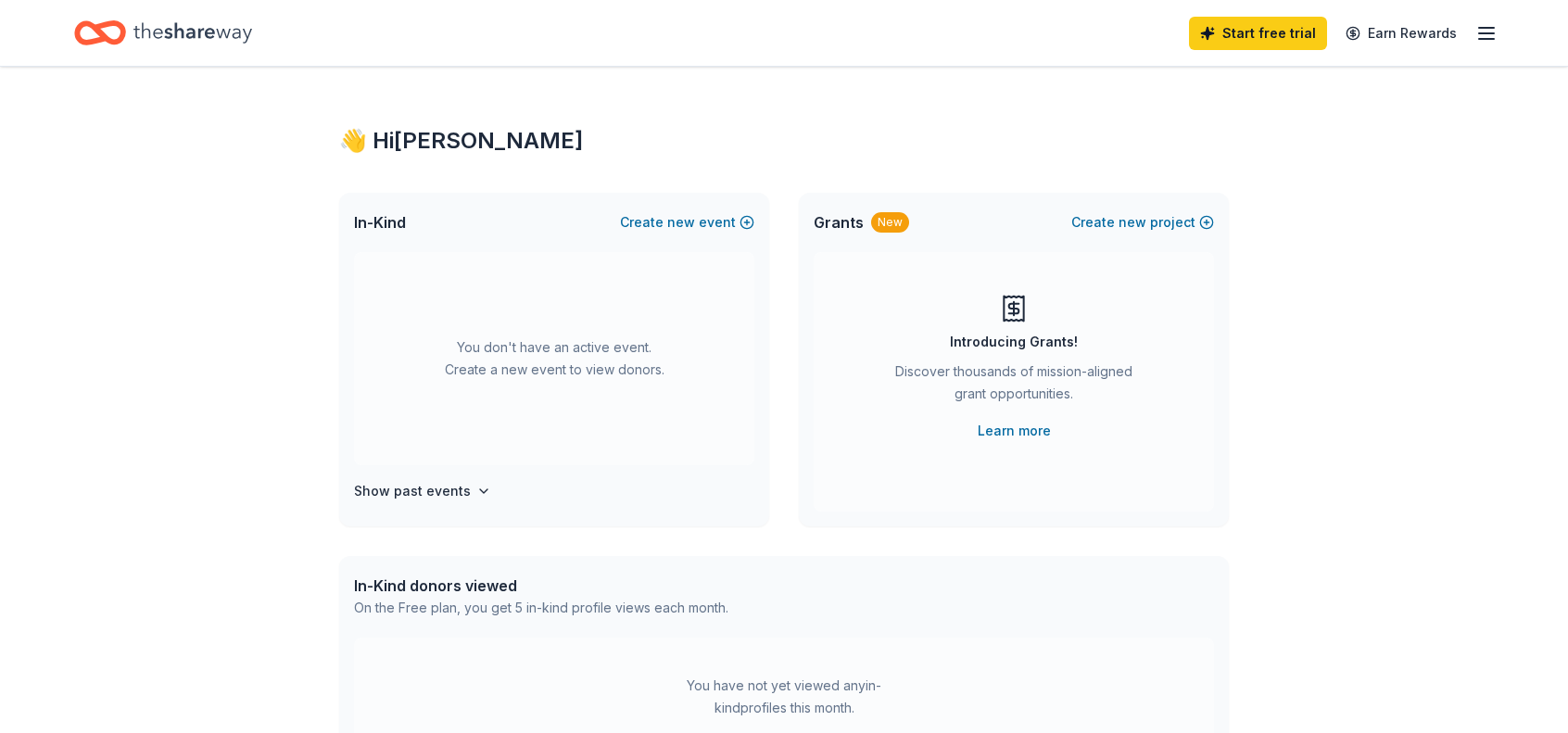
click at [889, 221] on div "New" at bounding box center [889, 222] width 38 height 20
click at [913, 312] on div "Introducing Grants! Discover thousands of mission-aligned grant opportunities. …" at bounding box center [1013, 367] width 327 height 148
click at [879, 223] on div "New" at bounding box center [889, 222] width 38 height 20
click at [1005, 424] on link "Learn more" at bounding box center [1014, 430] width 73 height 22
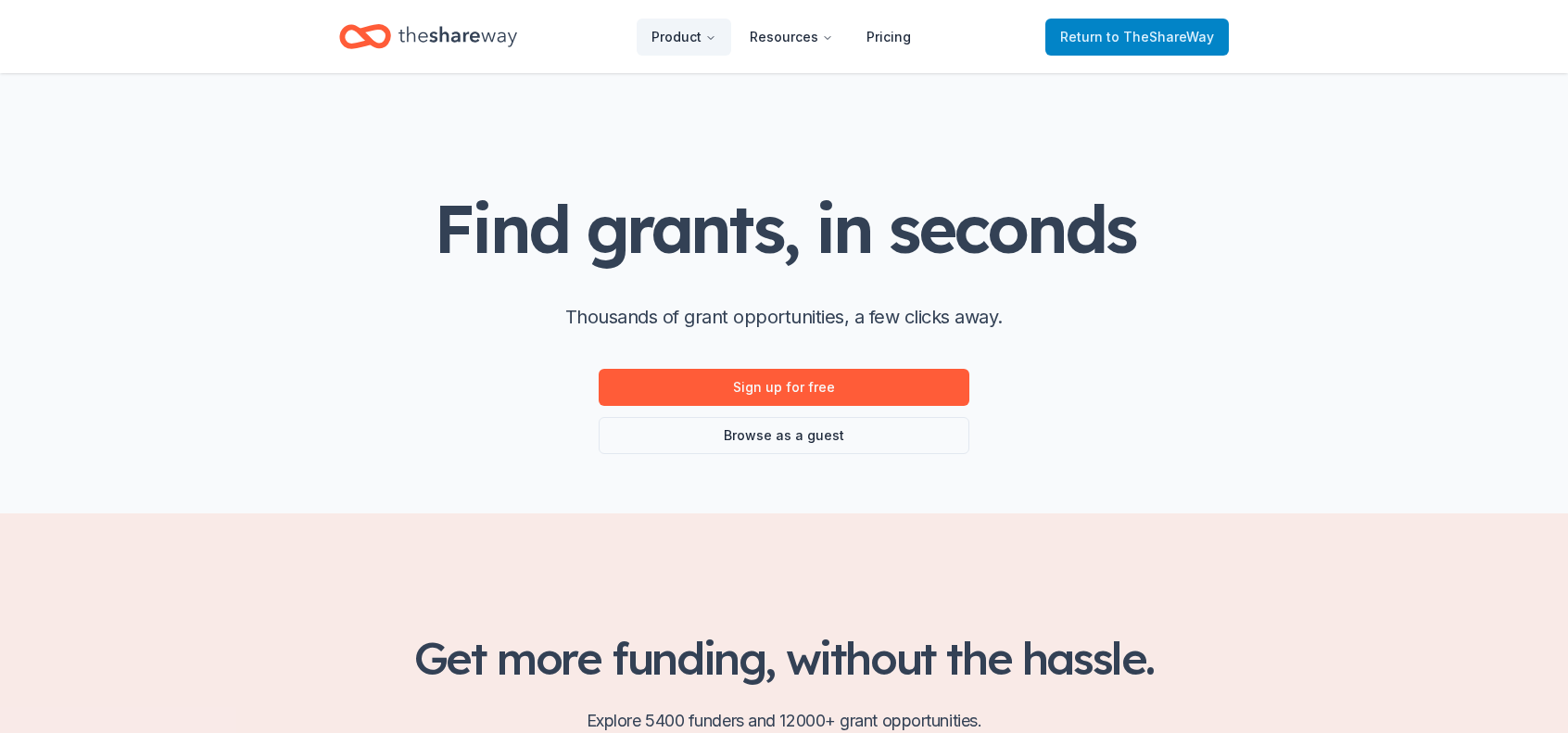
click at [1112, 40] on span "to TheShareWay" at bounding box center [1159, 37] width 107 height 15
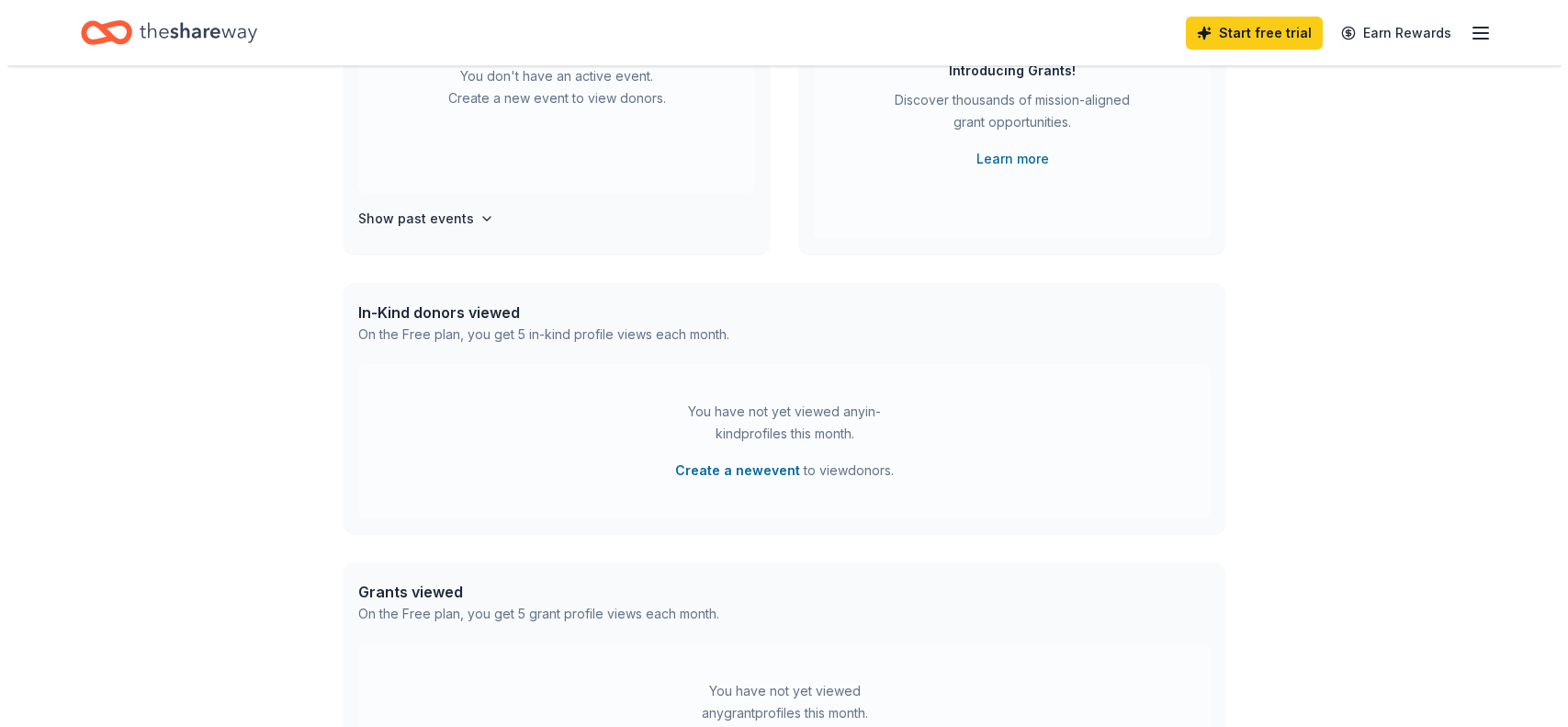
scroll to position [544, 0]
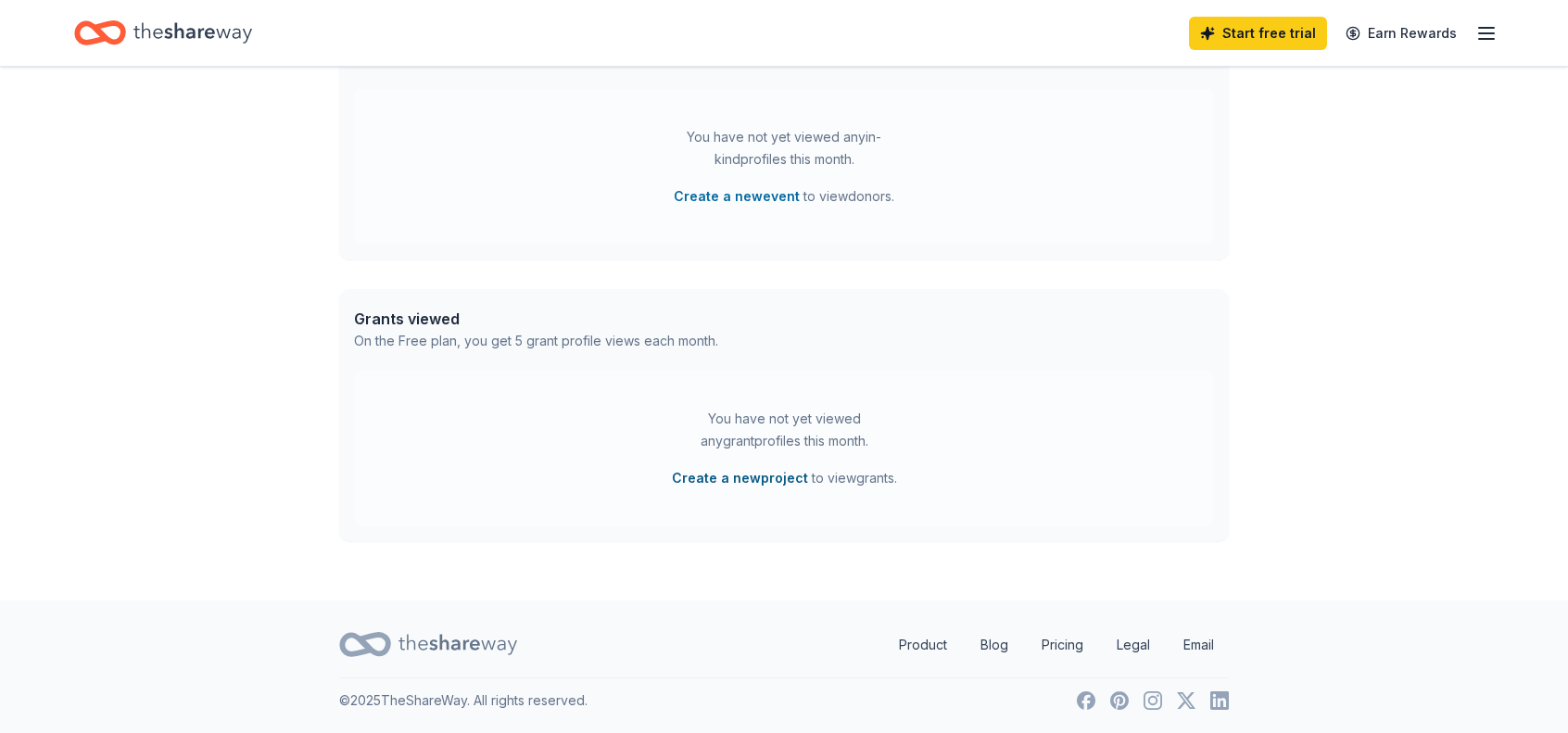
click at [747, 481] on button "Create a new project" at bounding box center [739, 477] width 136 height 22
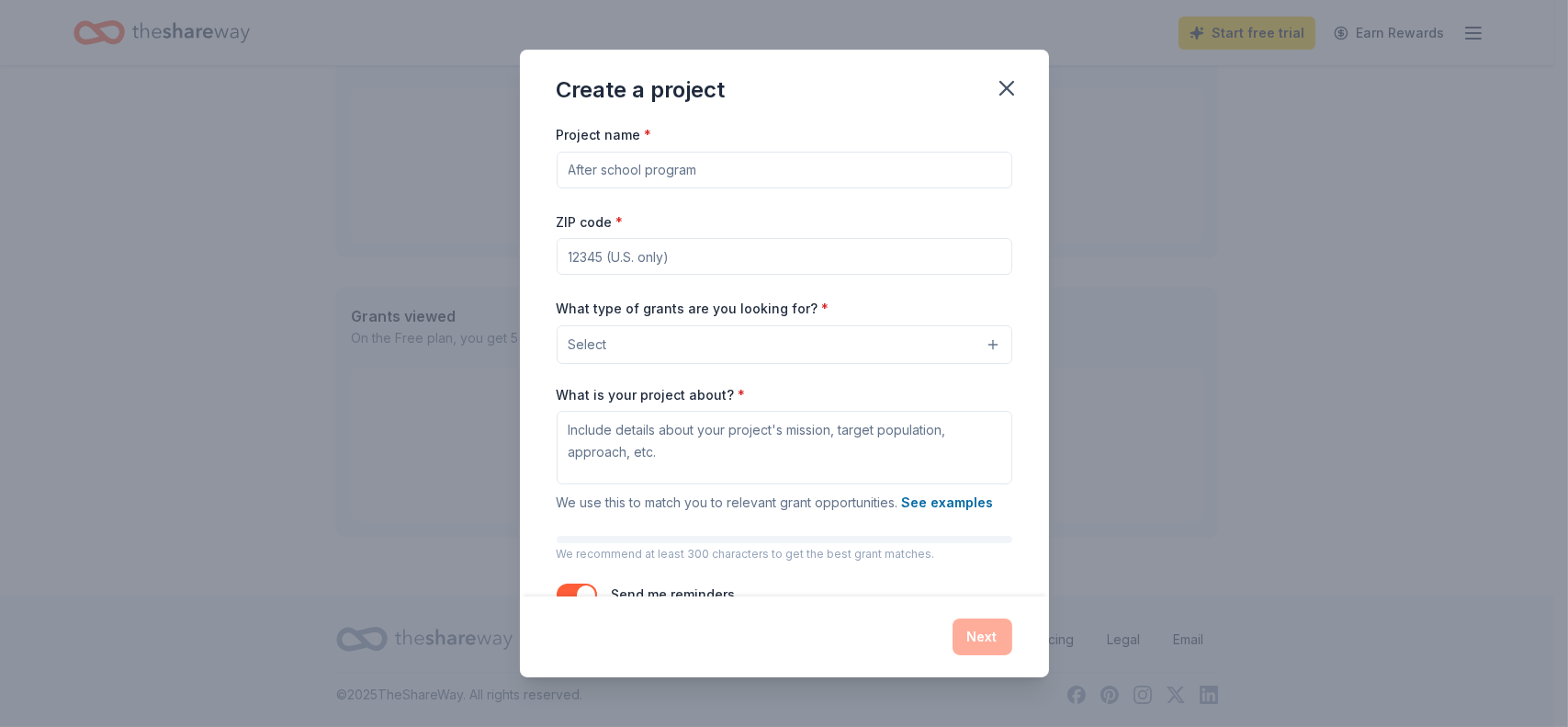
click at [606, 180] on input "Project name *" at bounding box center [784, 170] width 456 height 36
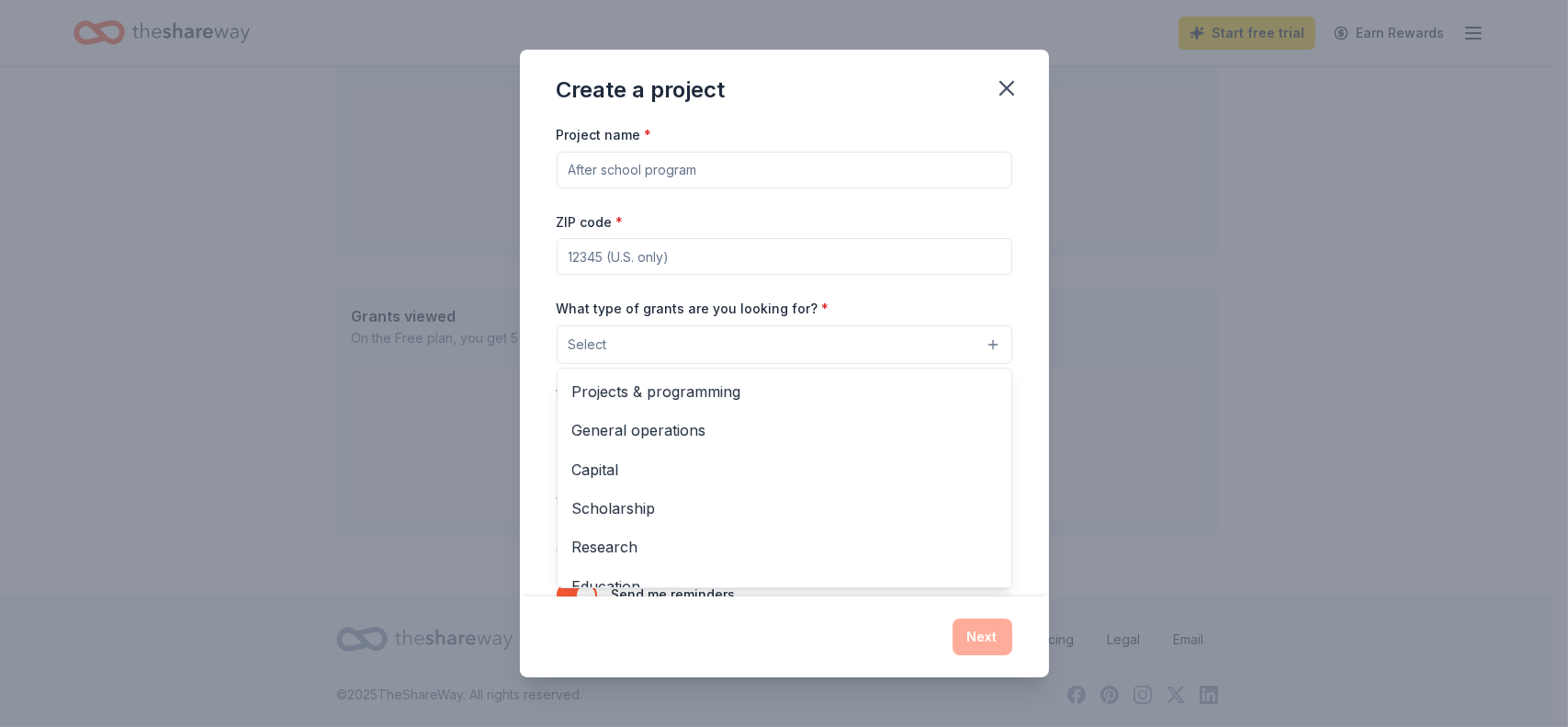
click at [663, 337] on button "Select" at bounding box center [784, 344] width 456 height 38
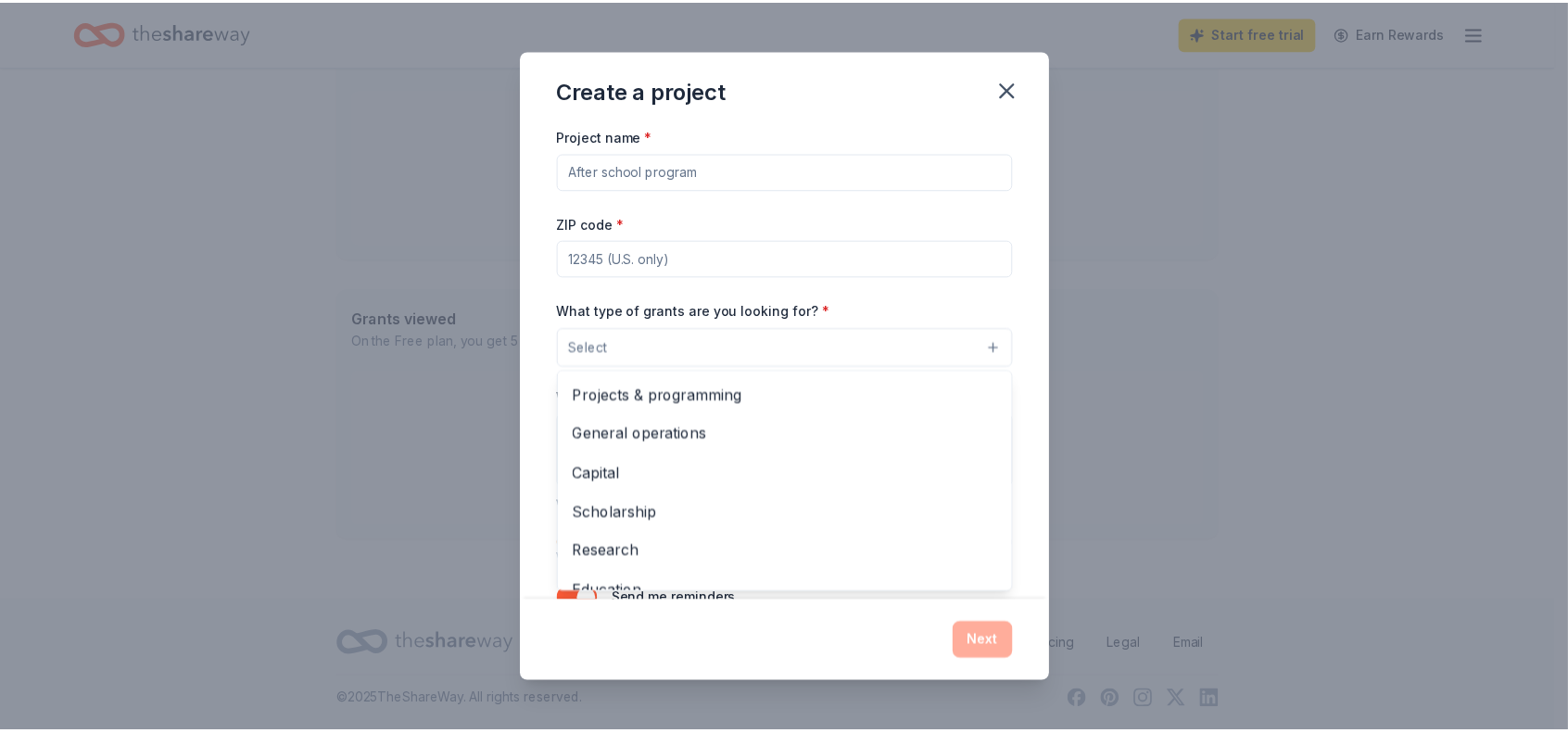
scroll to position [61, 0]
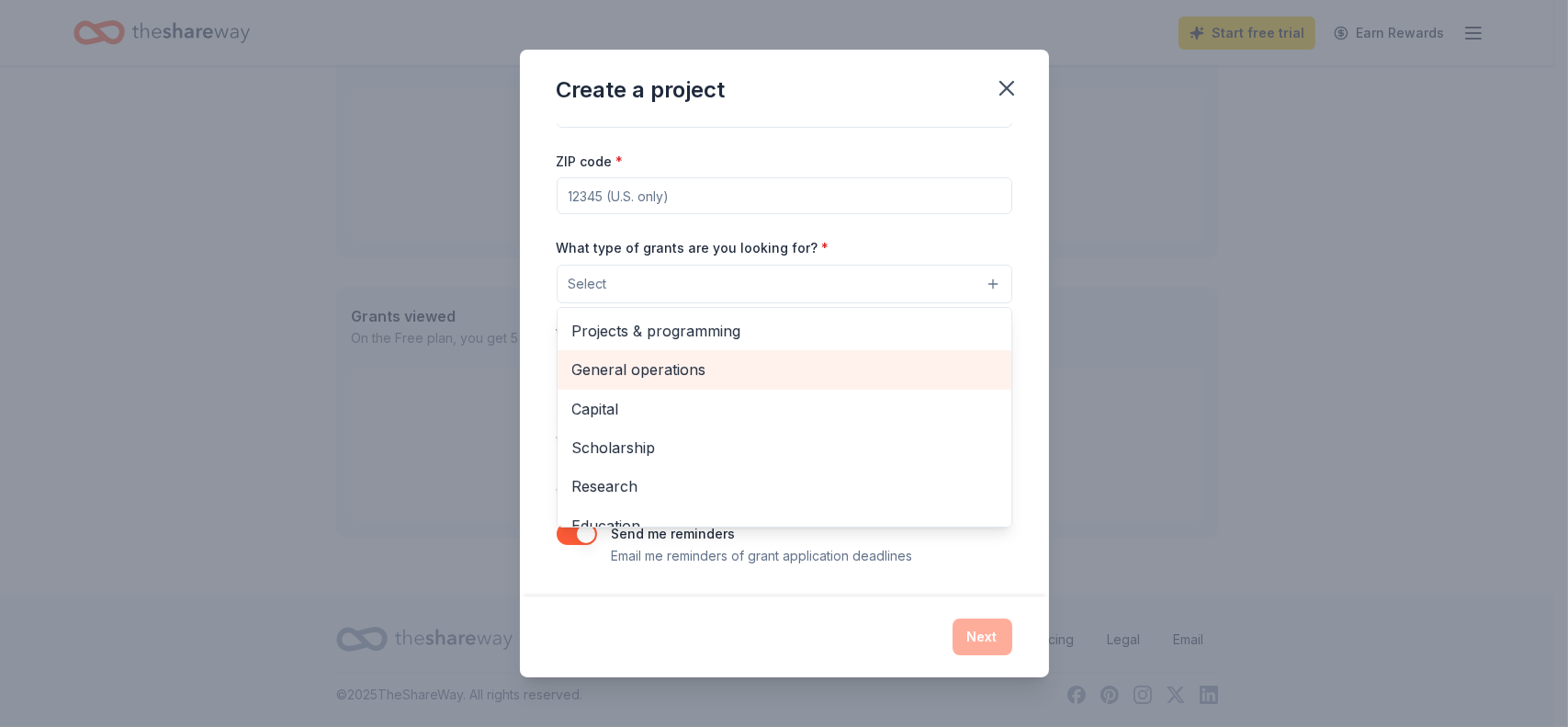
click at [683, 386] on div "General operations" at bounding box center [784, 369] width 454 height 38
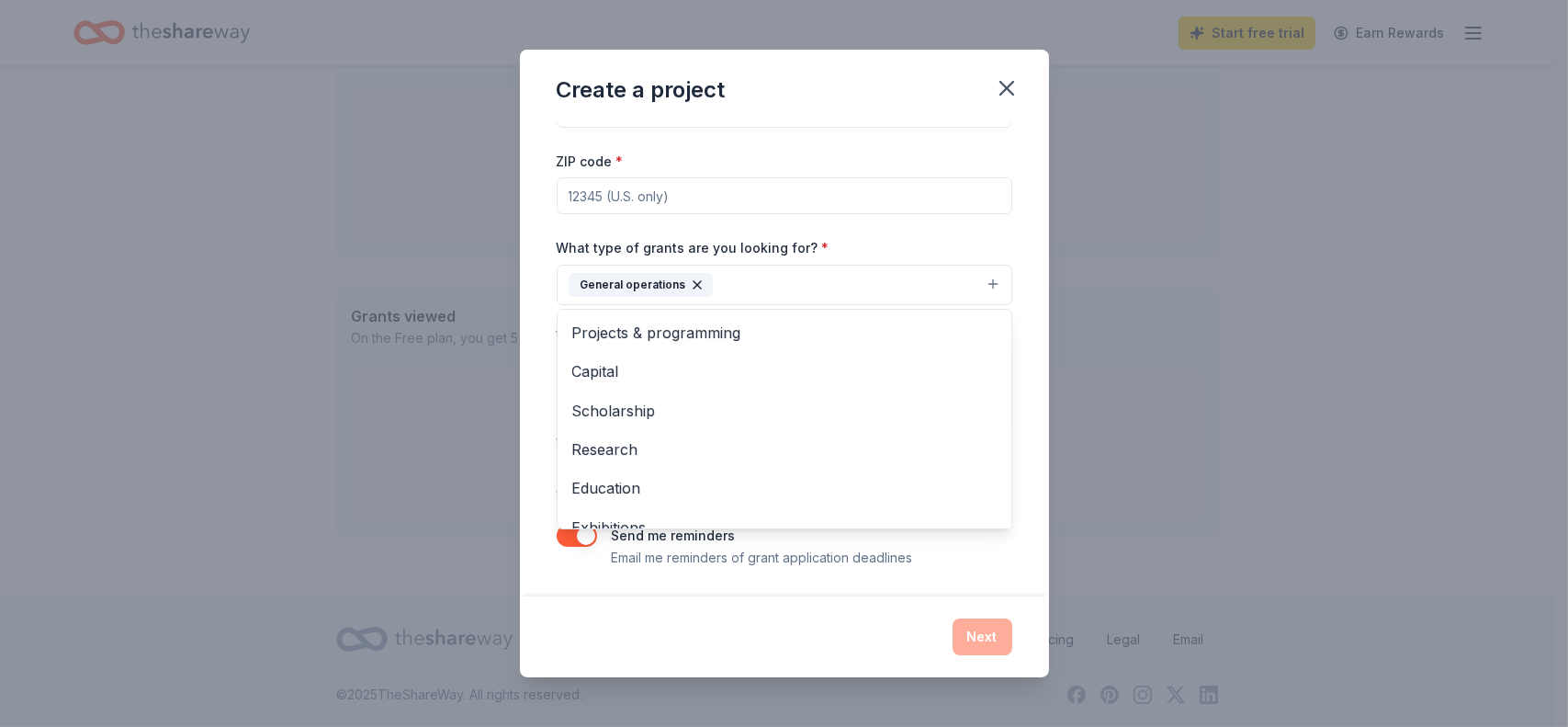
click at [691, 198] on div "Project name * ZIP code * What type of grants are you looking for? * General op…" at bounding box center [784, 315] width 456 height 506
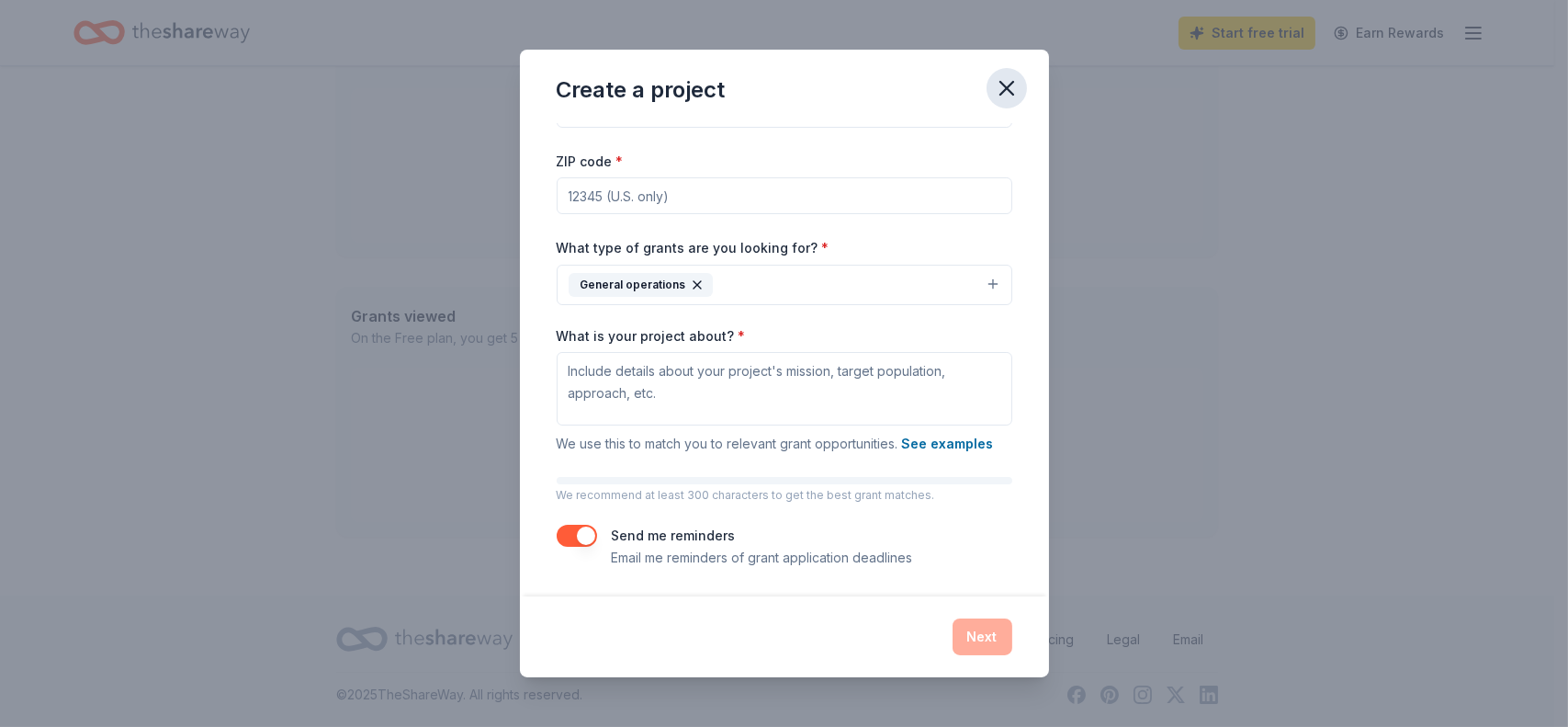
click at [1007, 92] on icon "button" at bounding box center [1007, 88] width 26 height 26
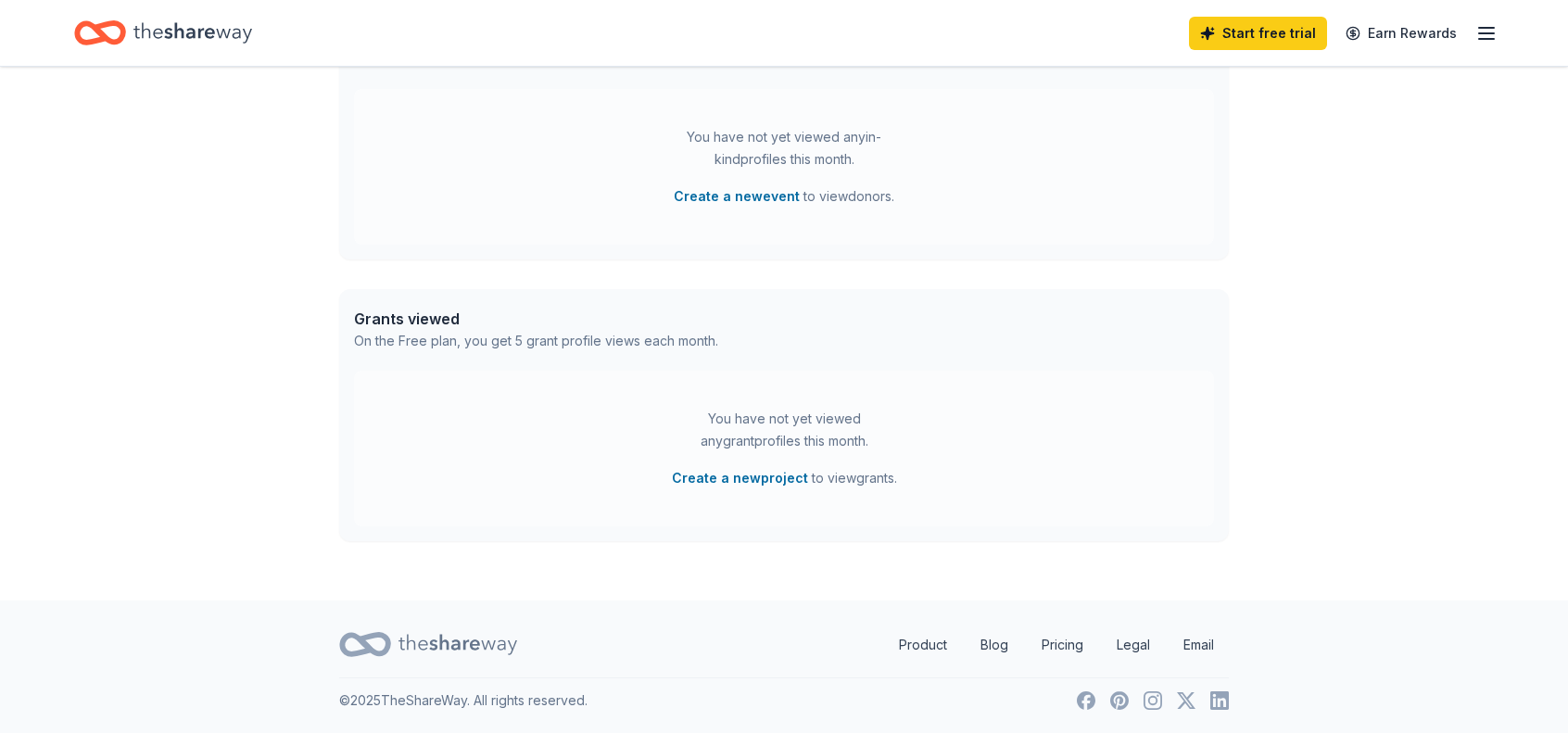
click at [1494, 35] on icon "button" at bounding box center [1486, 33] width 22 height 22
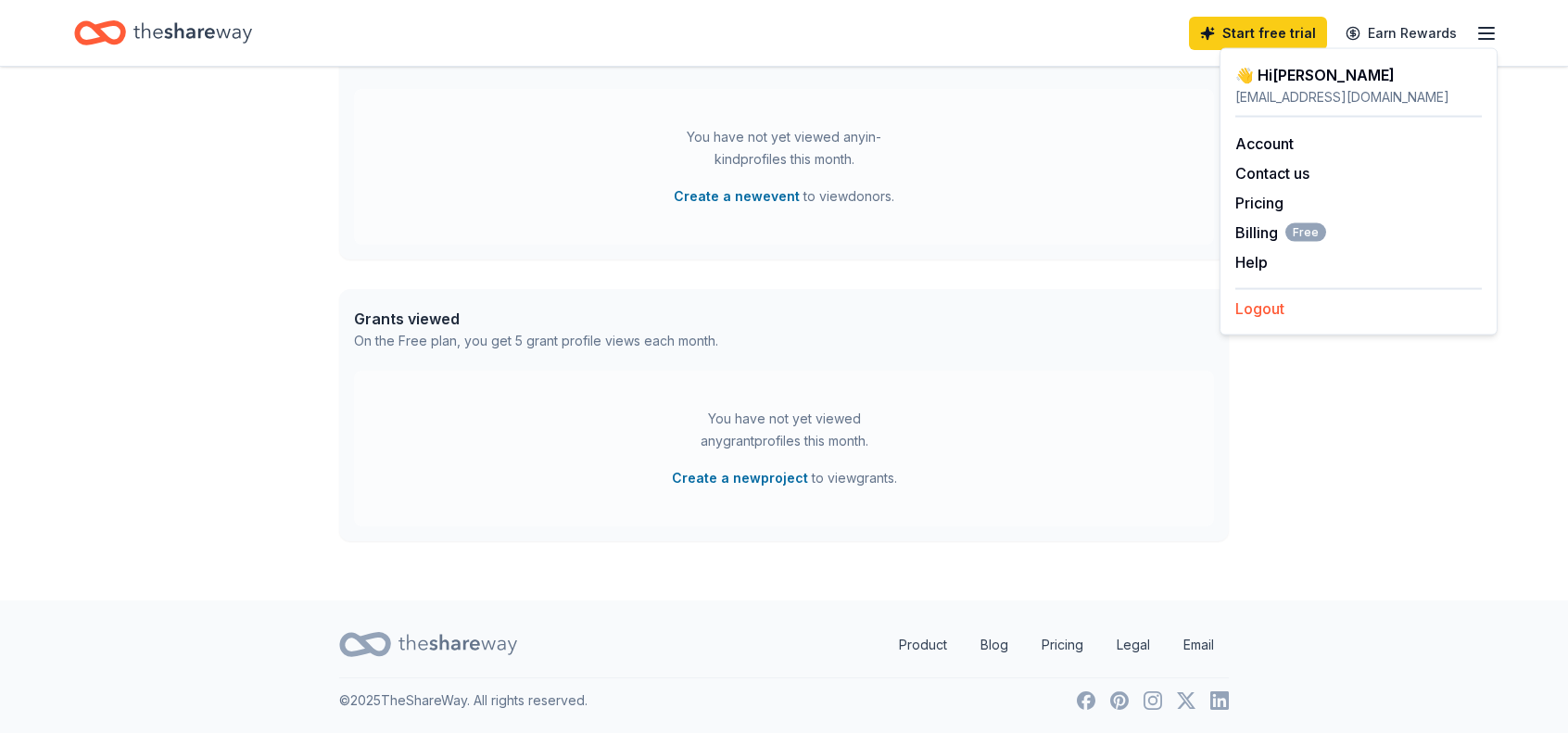
click at [1252, 309] on button "Logout" at bounding box center [1259, 308] width 49 height 22
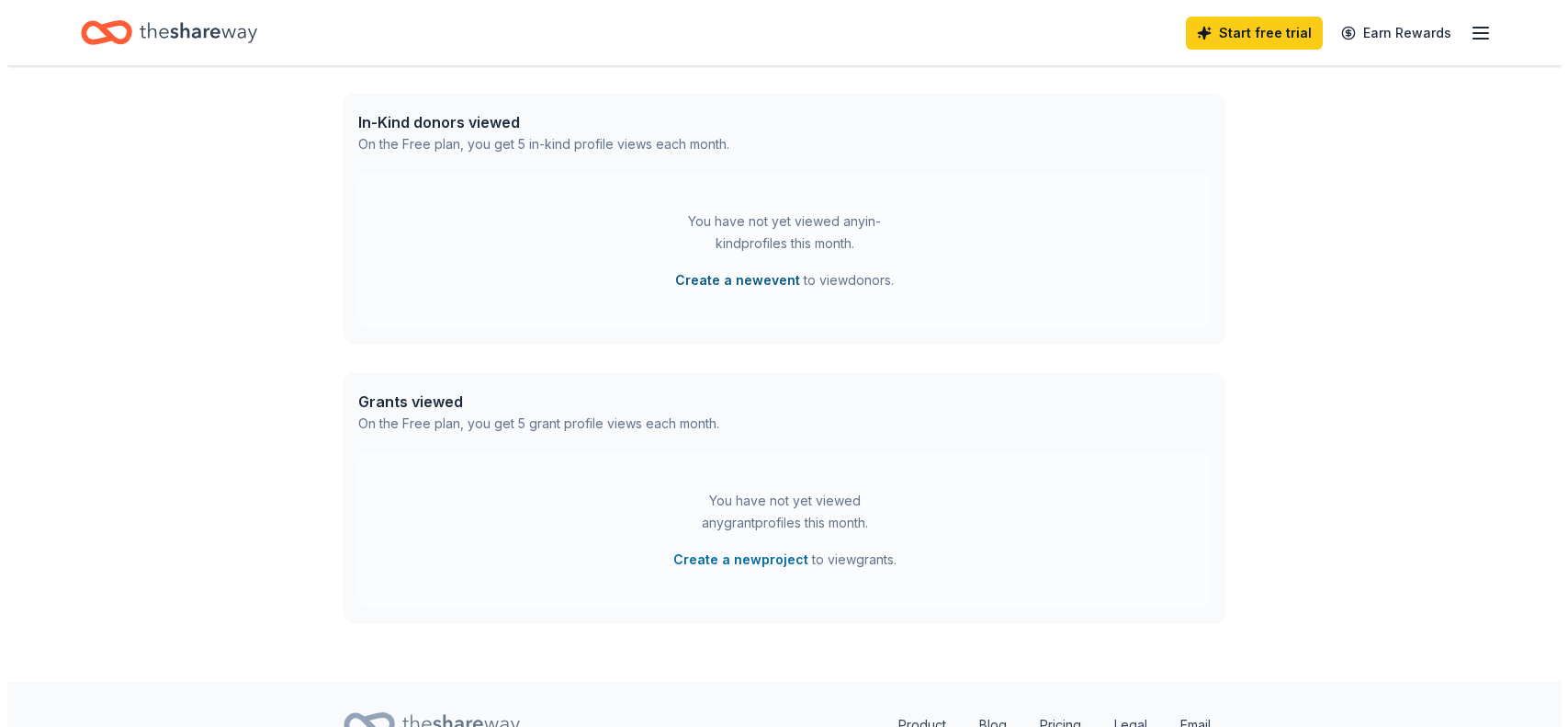
scroll to position [460, 0]
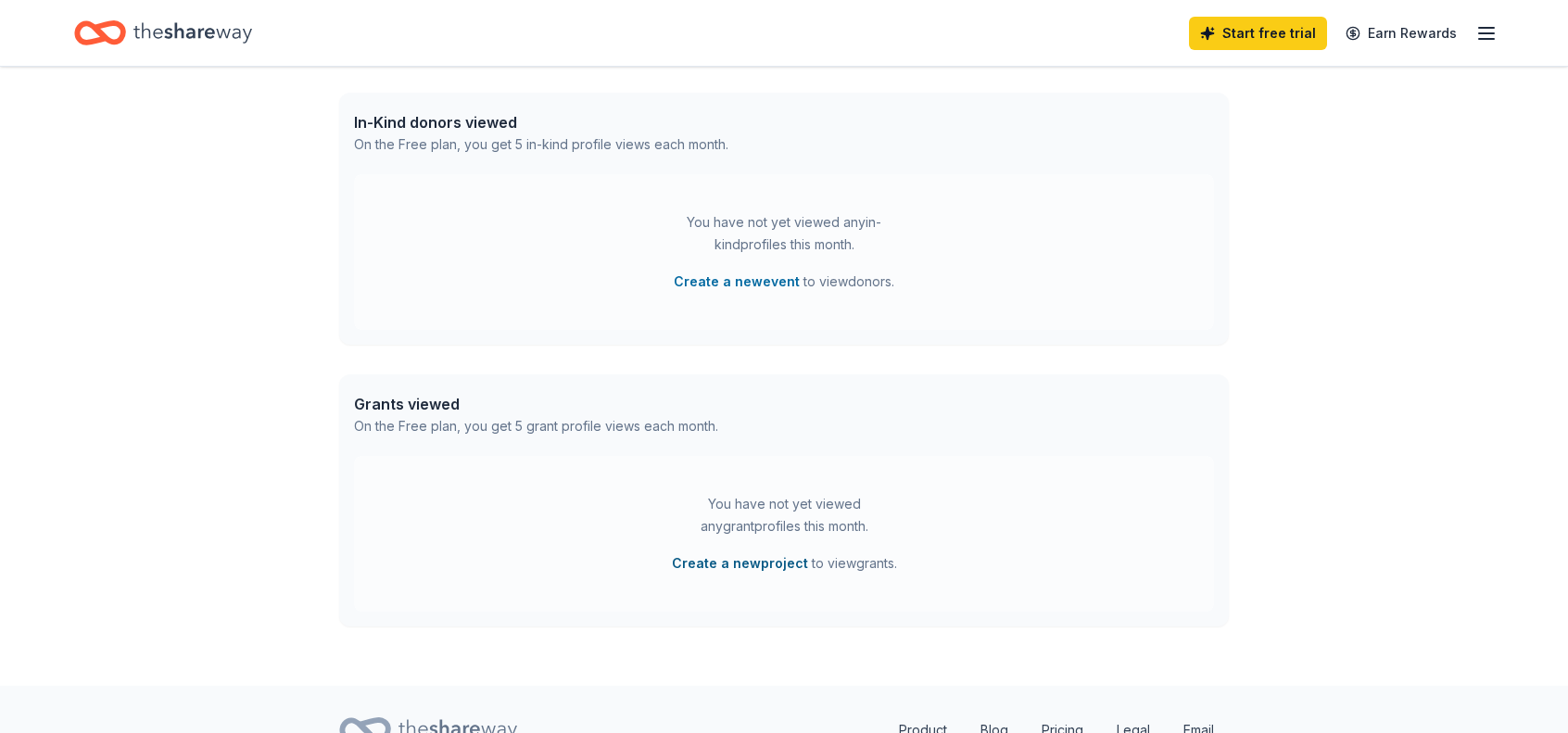
click at [739, 555] on button "Create a new project" at bounding box center [739, 563] width 136 height 22
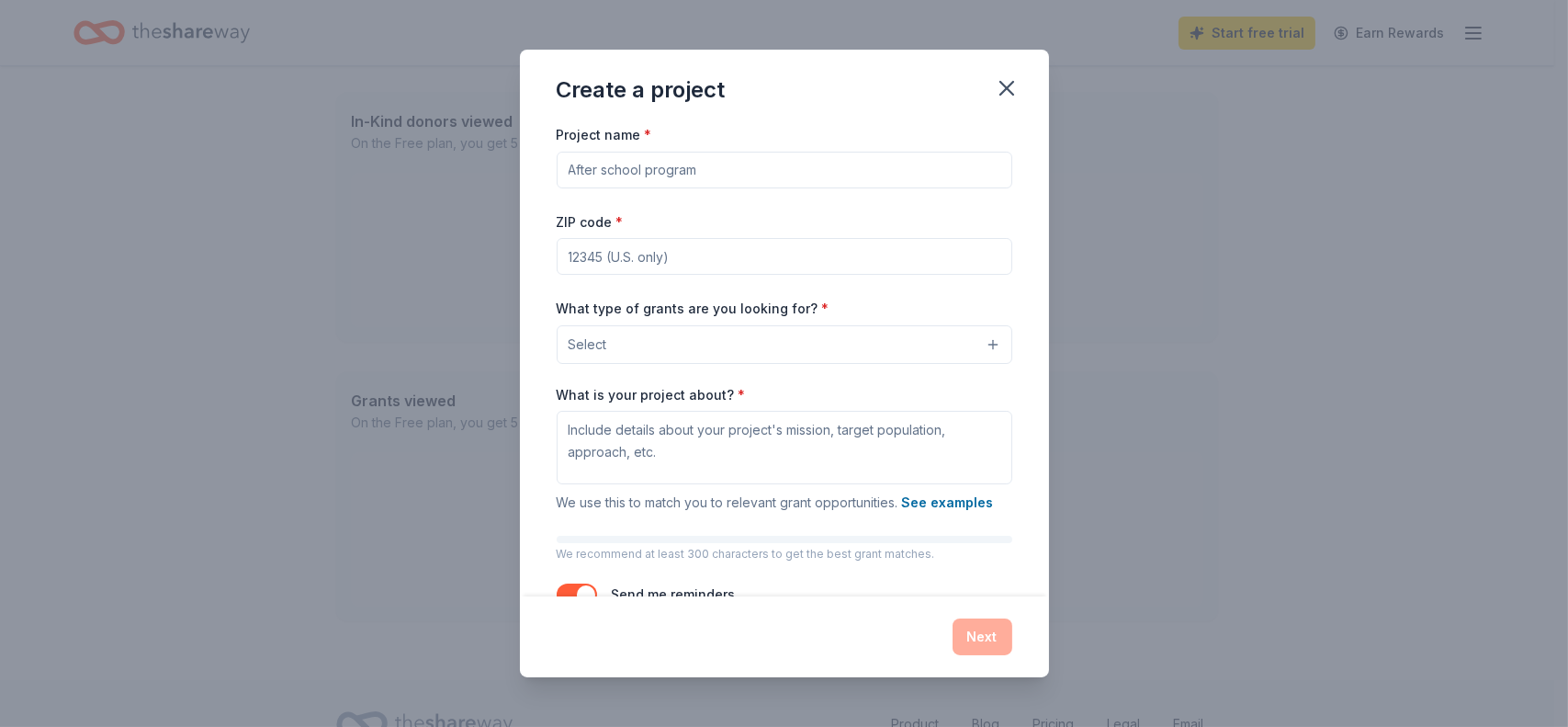
click at [590, 169] on input "Project name *" at bounding box center [784, 170] width 456 height 36
type input "equipment needed"
click at [597, 267] on input "ZIP code *" at bounding box center [784, 256] width 456 height 36
type input "32766"
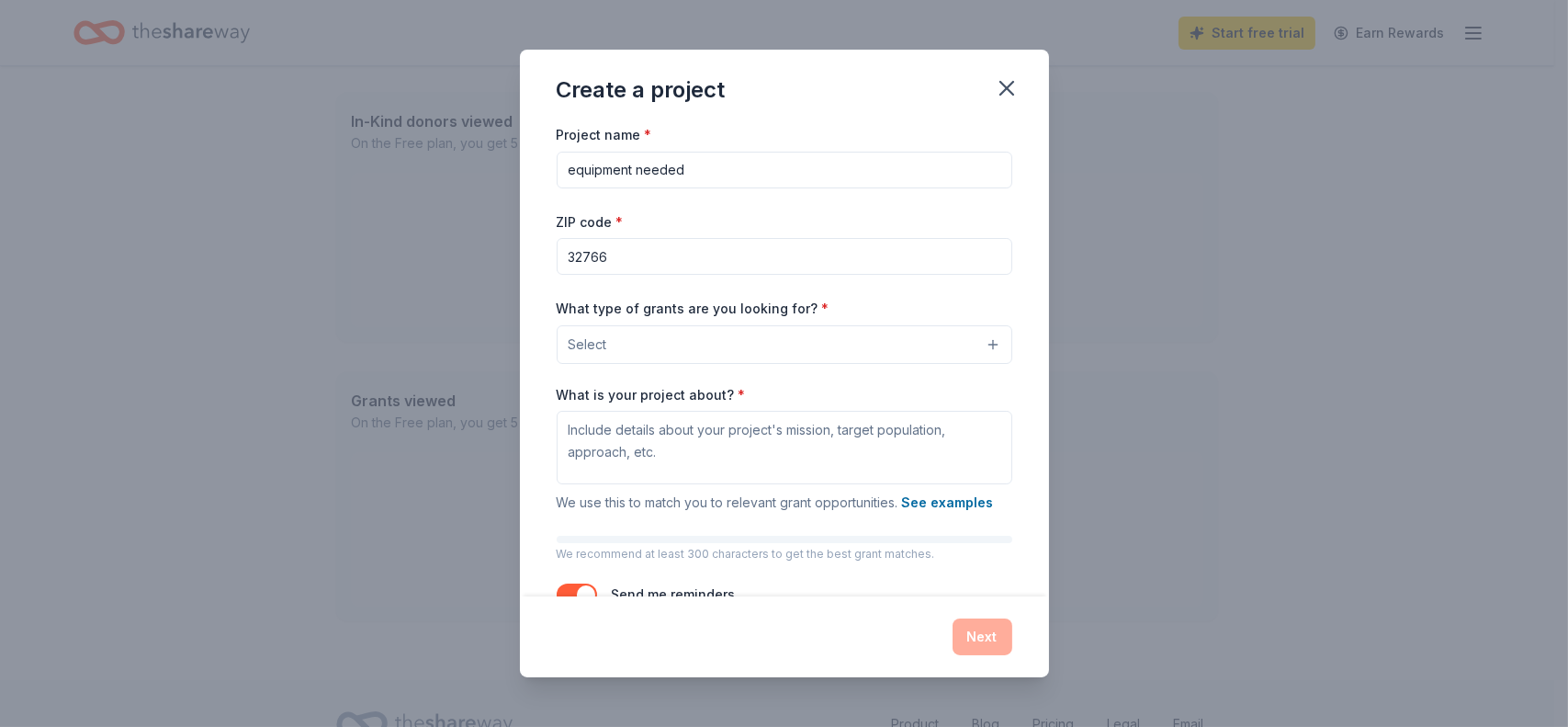
click at [702, 168] on input "equipment needed" at bounding box center [784, 170] width 456 height 36
type input "e"
type input "Food storage"
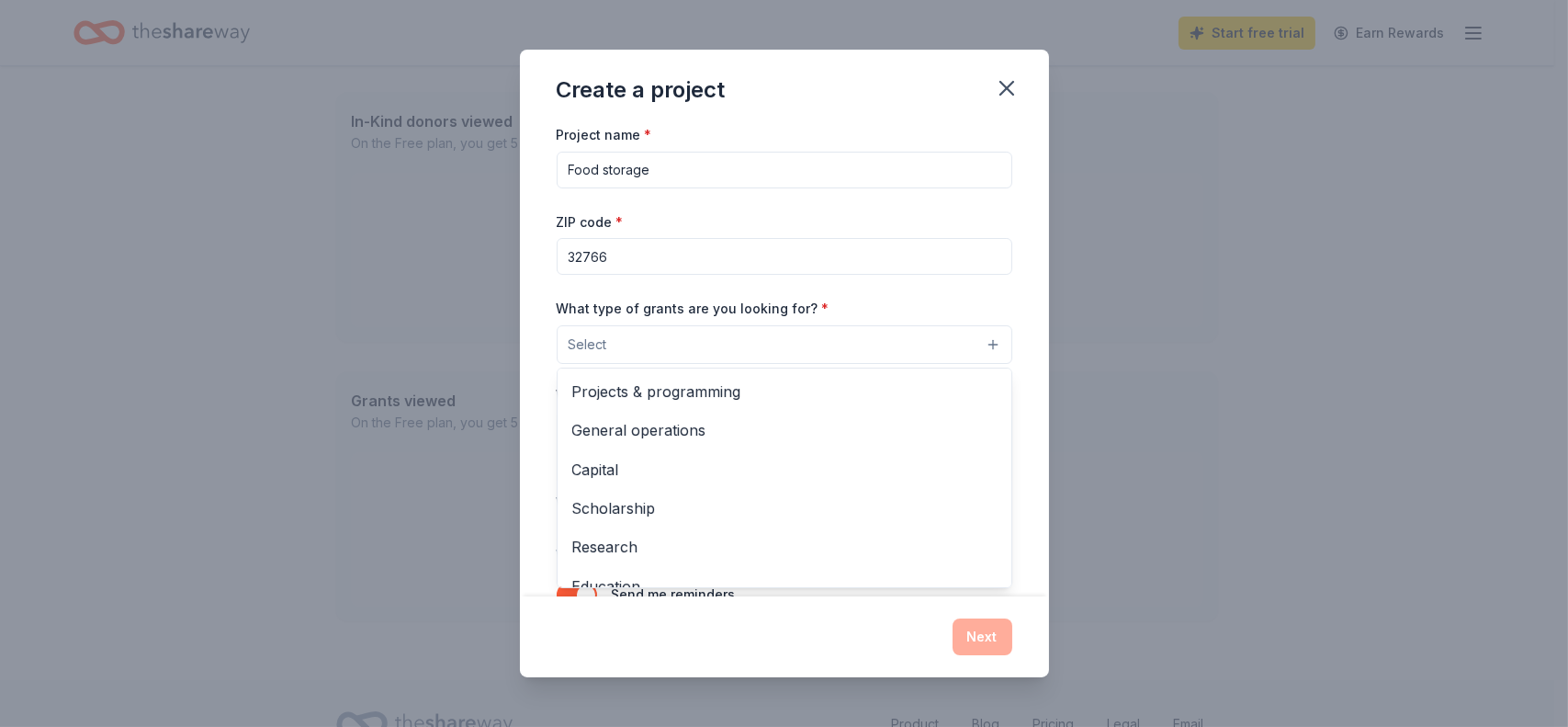
click at [618, 337] on button "Select" at bounding box center [784, 344] width 456 height 38
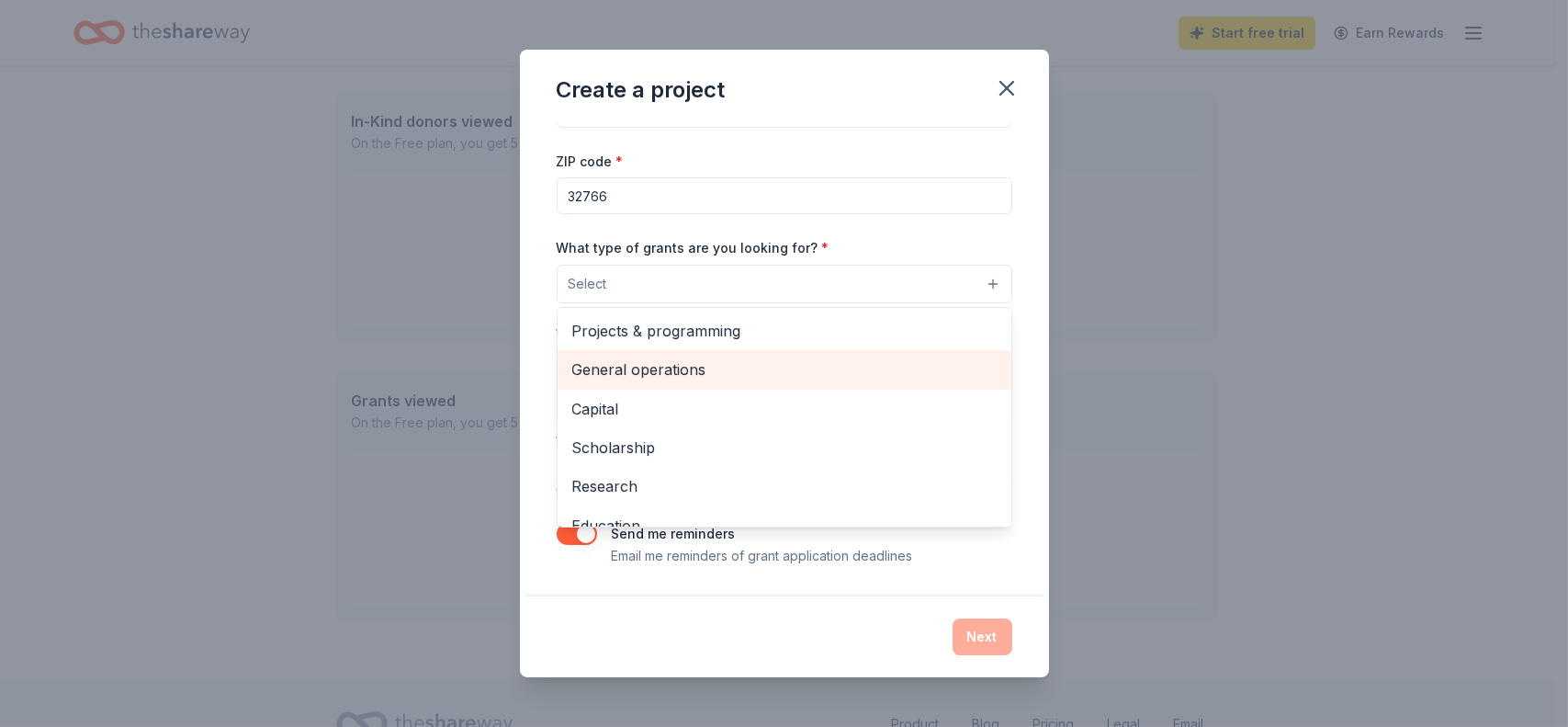
scroll to position [0, 0]
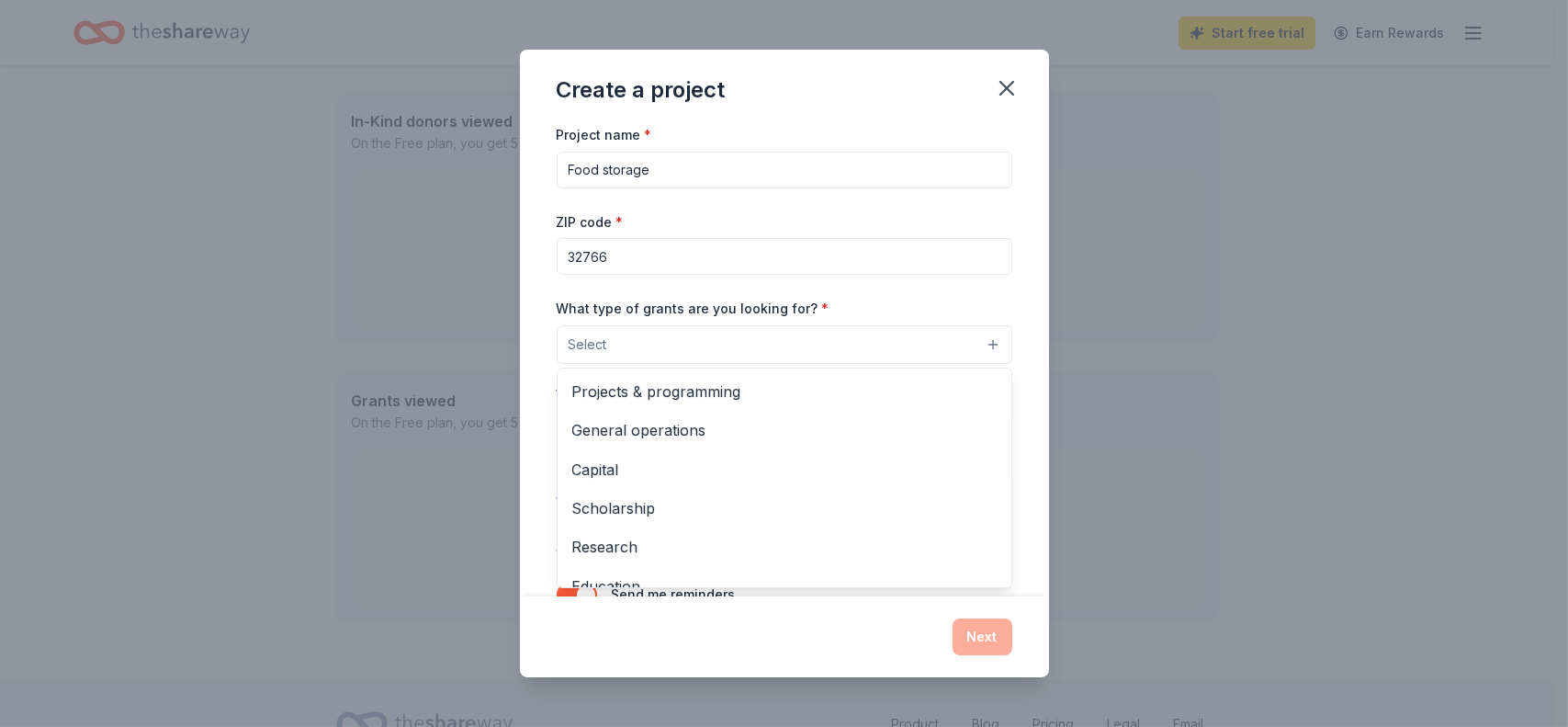
click at [625, 334] on button "Select" at bounding box center [784, 344] width 456 height 38
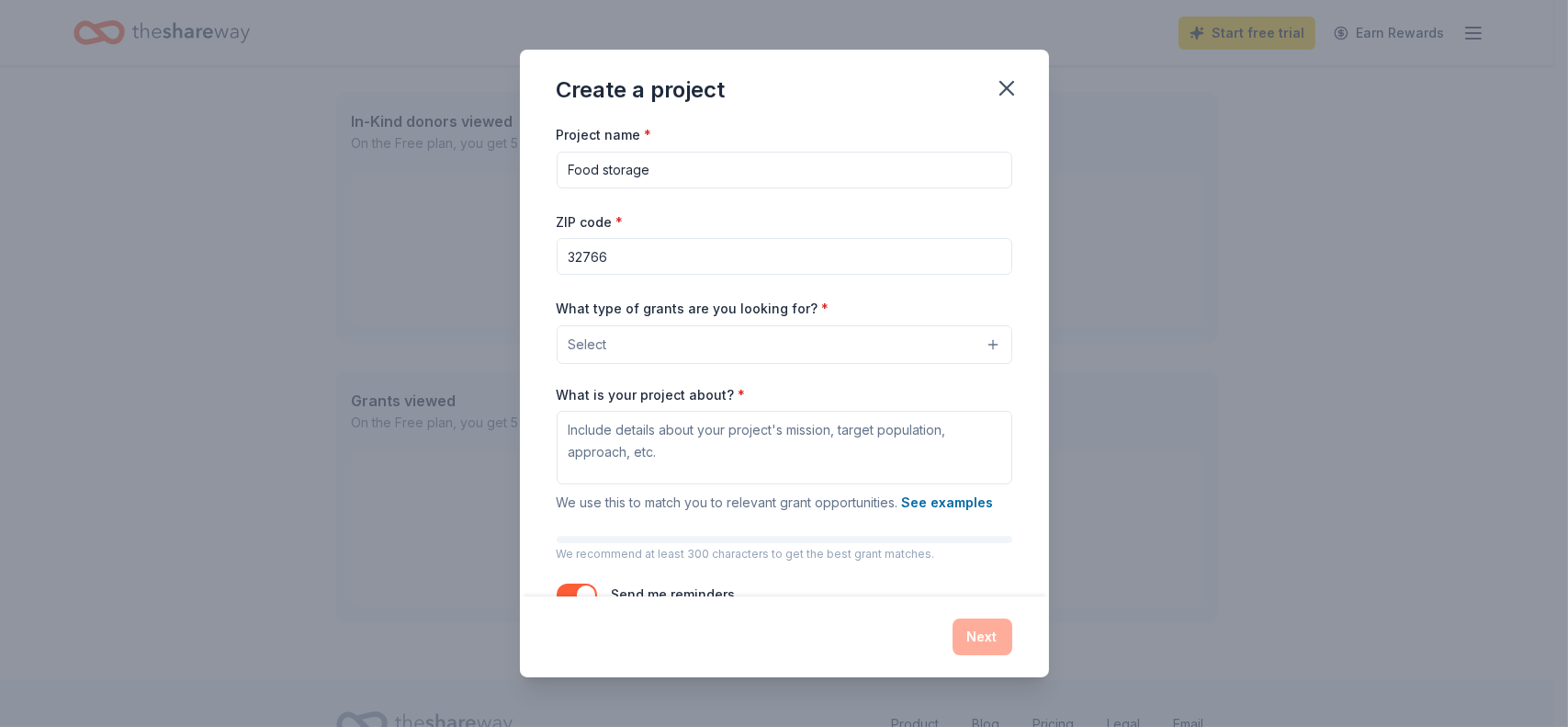
click at [625, 334] on button "Select" at bounding box center [784, 344] width 456 height 38
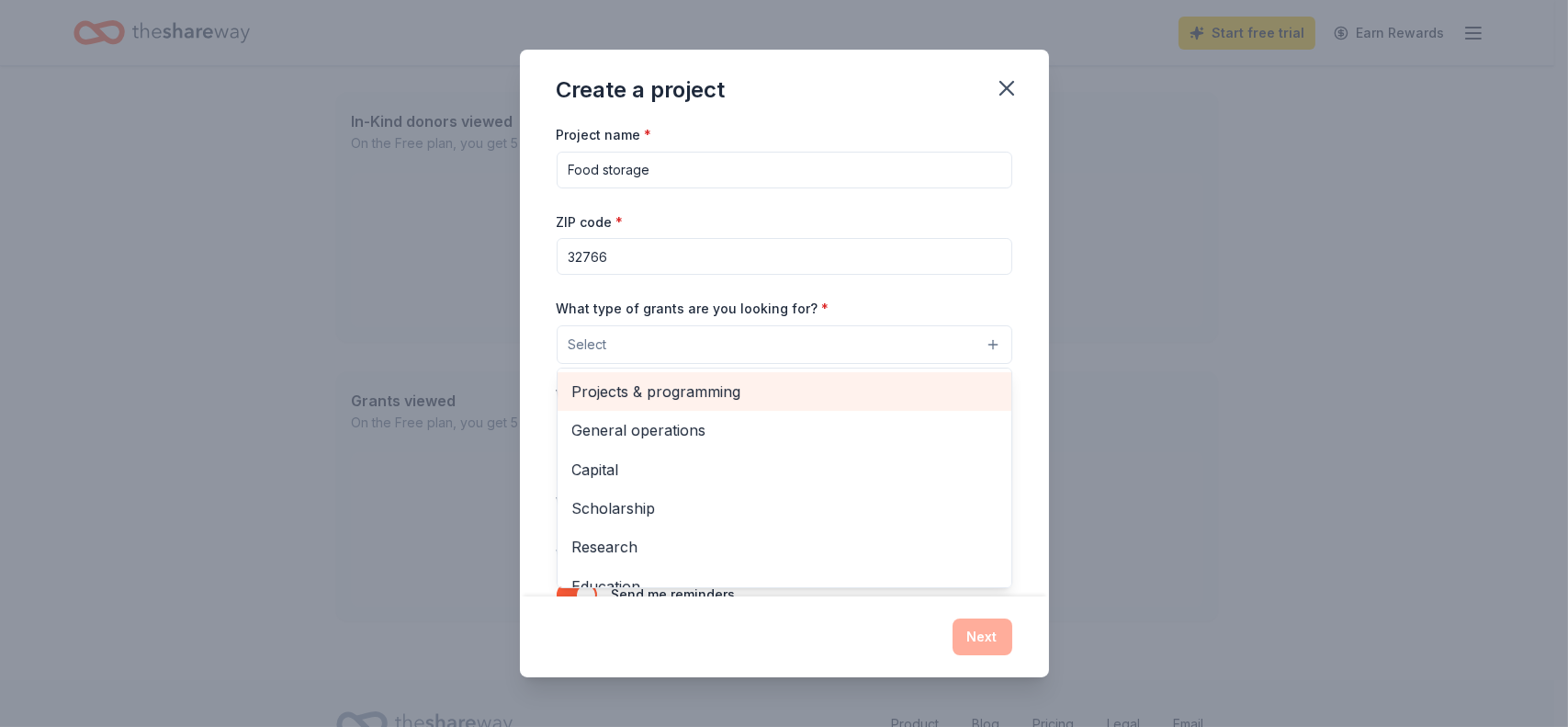
click at [644, 395] on span "Projects & programming" at bounding box center [784, 391] width 424 height 24
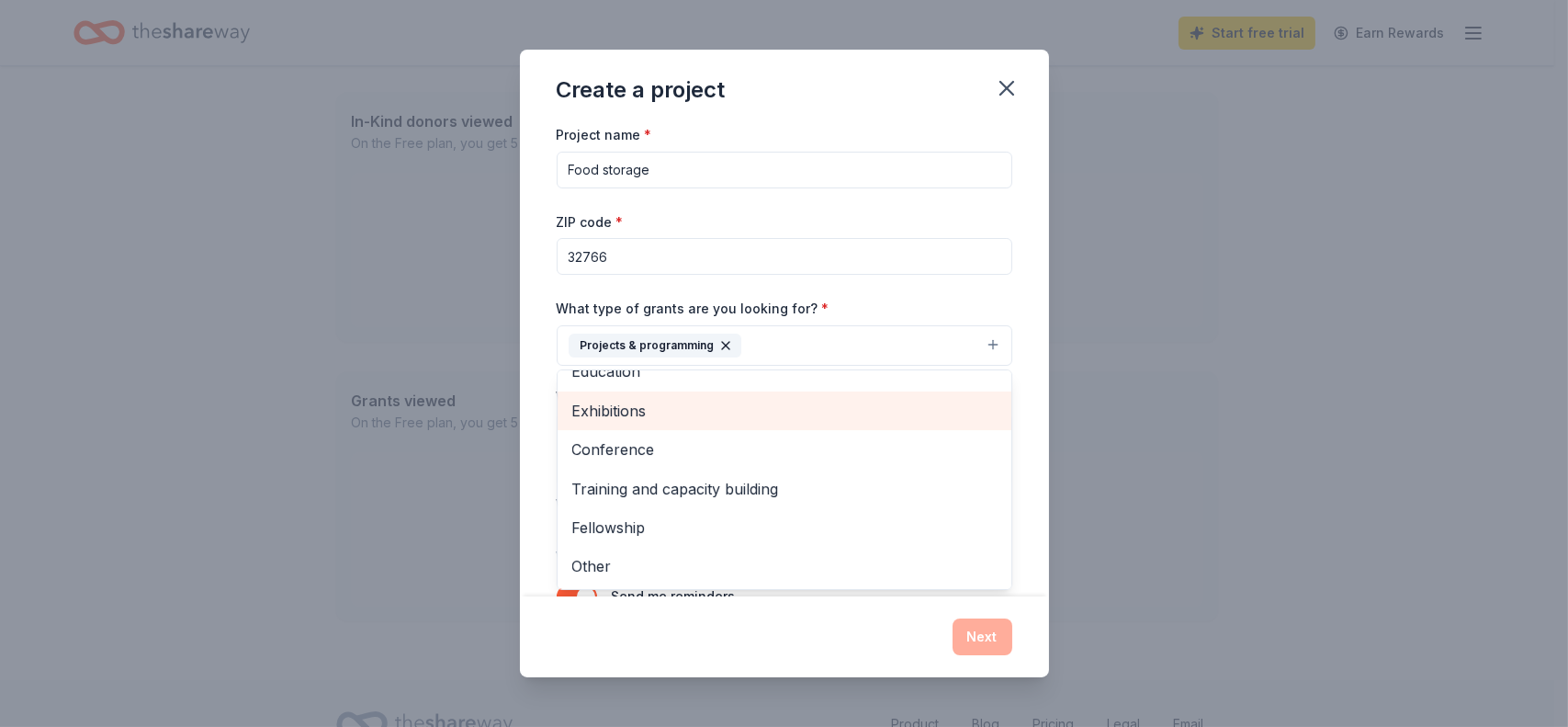
scroll to position [62, 0]
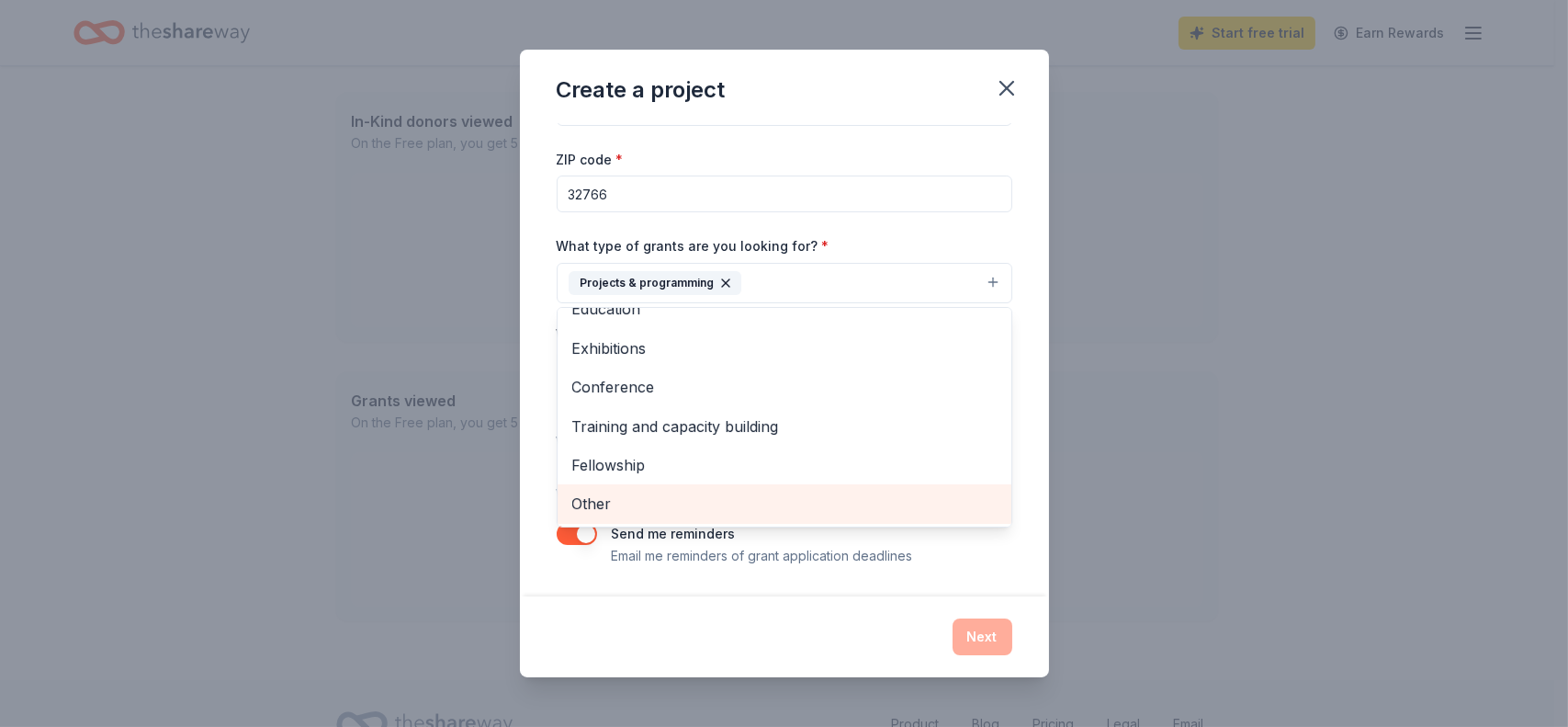
click at [614, 505] on span "Other" at bounding box center [784, 503] width 424 height 24
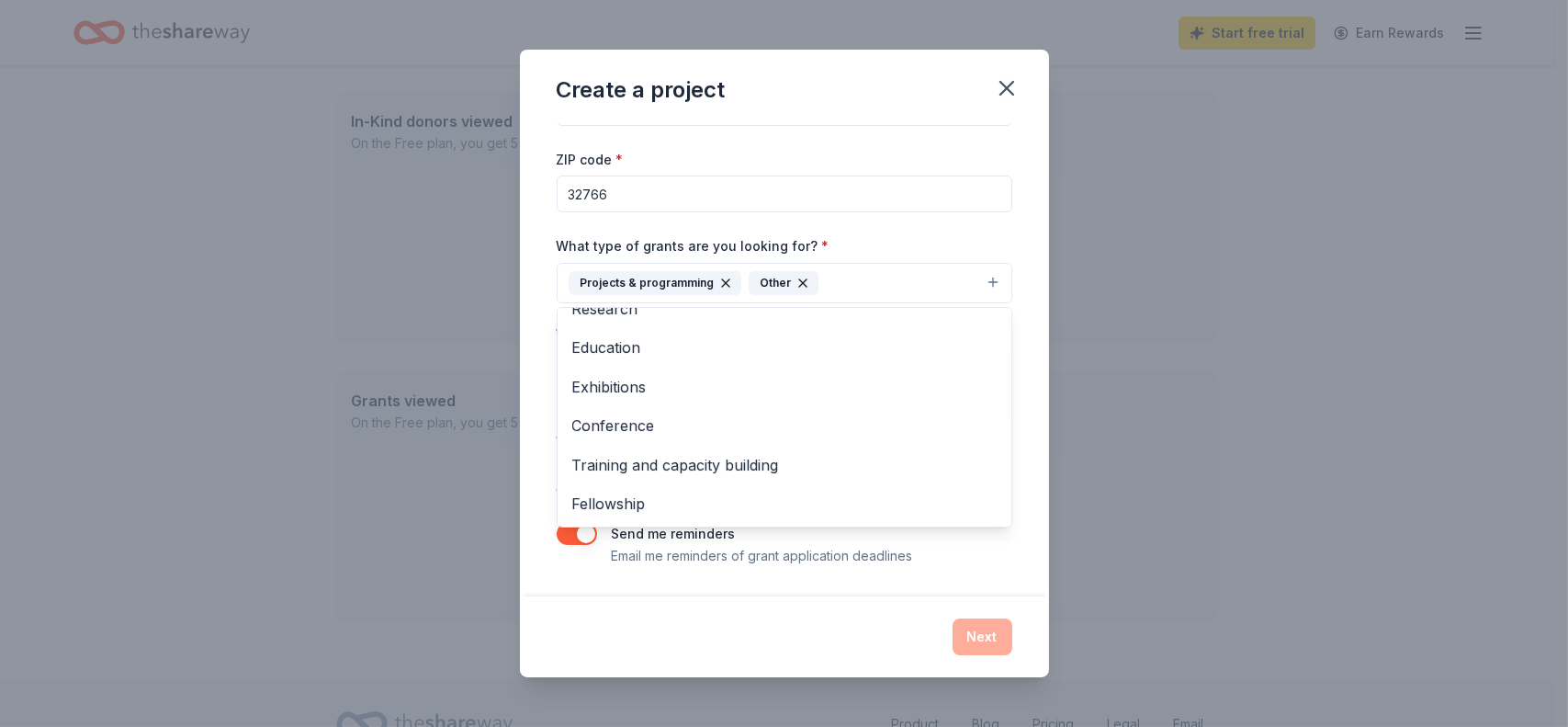
drag, startPoint x: 915, startPoint y: 579, endPoint x: 927, endPoint y: 579, distance: 12.0
click at [915, 579] on div "Project name * Food storage ZIP code * 32766 What type of grants are you lookin…" at bounding box center [784, 360] width 529 height 473
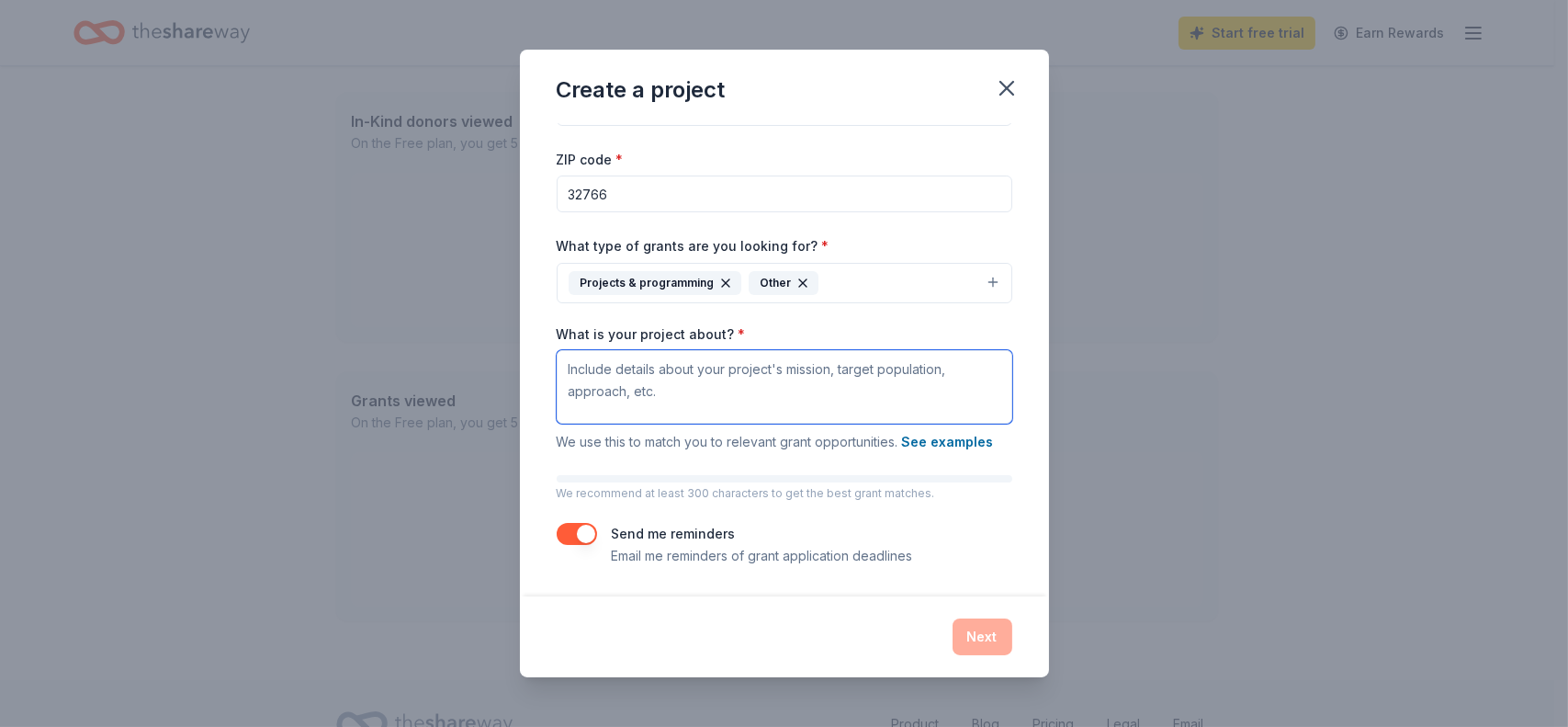
click at [684, 392] on textarea "What is your project about? *" at bounding box center [784, 386] width 456 height 74
type textarea "W"
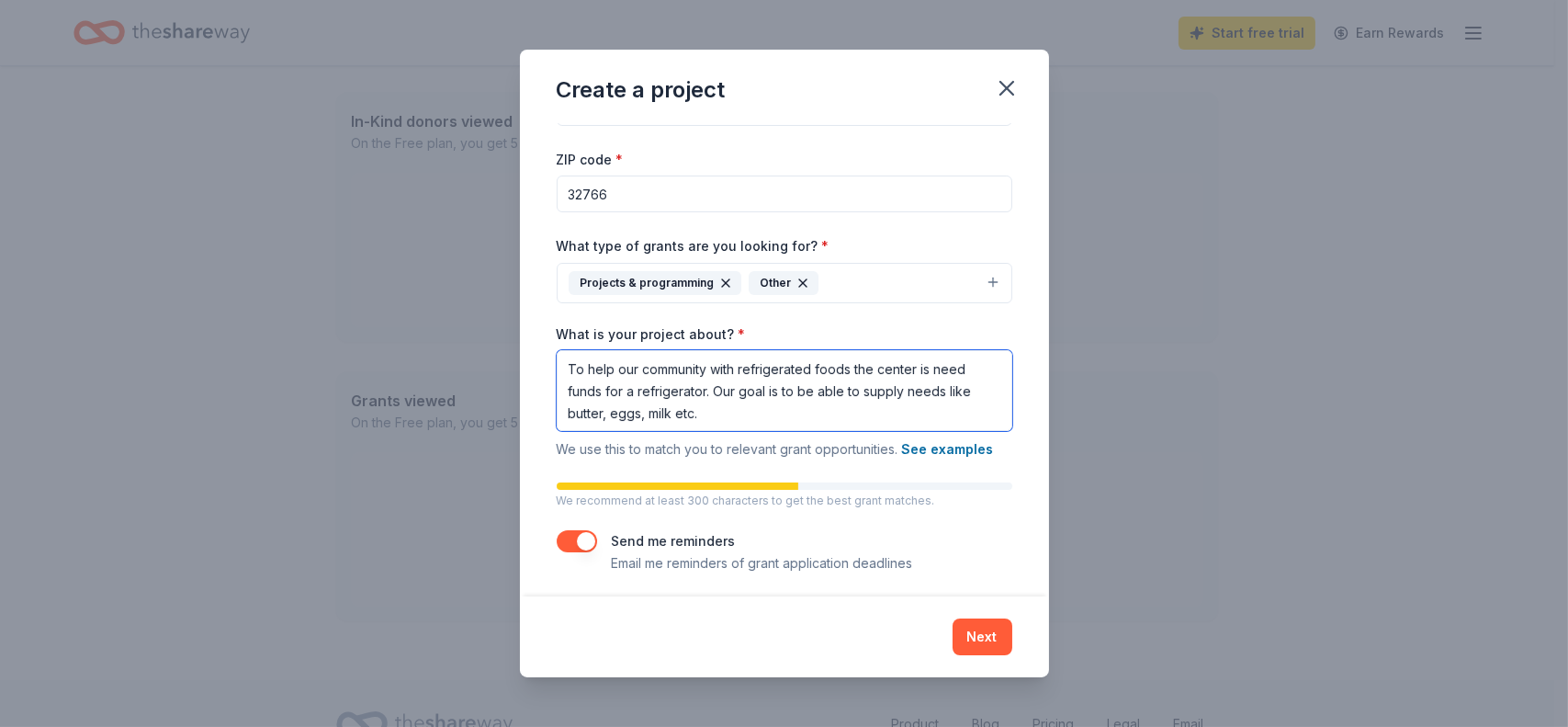
drag, startPoint x: 713, startPoint y: 364, endPoint x: 746, endPoint y: 362, distance: 33.1
drag, startPoint x: 805, startPoint y: 393, endPoint x: 790, endPoint y: 430, distance: 39.9
click at [790, 430] on textarea "To help our community to offer refrigerated foods the center is need funds for …" at bounding box center [784, 390] width 456 height 80
type textarea "To help our community to offer refrigerated foods the center is need funds for …"
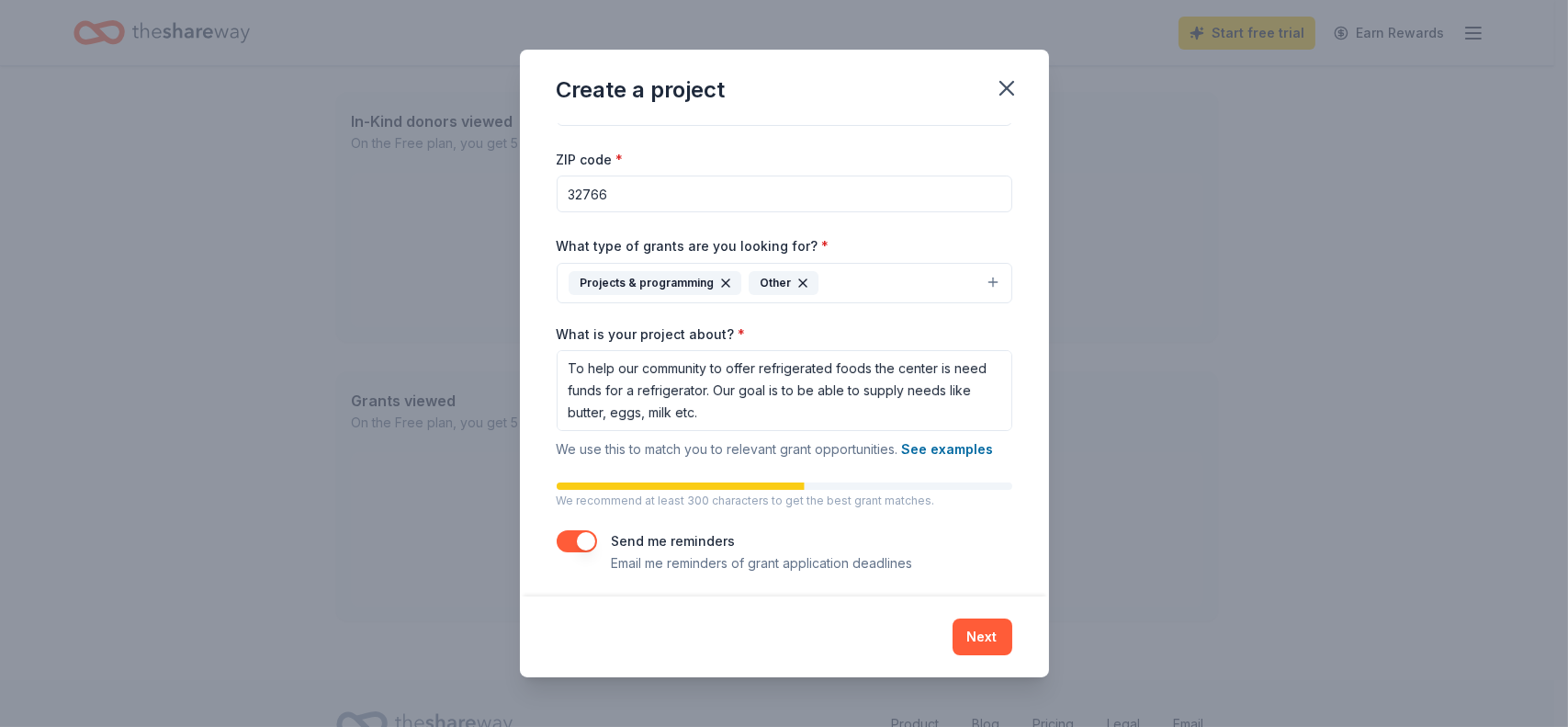
click at [1164, 433] on div "Create a project Project name * Food storage ZIP code * 32766 What type of gran…" at bounding box center [784, 363] width 1568 height 727
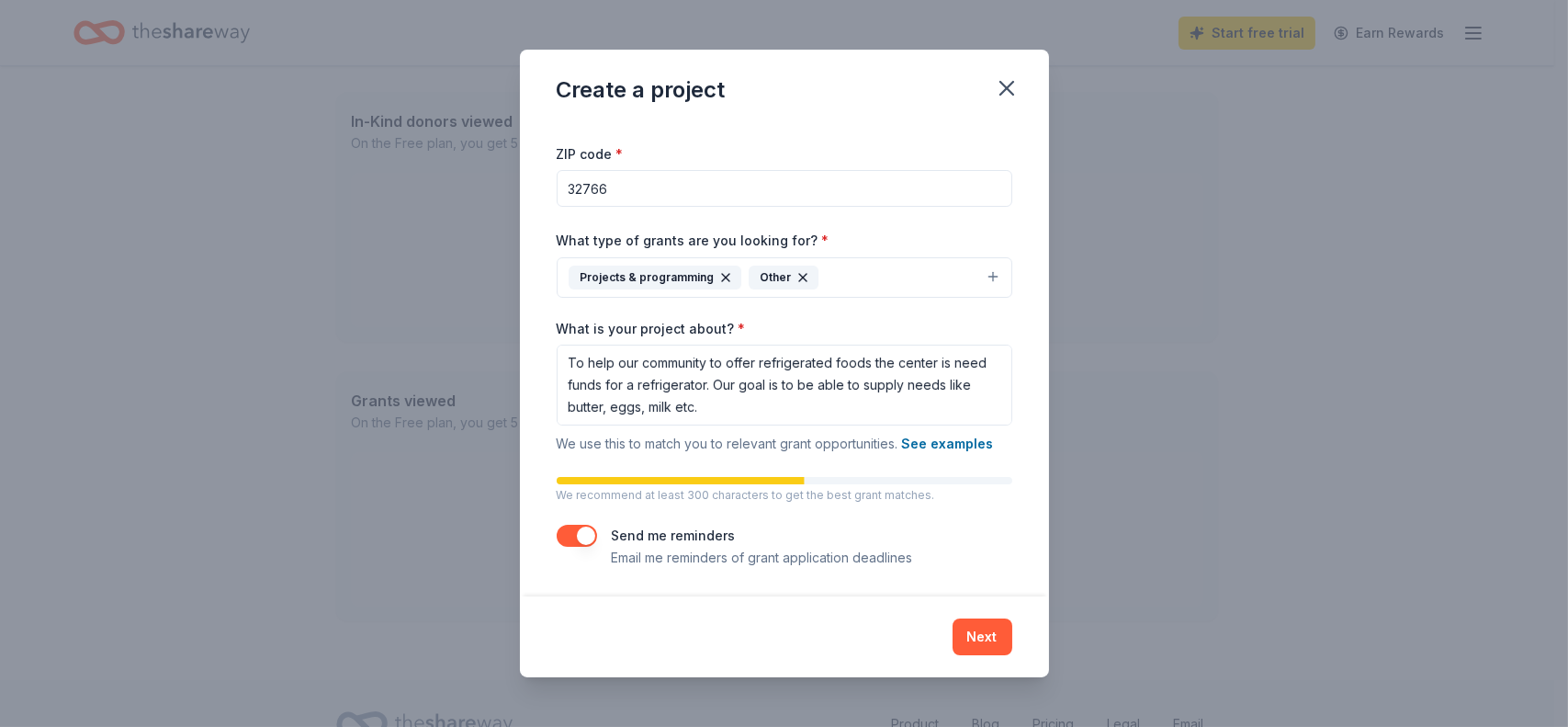
scroll to position [70, 0]
click at [963, 636] on button "Next" at bounding box center [983, 636] width 59 height 36
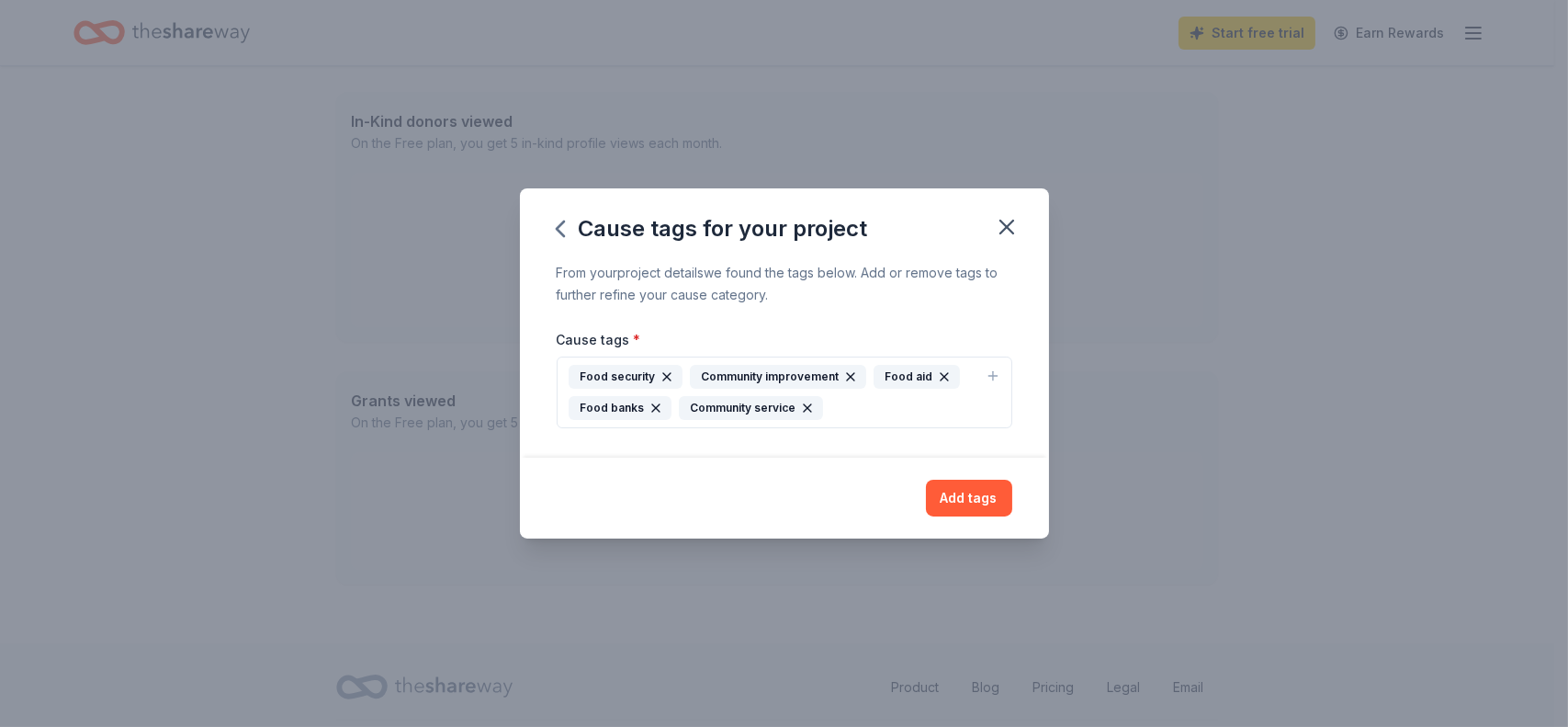
click at [847, 375] on icon "button" at bounding box center [851, 376] width 8 height 8
click at [656, 375] on div "Food security" at bounding box center [625, 376] width 114 height 24
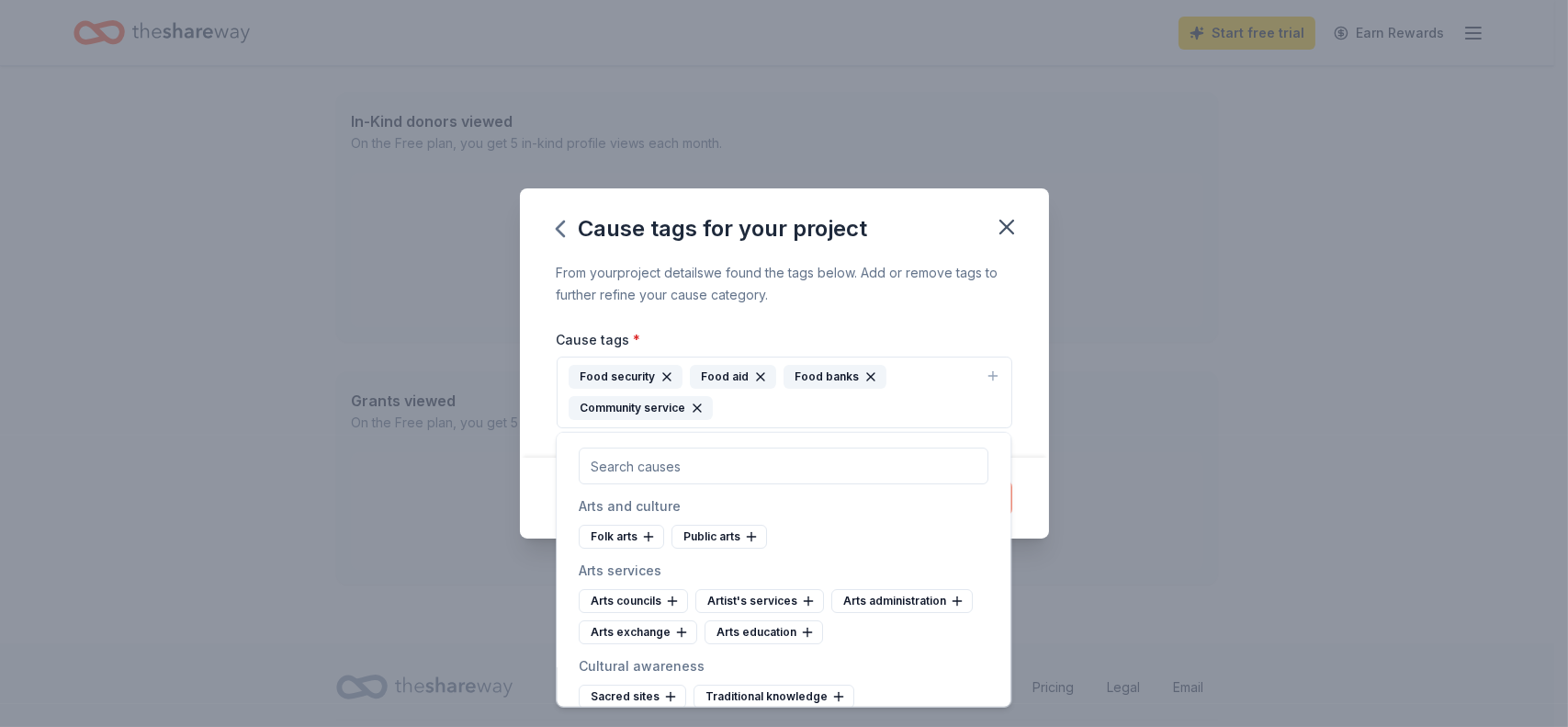
click at [661, 377] on icon "button" at bounding box center [667, 376] width 14 height 14
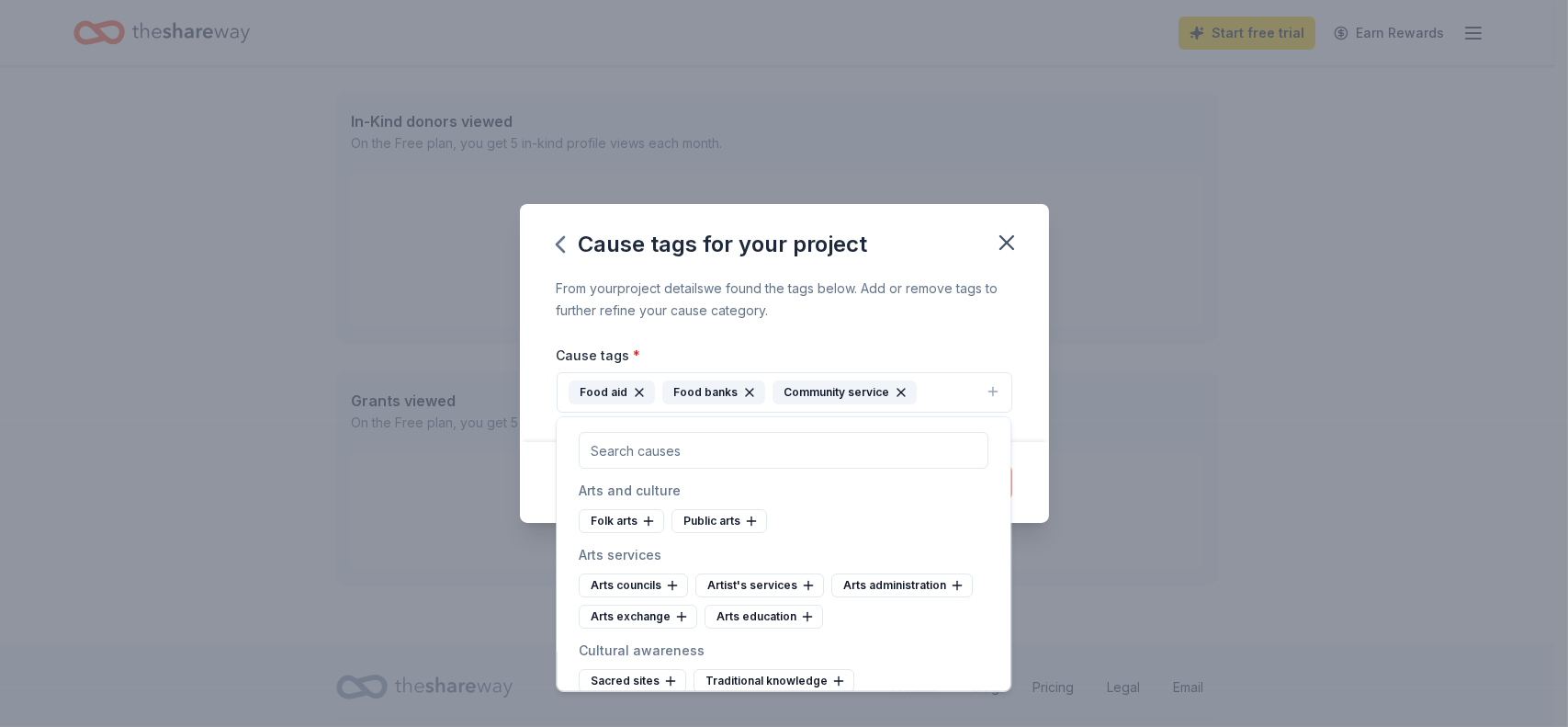
click at [896, 392] on icon "button" at bounding box center [900, 392] width 14 height 14
click at [636, 394] on icon "button" at bounding box center [640, 393] width 8 height 8
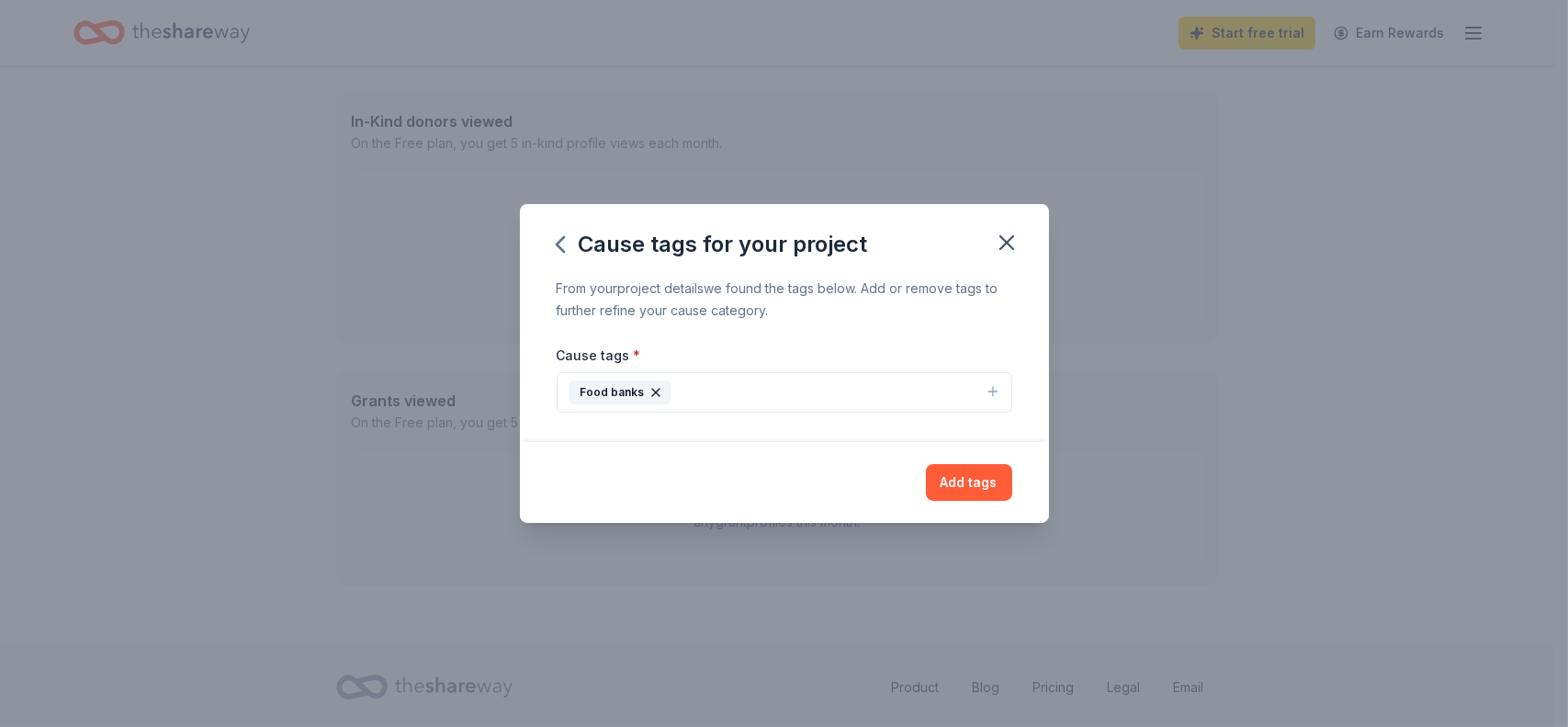
click at [698, 399] on button "Food banks" at bounding box center [784, 392] width 456 height 40
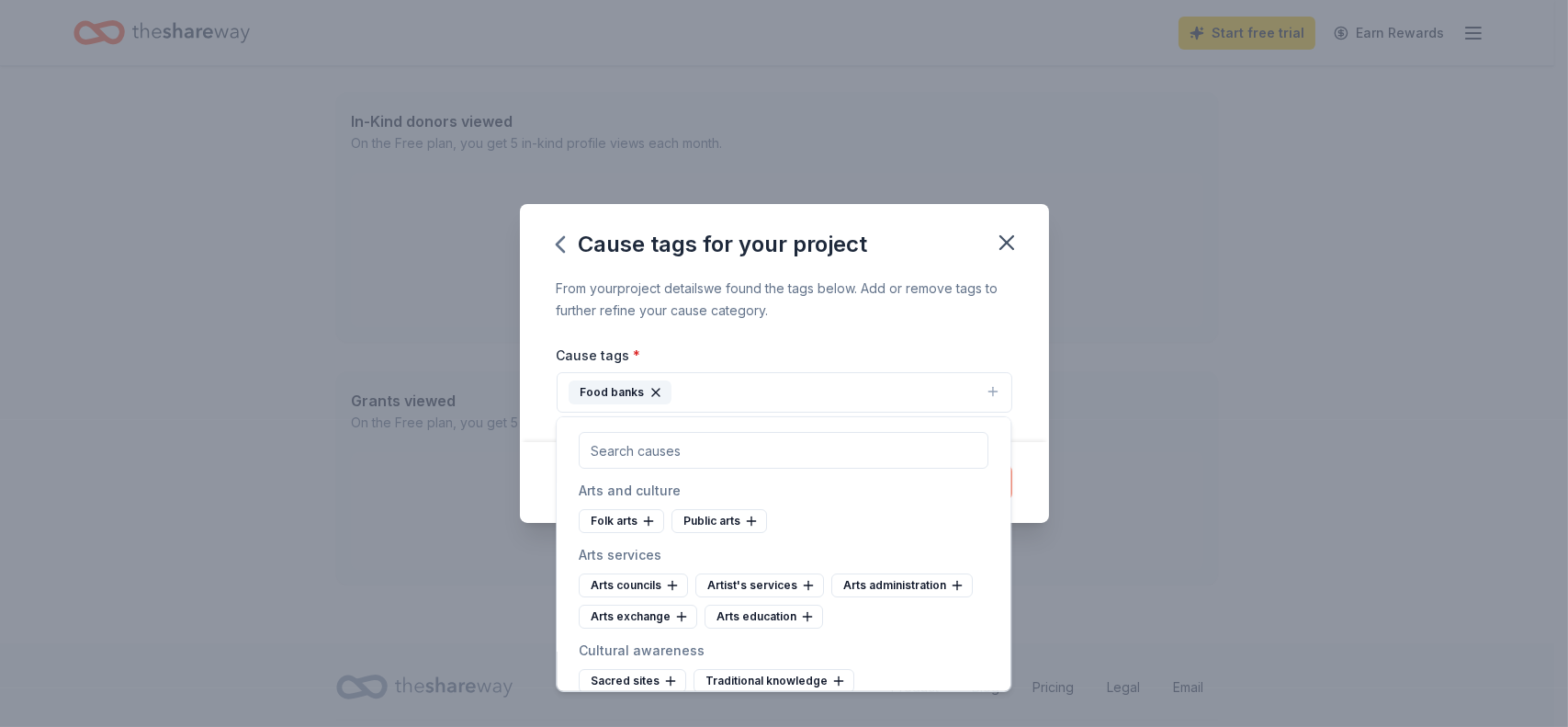
click at [686, 377] on button "Food banks" at bounding box center [784, 392] width 456 height 40
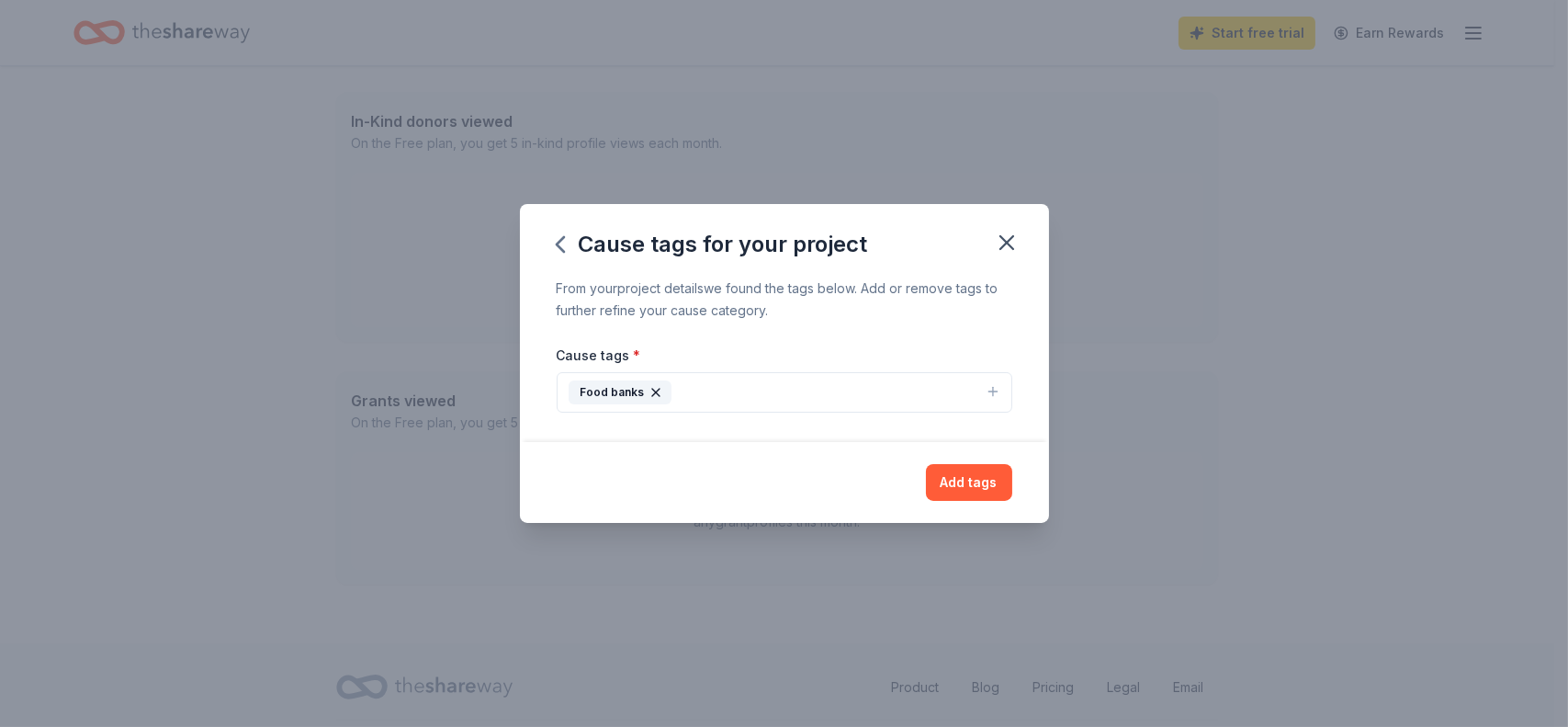
click at [686, 377] on button "Food banks" at bounding box center [784, 392] width 456 height 40
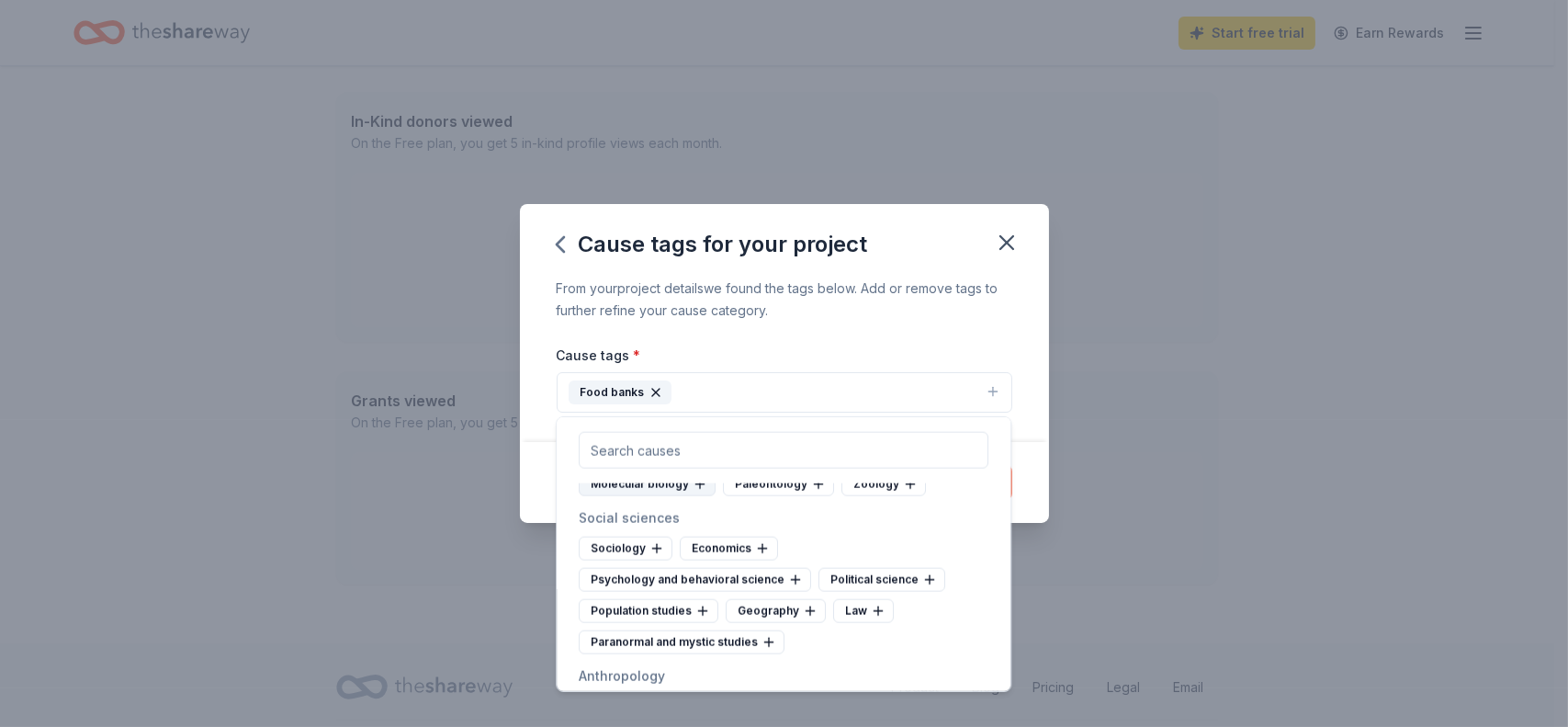
scroll to position [4777, 0]
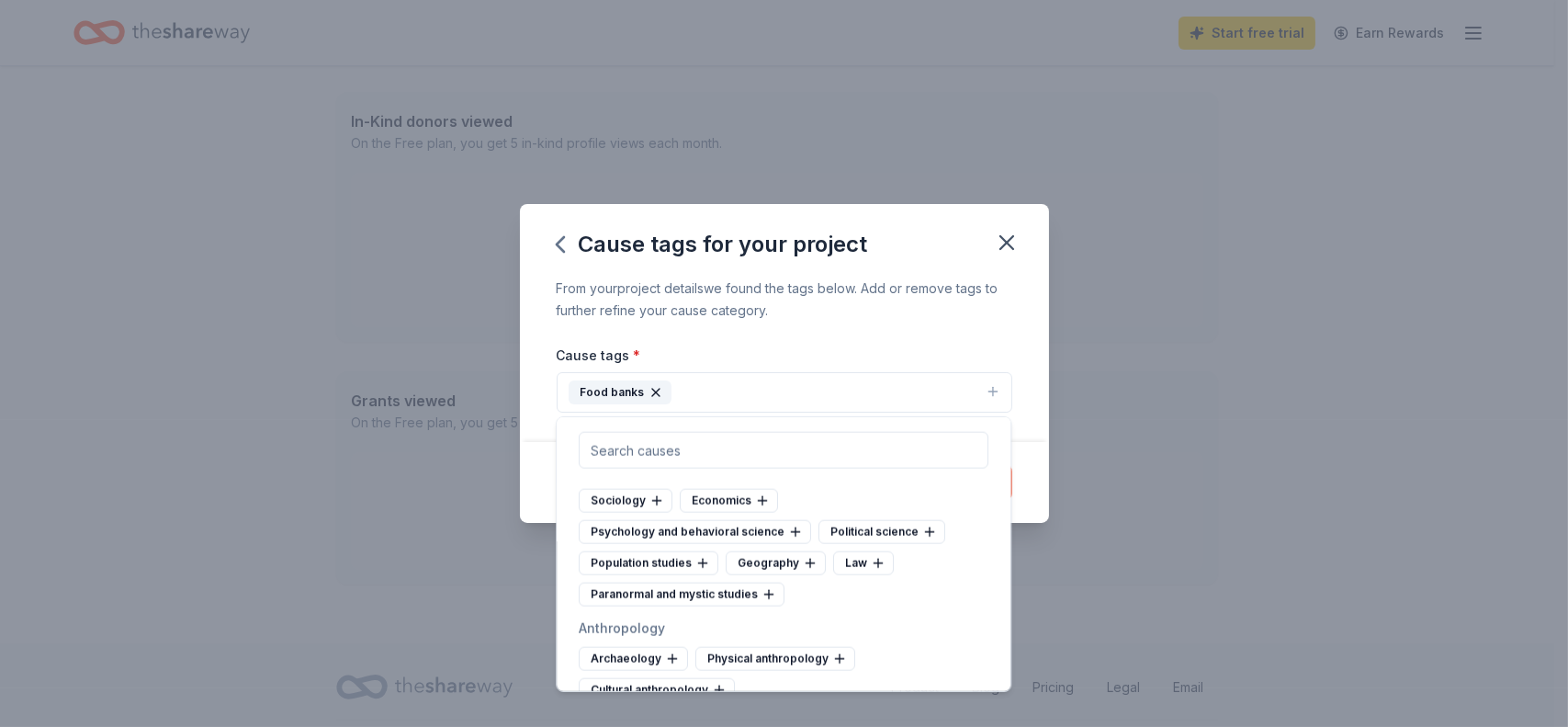
click at [692, 393] on button "Food banks" at bounding box center [784, 392] width 456 height 40
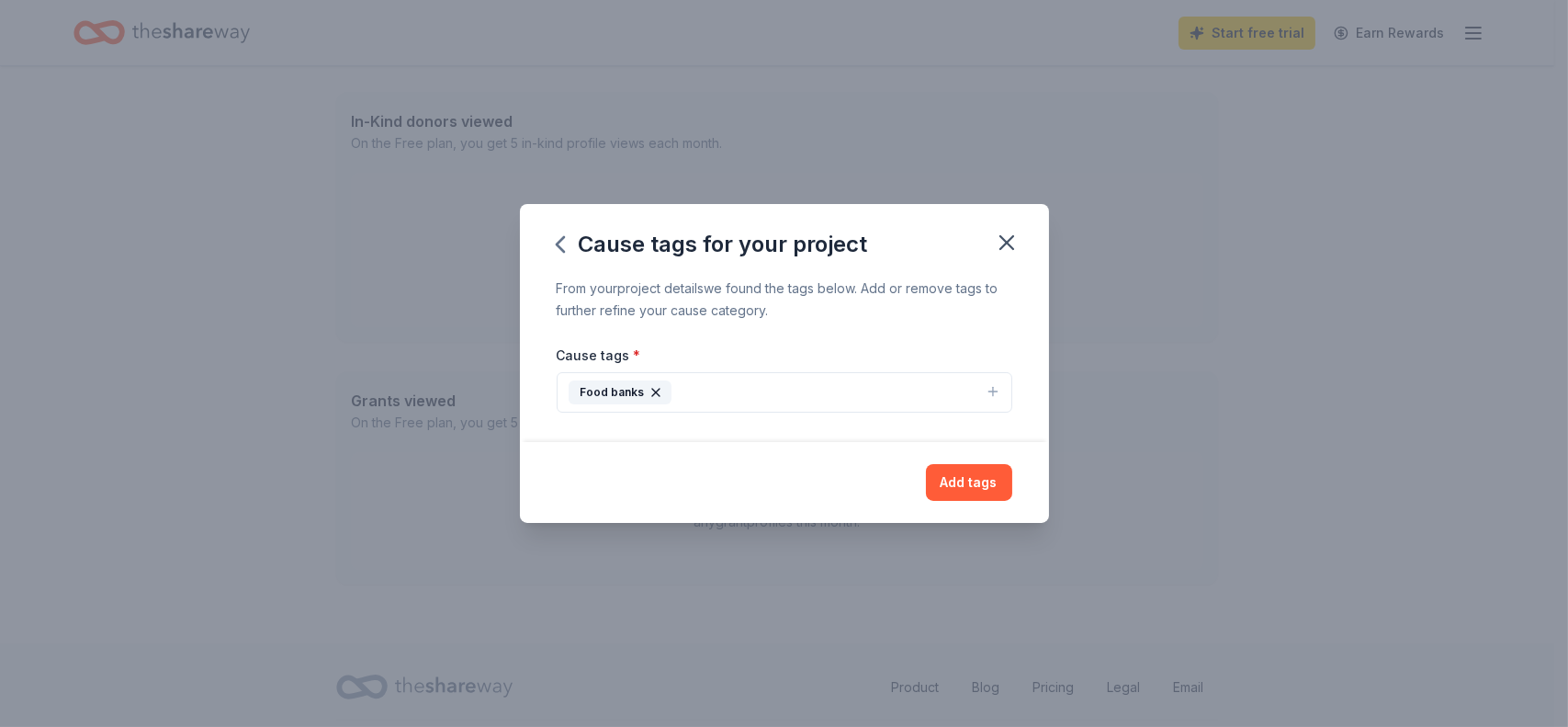
click at [994, 397] on icon "button" at bounding box center [992, 391] width 14 height 14
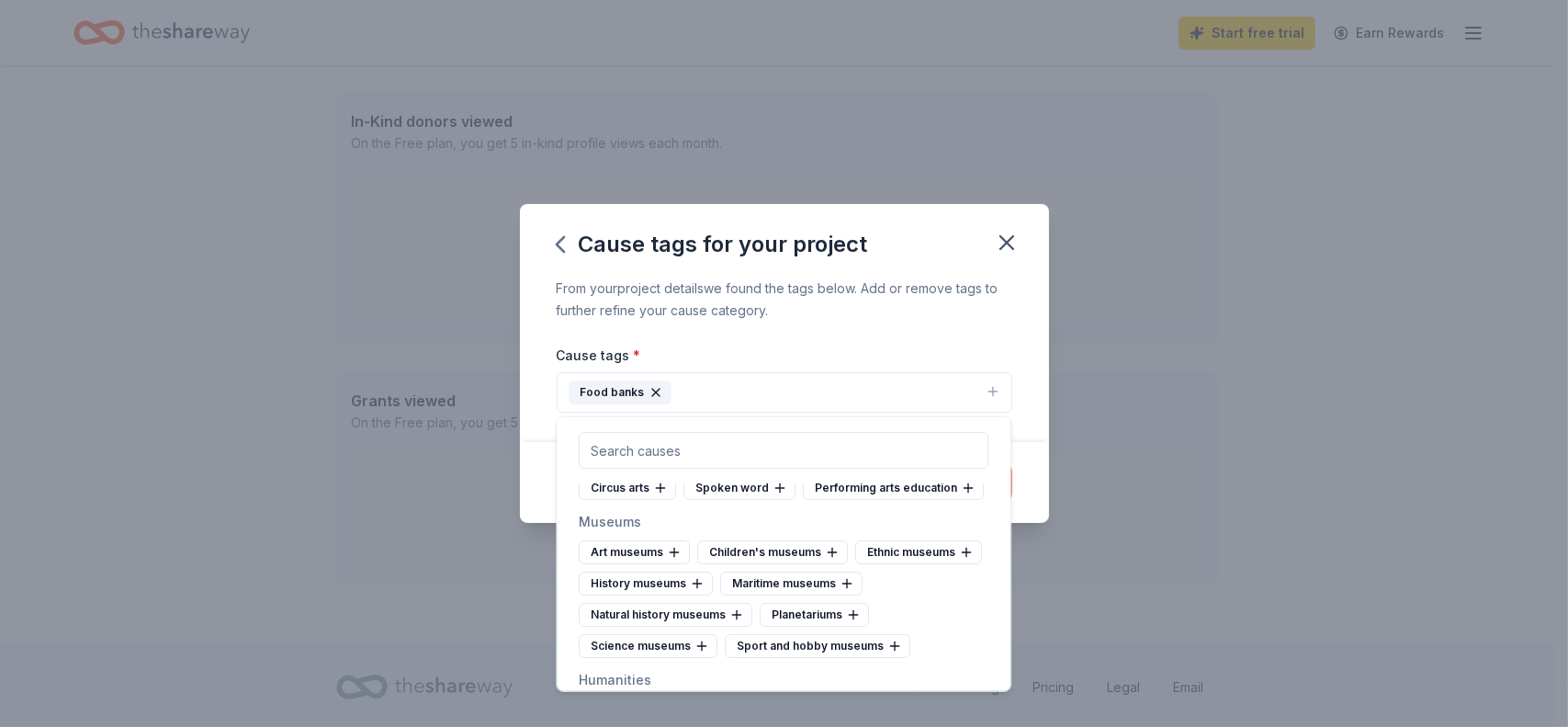
scroll to position [460, 0]
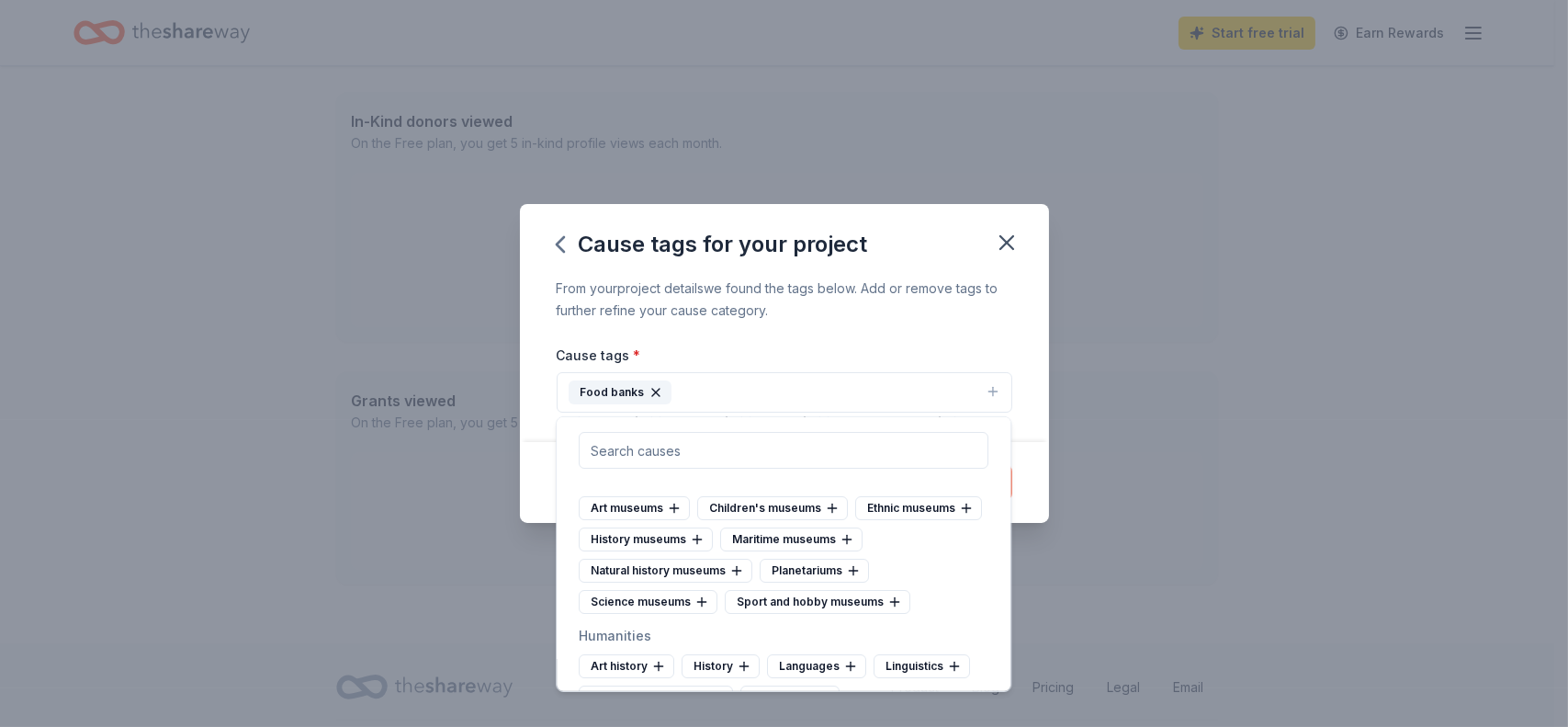
click at [615, 447] on input "text" at bounding box center [784, 450] width 410 height 36
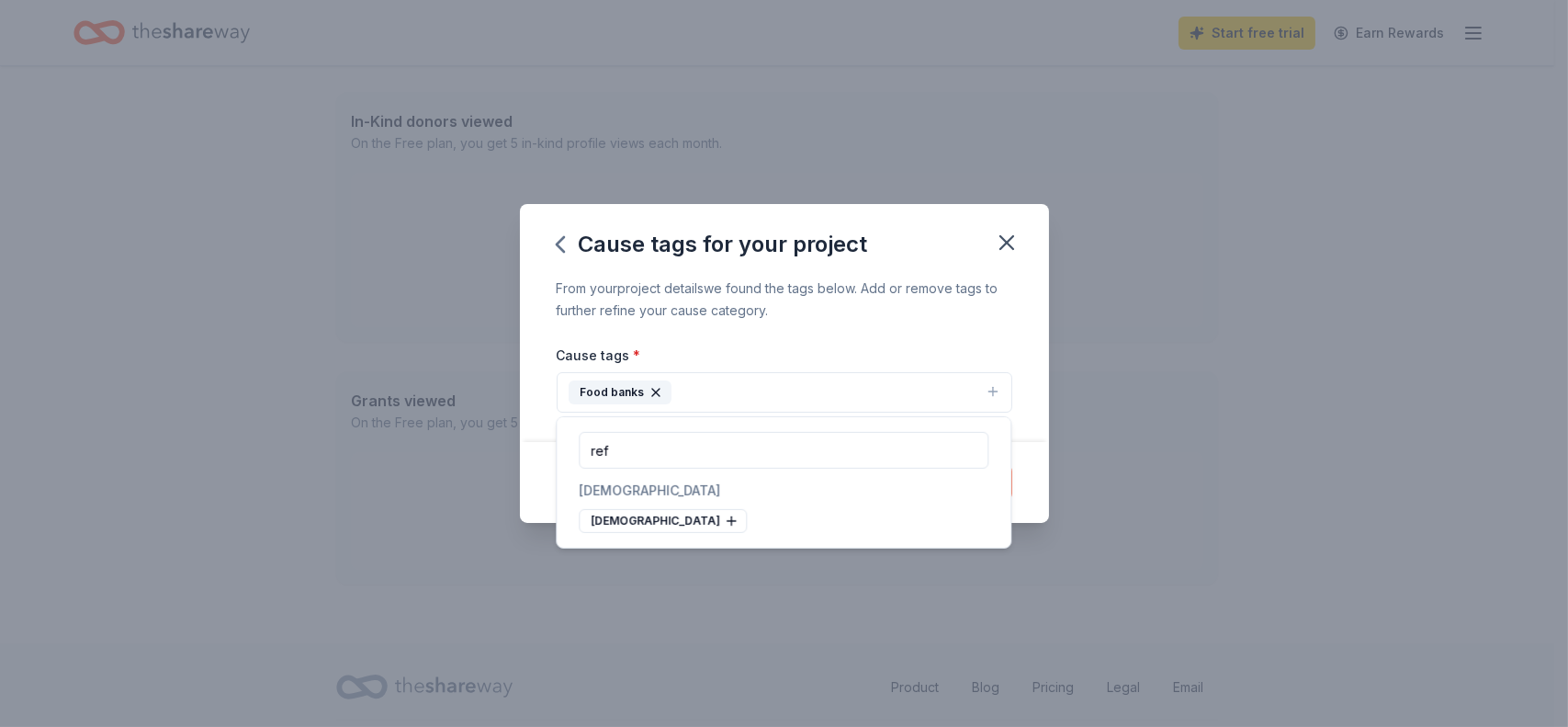
scroll to position [0, 0]
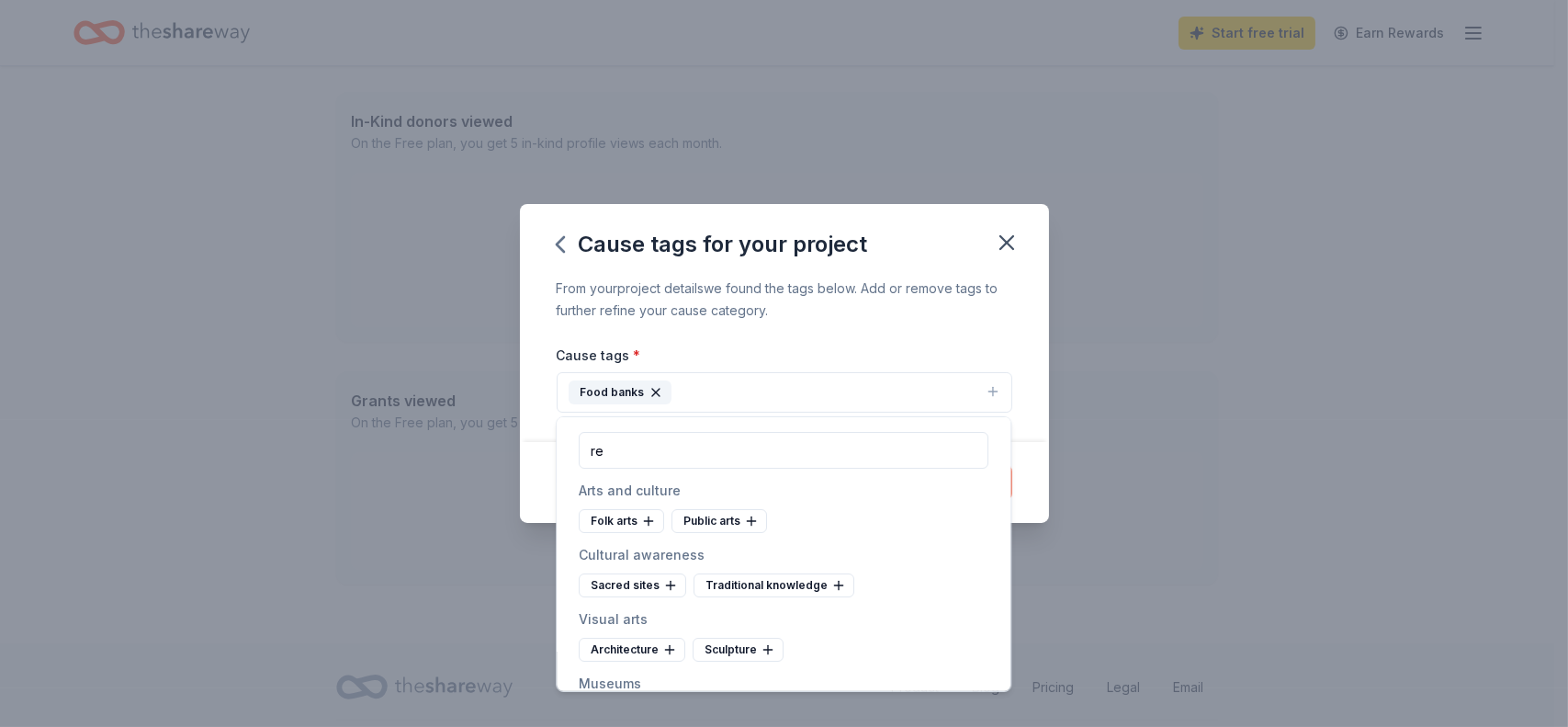
type input "r"
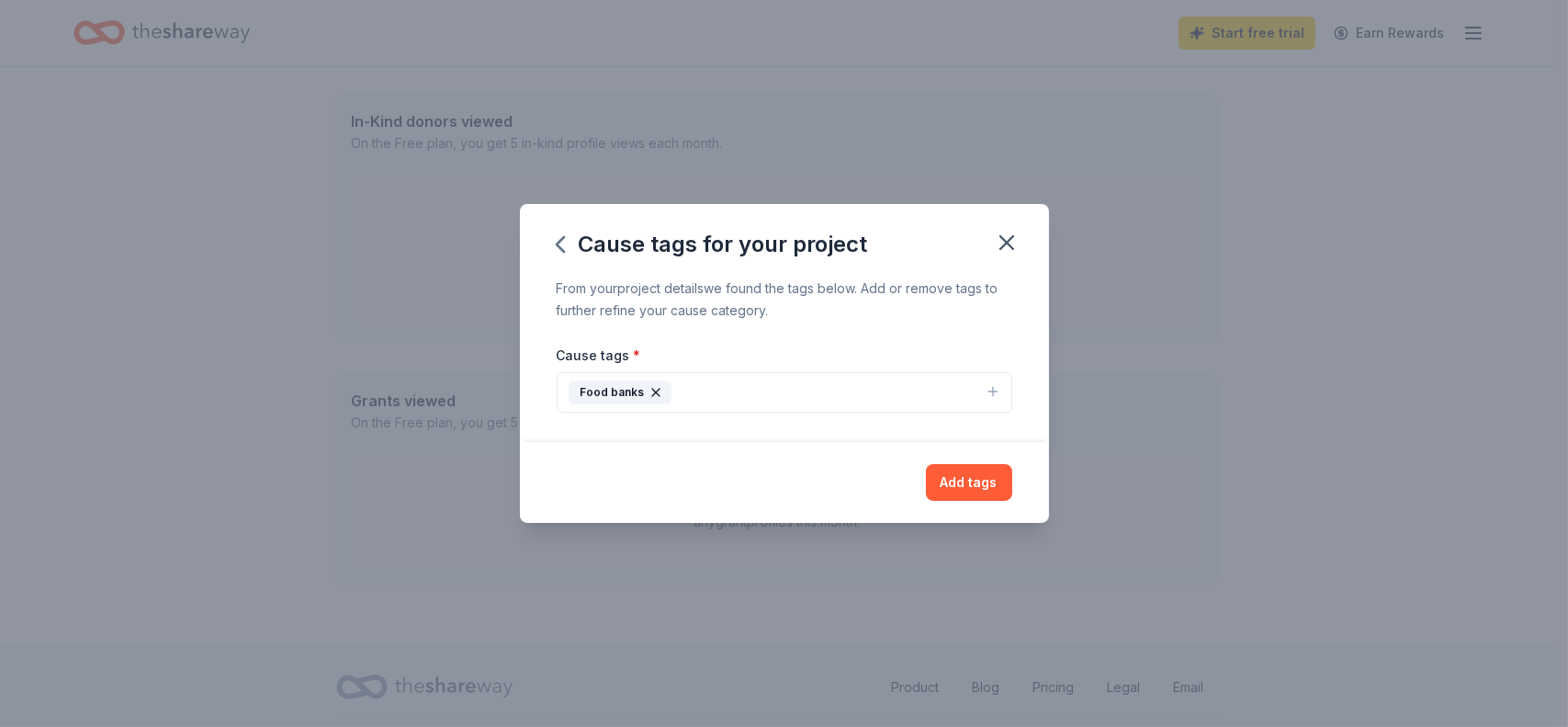
drag, startPoint x: 307, startPoint y: 21, endPoint x: 749, endPoint y: 10, distance: 442.1
click at [679, 388] on button "Food banks" at bounding box center [784, 392] width 456 height 40
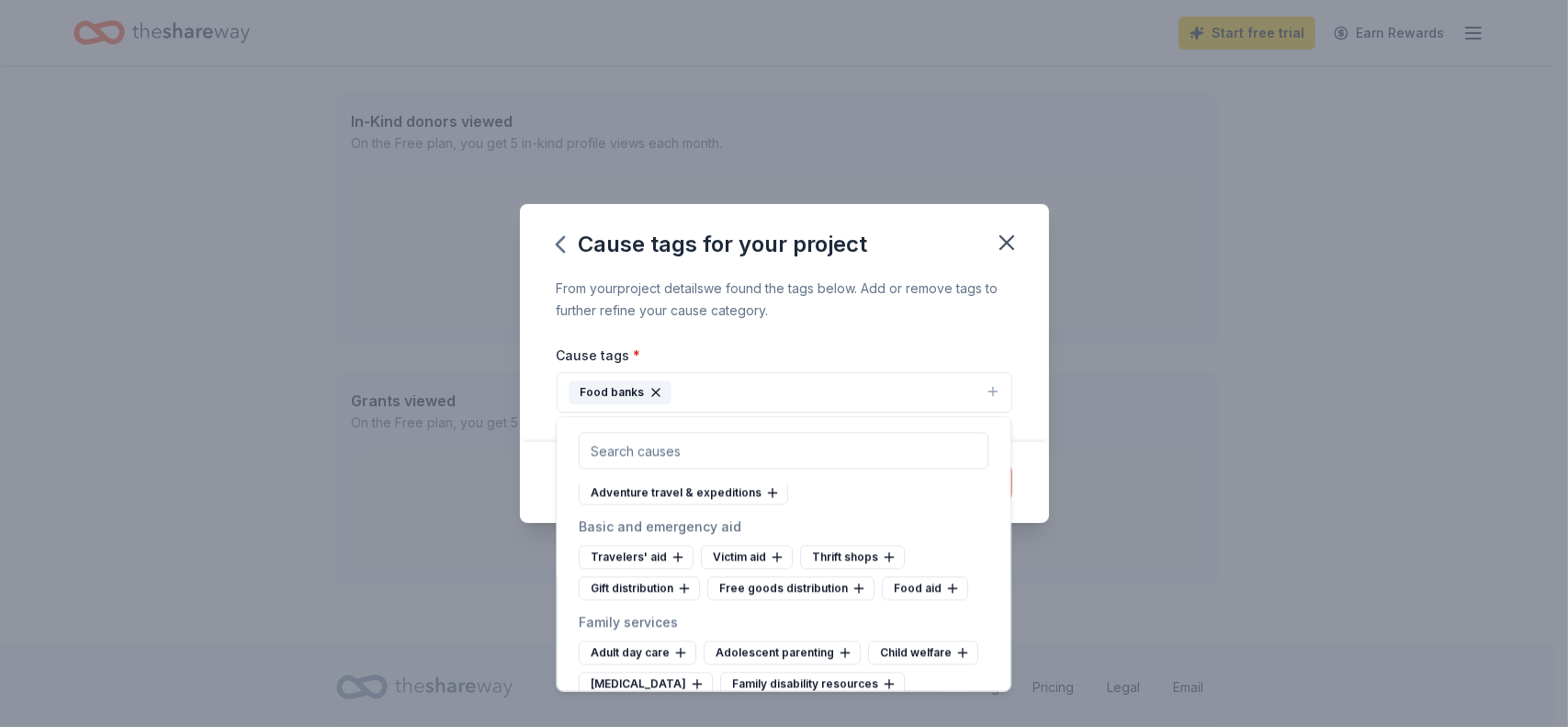
scroll to position [9737, 0]
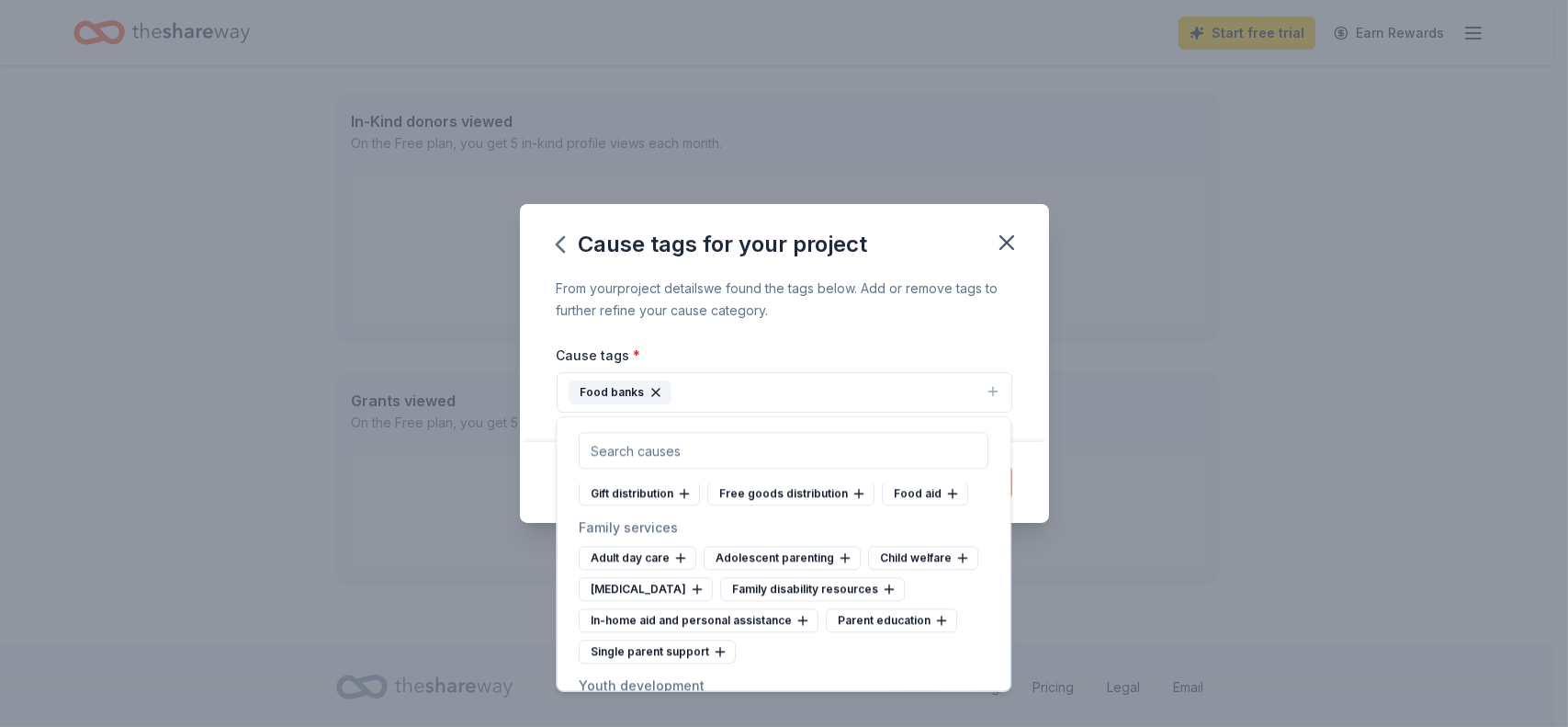
click at [639, 455] on input "text" at bounding box center [784, 450] width 410 height 36
click at [1001, 243] on icon "button" at bounding box center [1007, 242] width 26 height 26
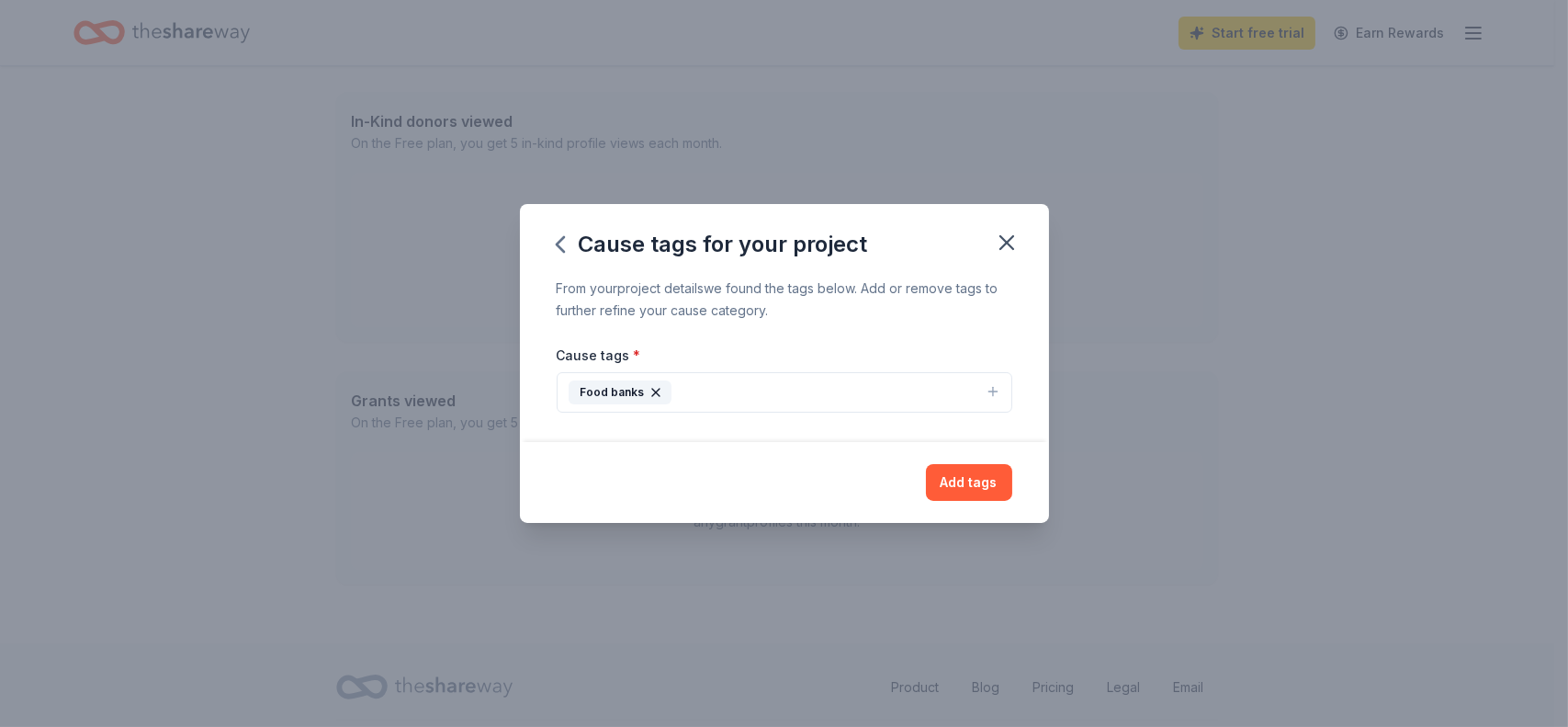
click at [678, 384] on button "Food banks" at bounding box center [784, 392] width 456 height 40
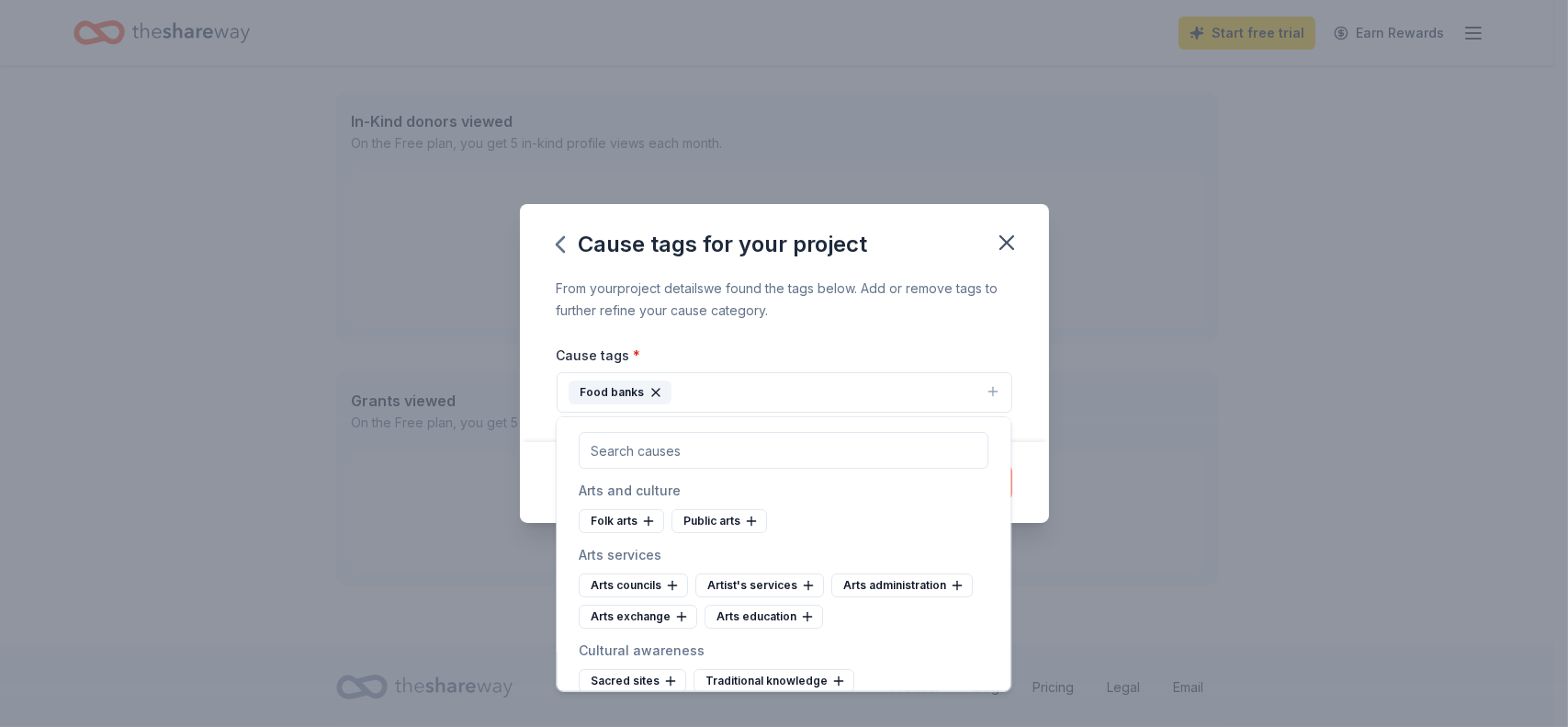
click at [678, 384] on button "Food banks" at bounding box center [784, 392] width 456 height 40
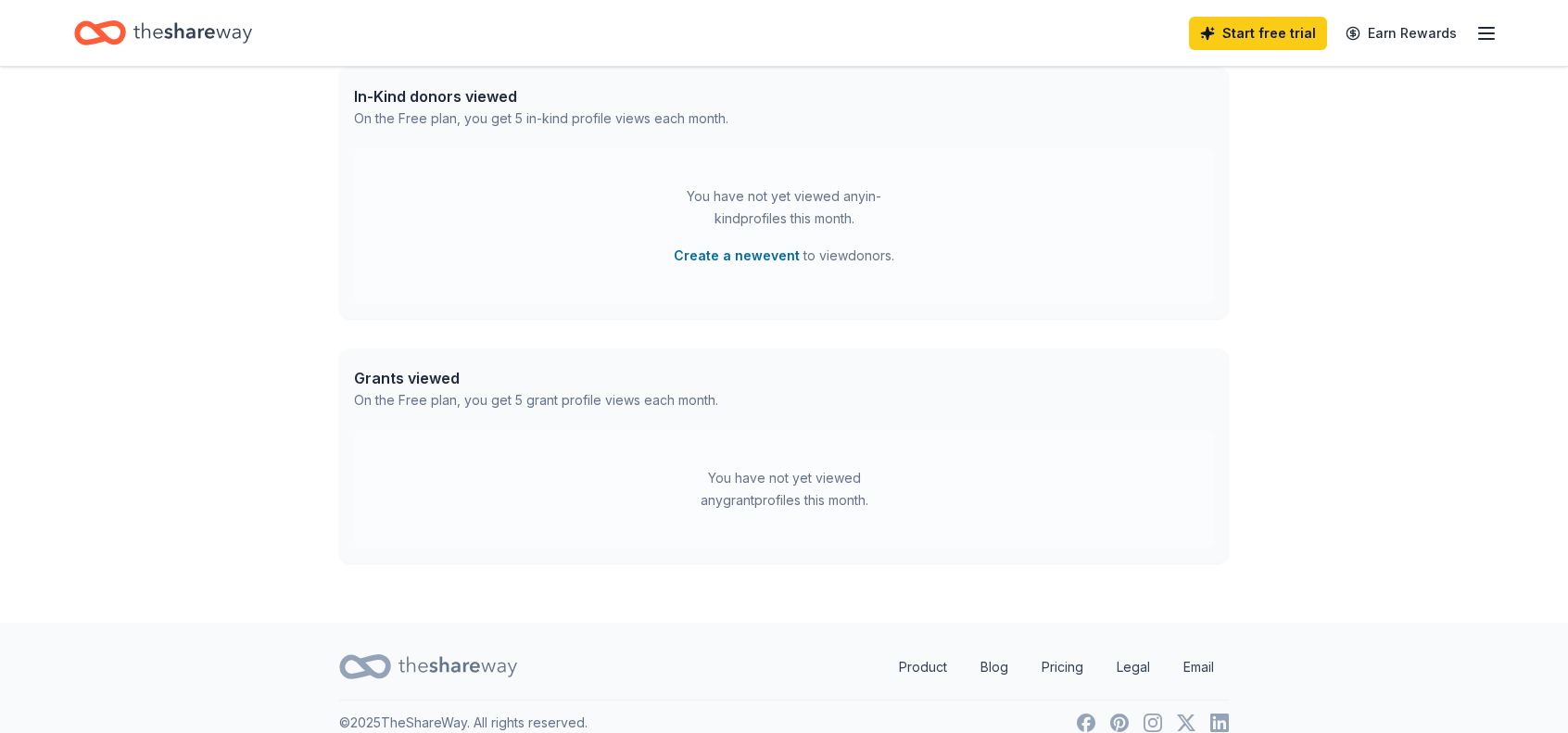
scroll to position [511, 0]
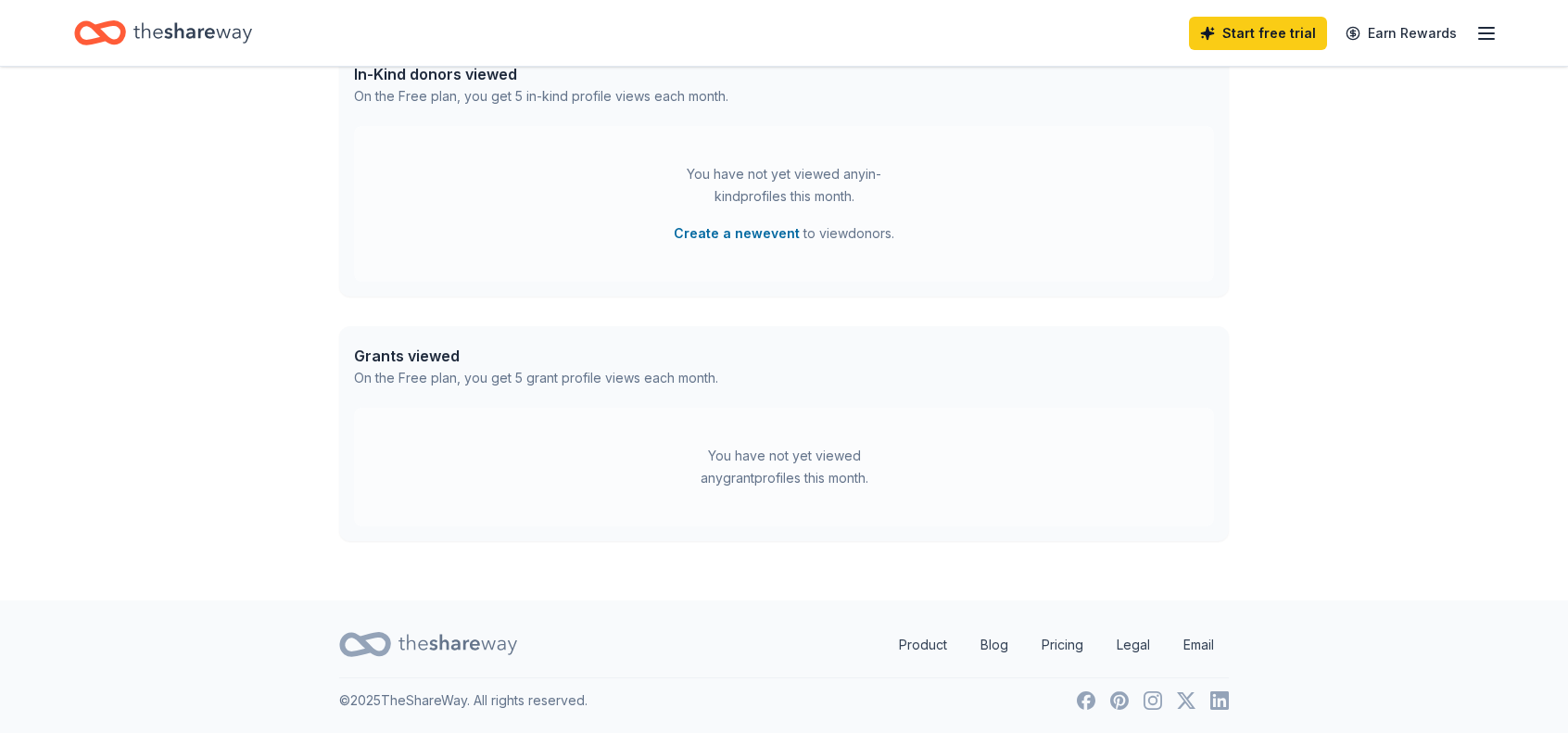
click at [747, 483] on div "You have not yet viewed any grant profiles this month." at bounding box center [784, 466] width 232 height 44
click at [570, 452] on div "You have not yet viewed any grant profiles this month." at bounding box center [784, 466] width 860 height 119
click at [501, 408] on div "You have not yet viewed any grant profiles this month." at bounding box center [784, 466] width 860 height 119
click at [493, 372] on div "On the Free plan, you get 5 grant profile views each month." at bounding box center [535, 378] width 364 height 22
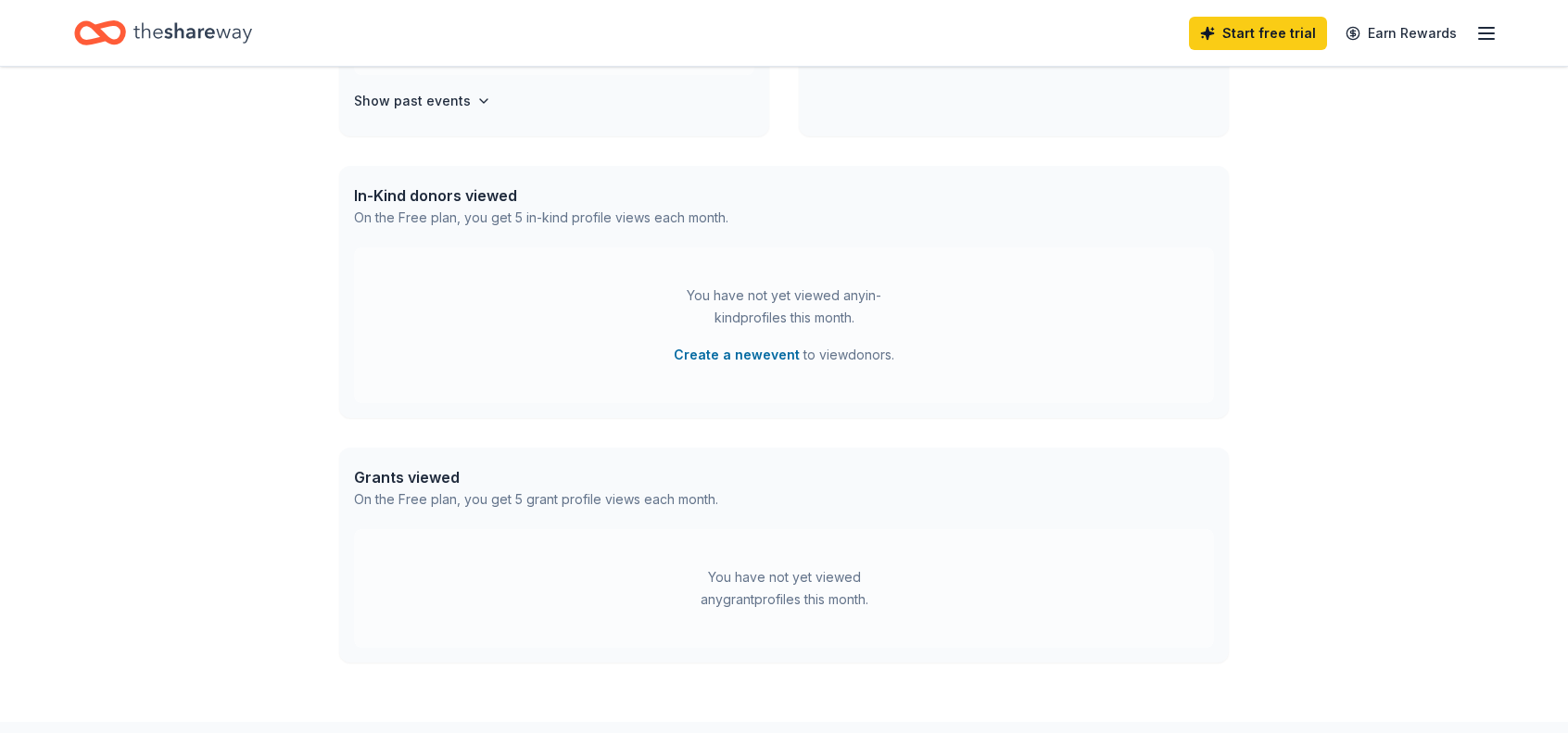
scroll to position [464, 0]
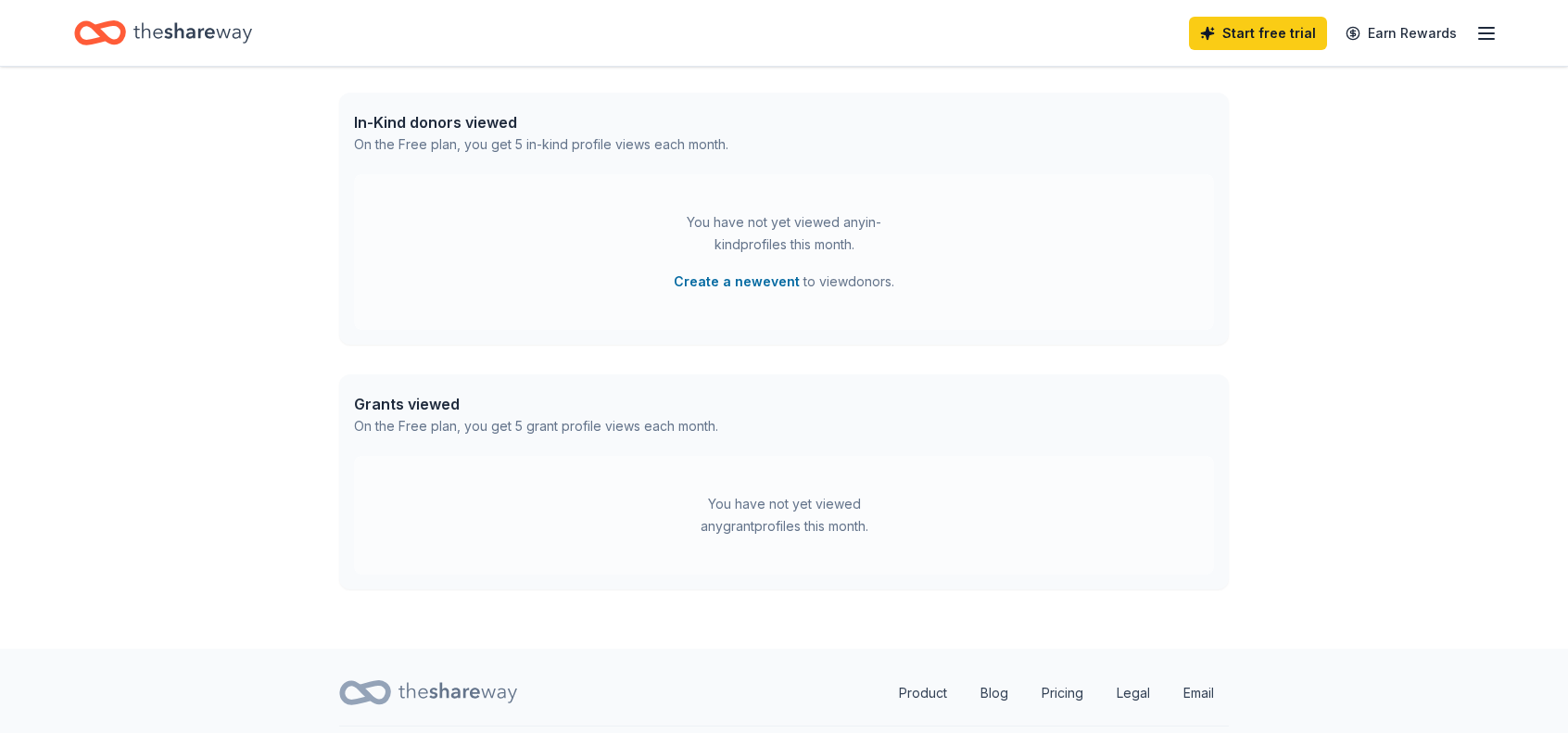
click at [363, 418] on div "On the Free plan, you get 5 grant profile views each month." at bounding box center [535, 426] width 364 height 22
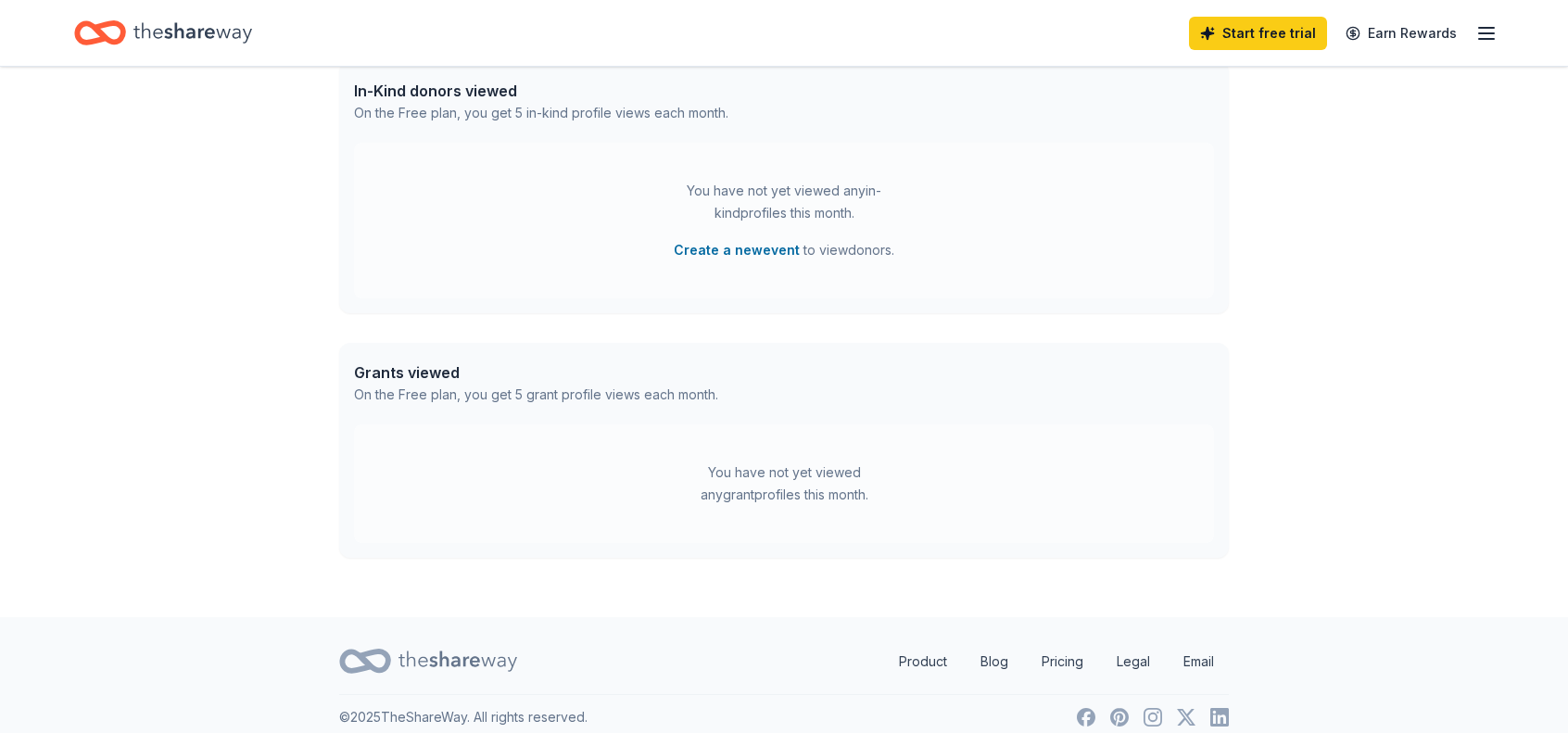
scroll to position [511, 0]
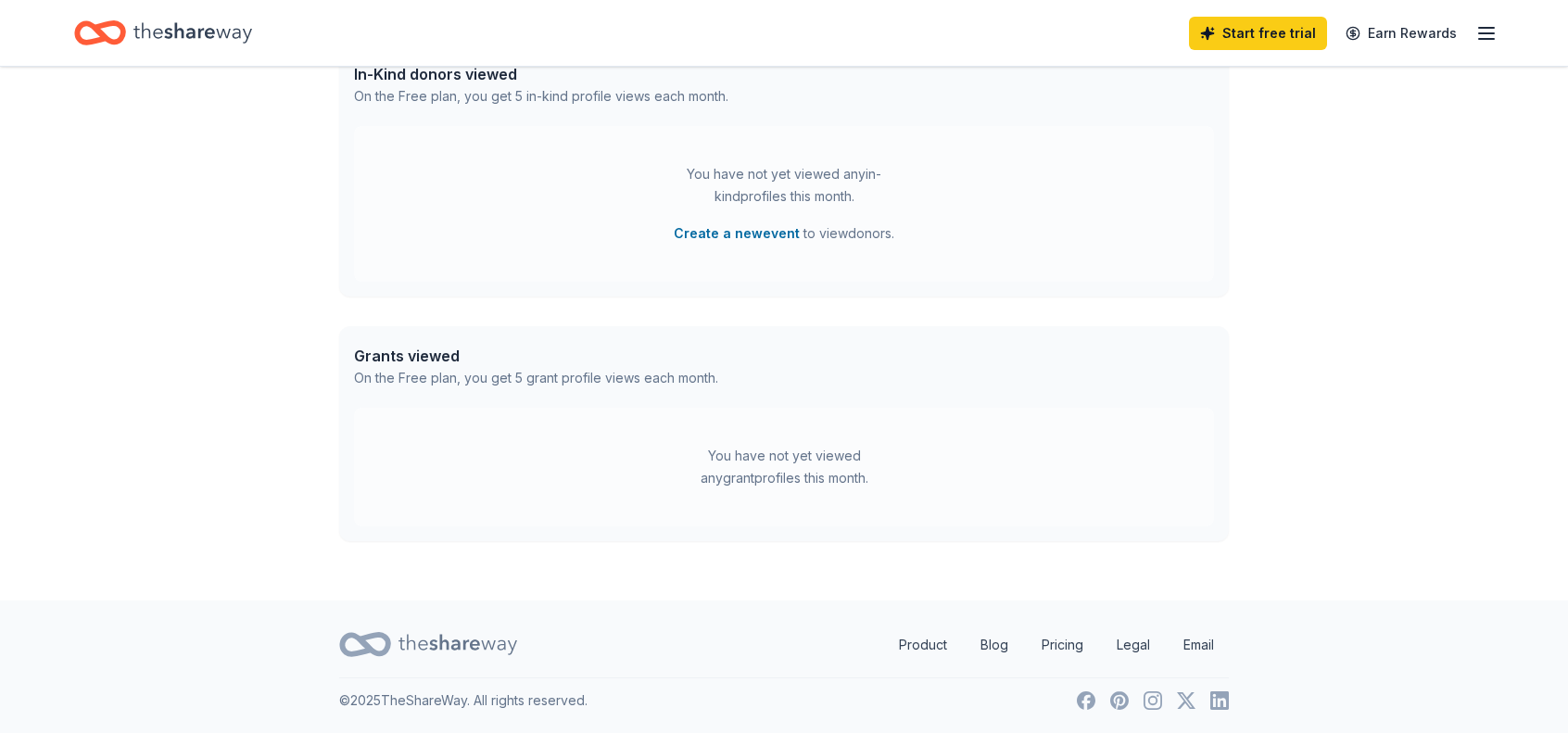
click at [1481, 30] on icon "button" at bounding box center [1486, 33] width 22 height 22
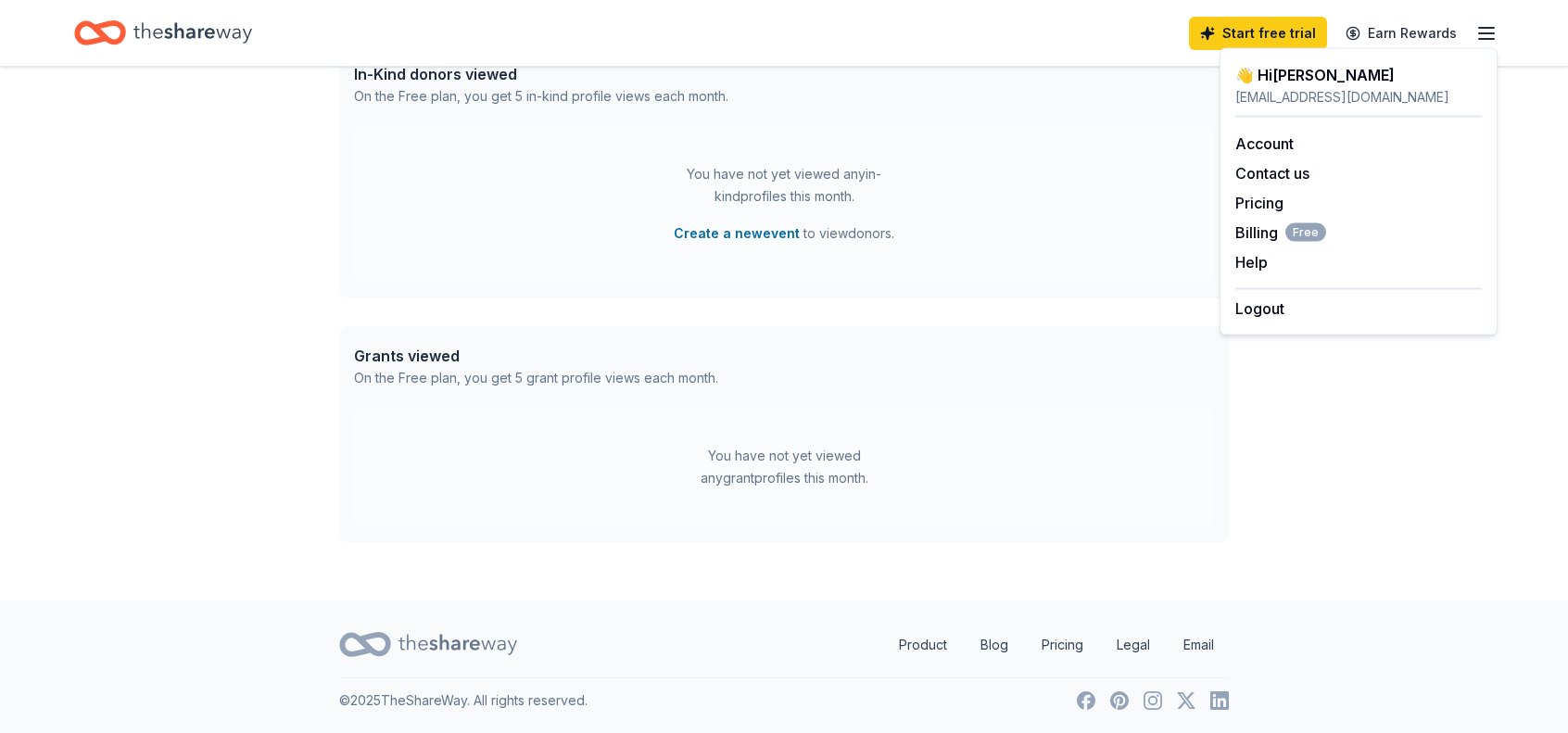
click at [1536, 153] on div "👋 Hi Cheryl In-Kind Create new event You don't have an active event. Create a n…" at bounding box center [784, 78] width 1568 height 1045
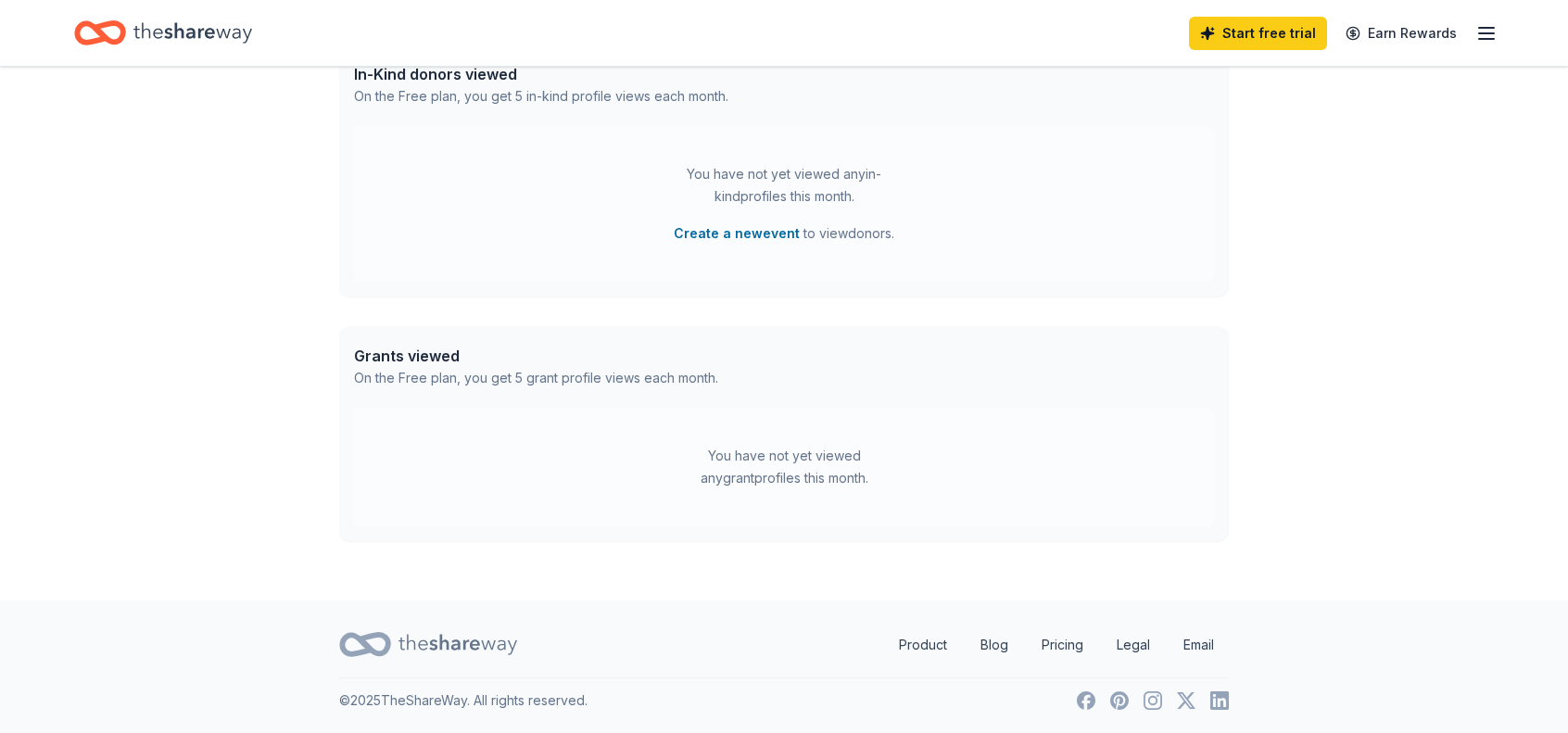
click at [1359, 222] on div "👋 Hi Cheryl In-Kind Create new event You don't have an active event. Create a n…" at bounding box center [784, 78] width 1568 height 1045
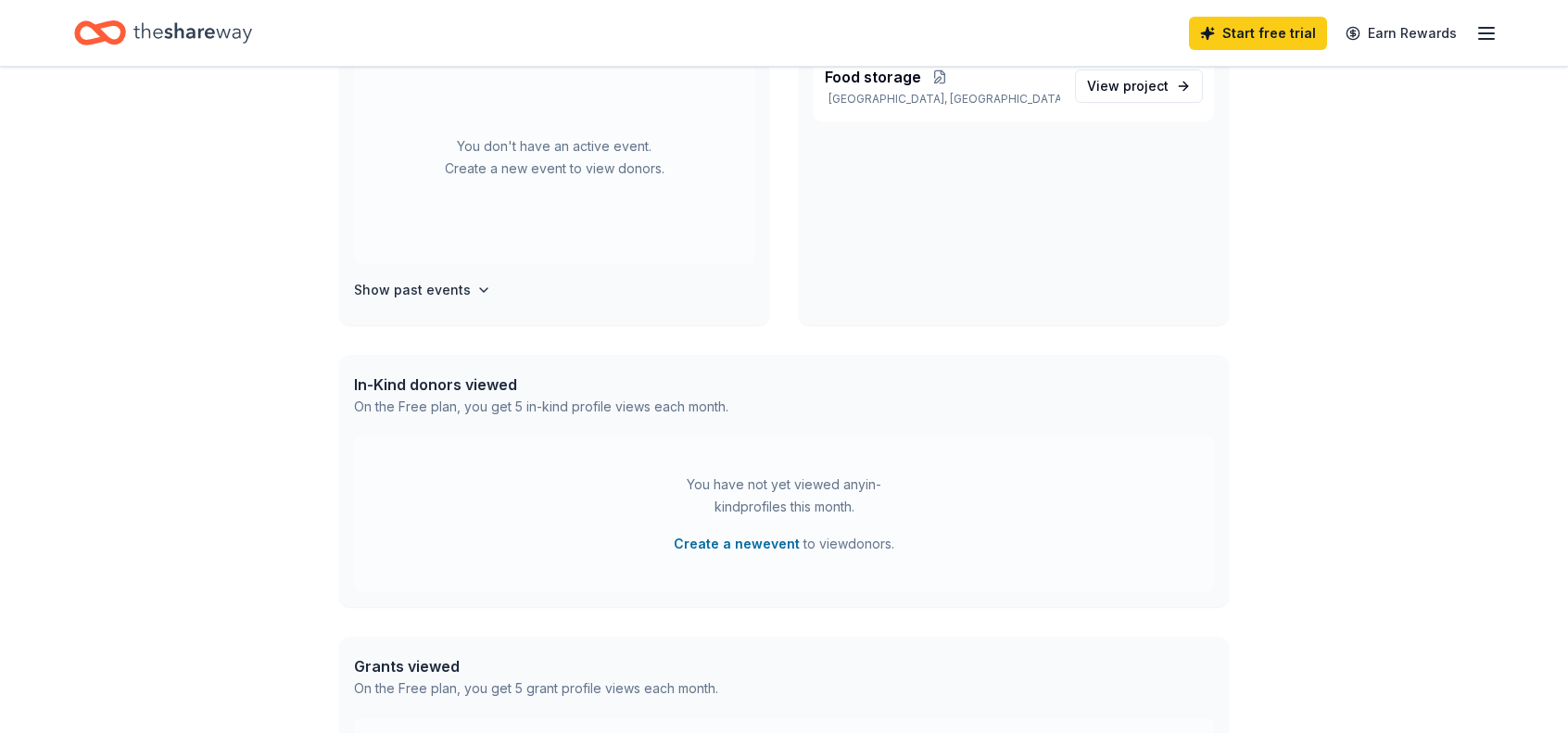
scroll to position [0, 0]
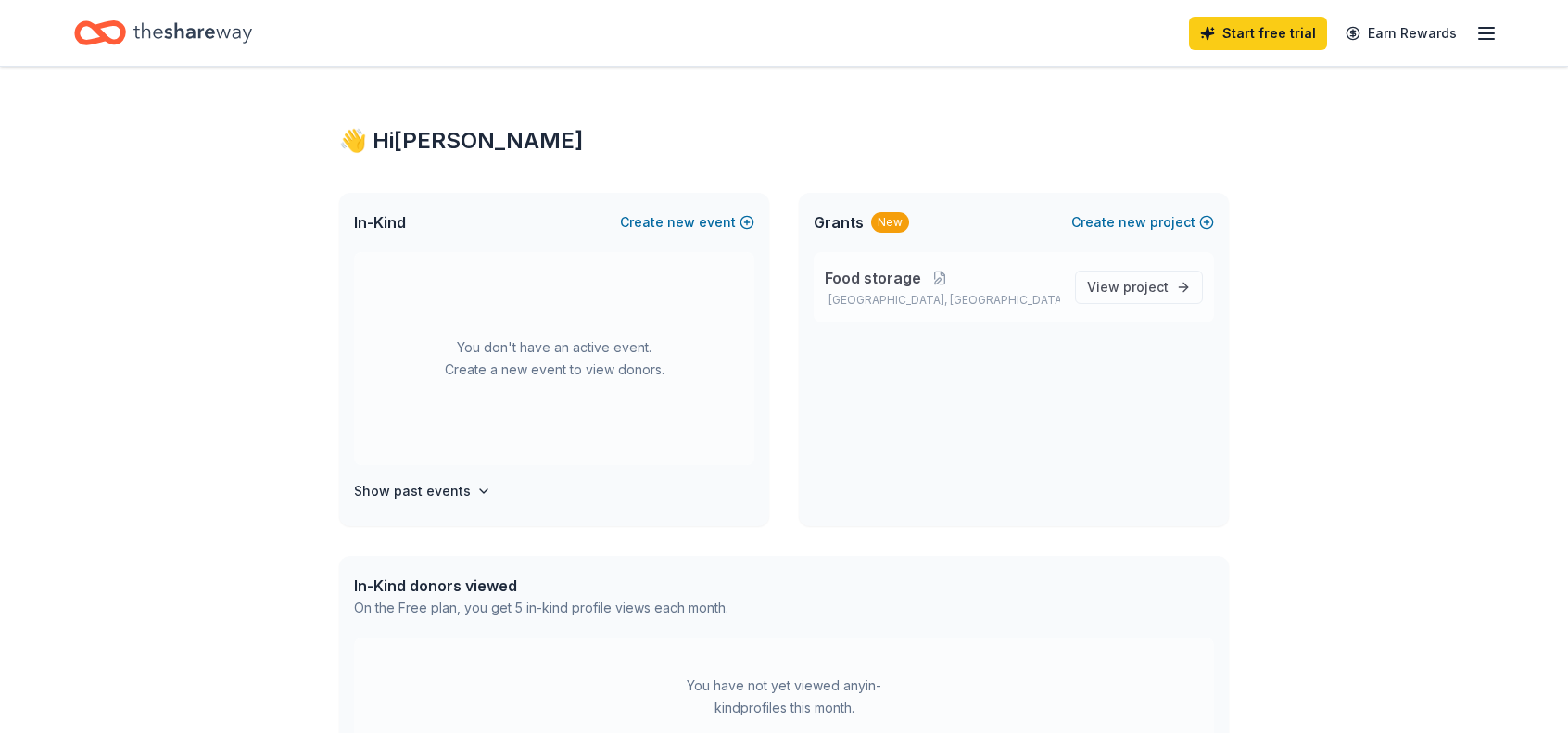
click at [886, 280] on span "Food storage" at bounding box center [873, 277] width 97 height 22
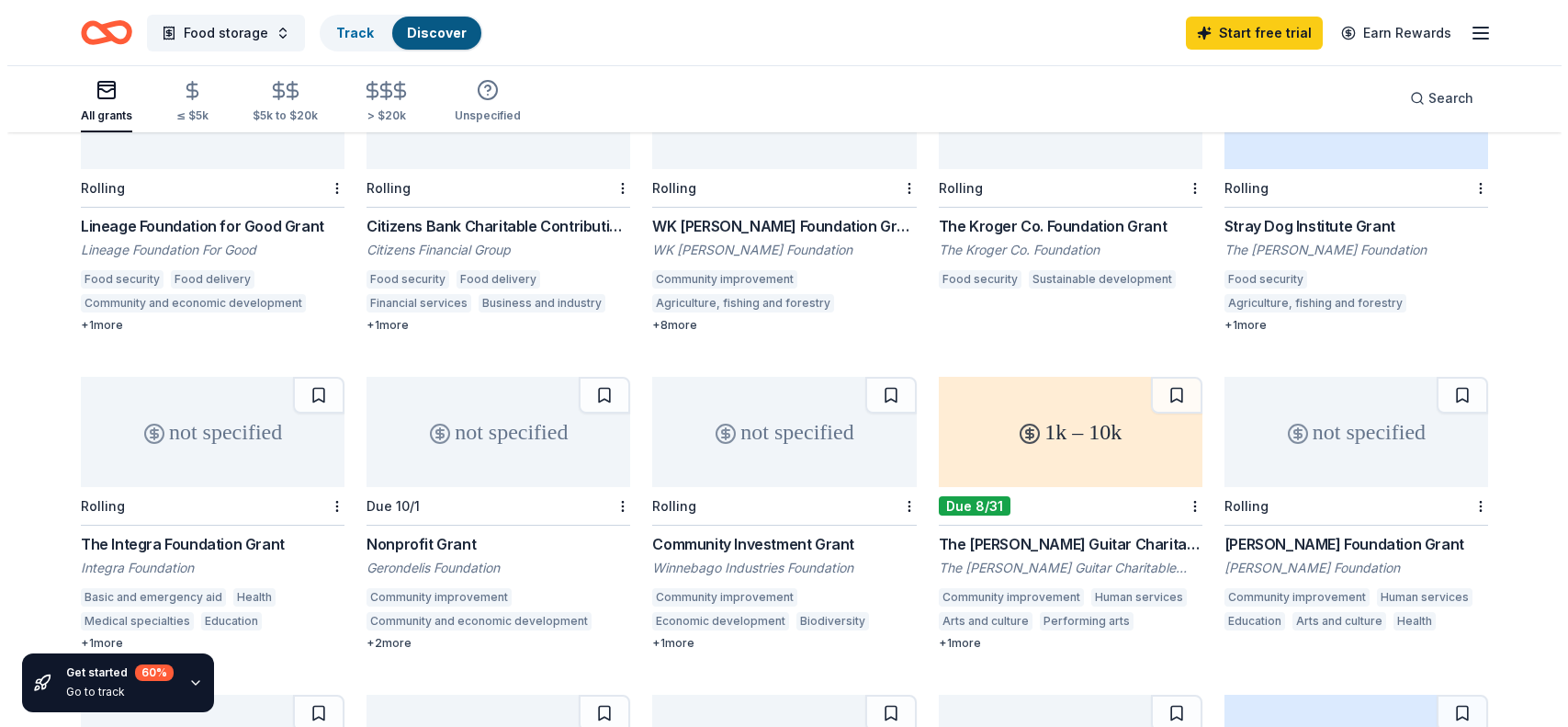
scroll to position [394, 0]
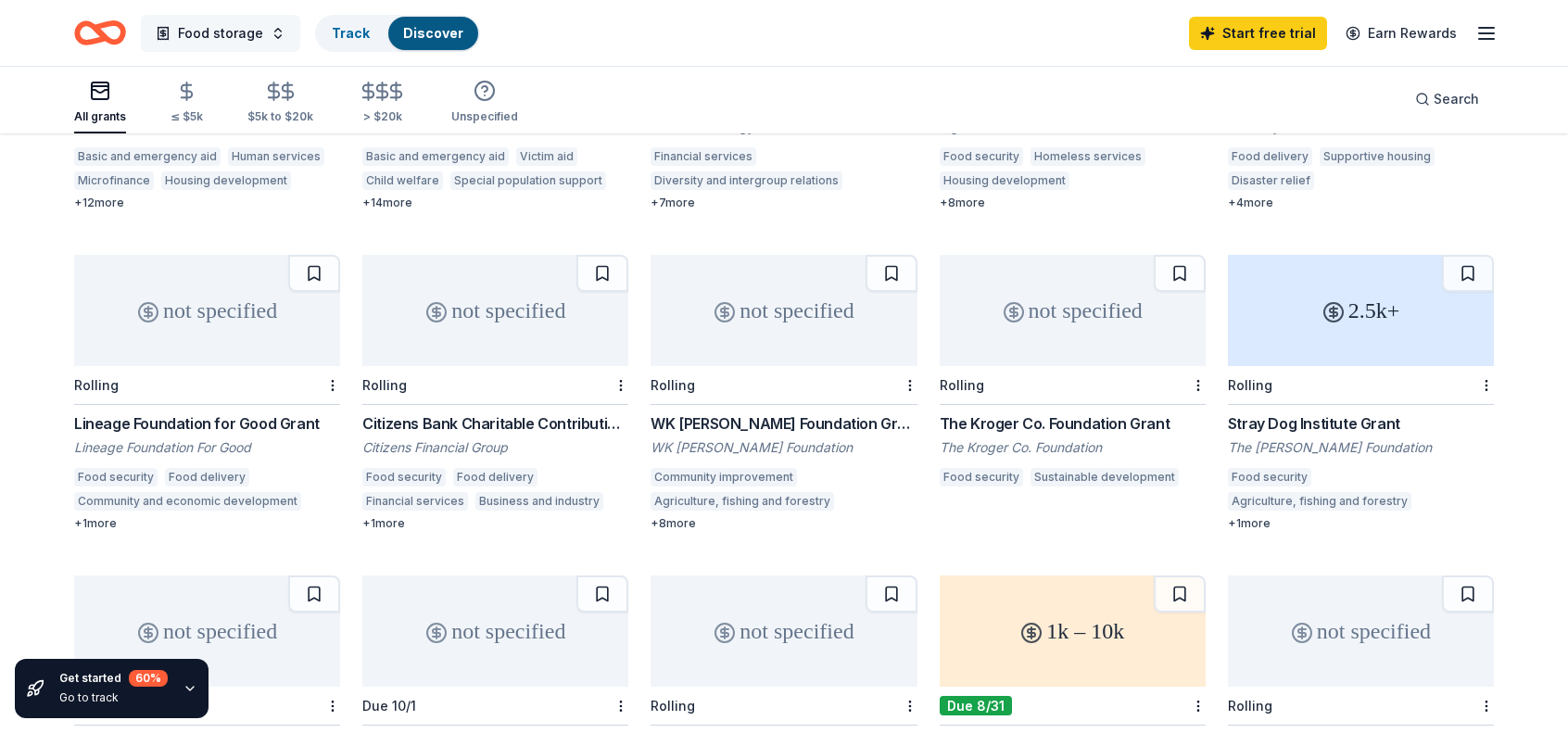
click at [278, 40] on button "Food storage" at bounding box center [220, 33] width 159 height 37
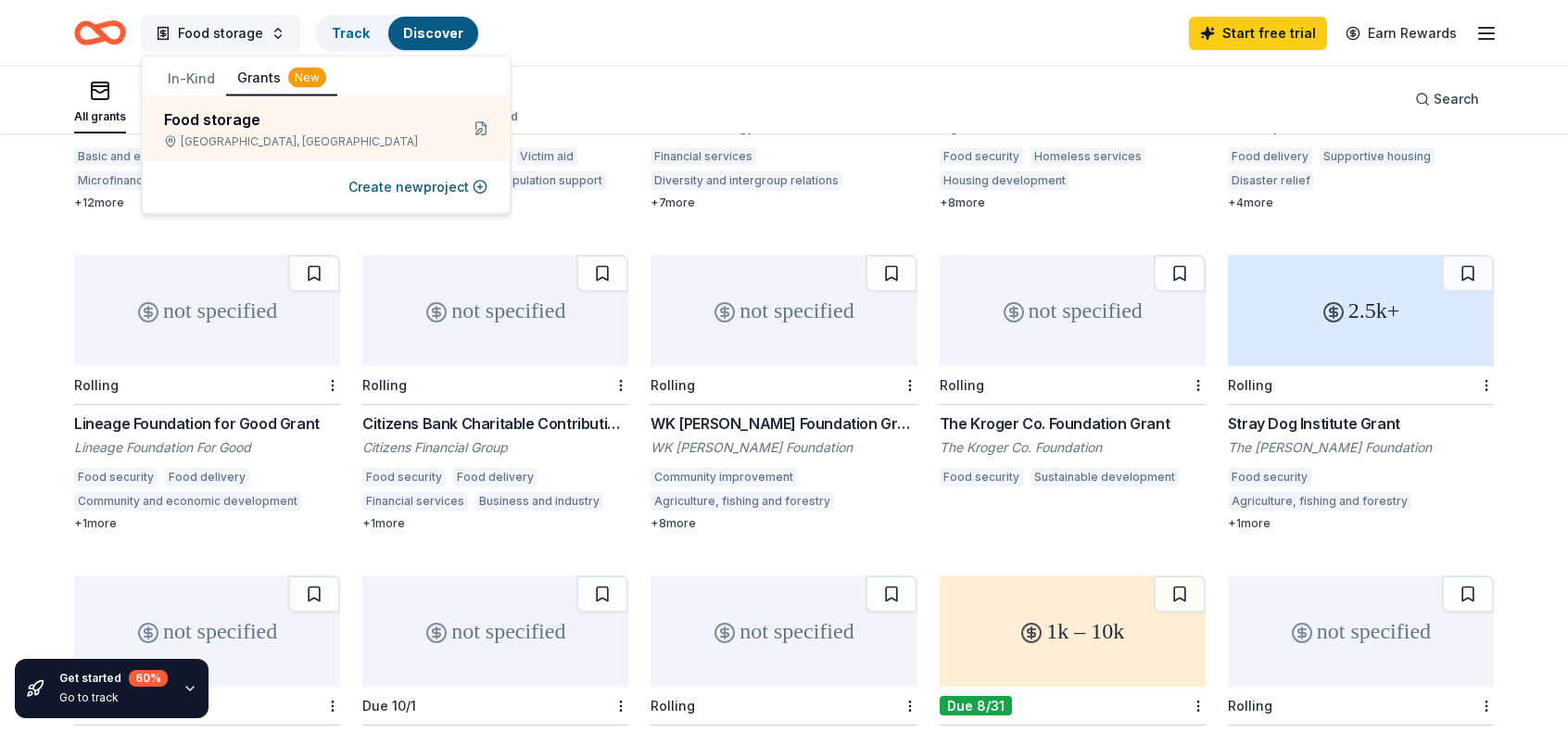
click at [277, 40] on button "Food storage" at bounding box center [220, 33] width 159 height 37
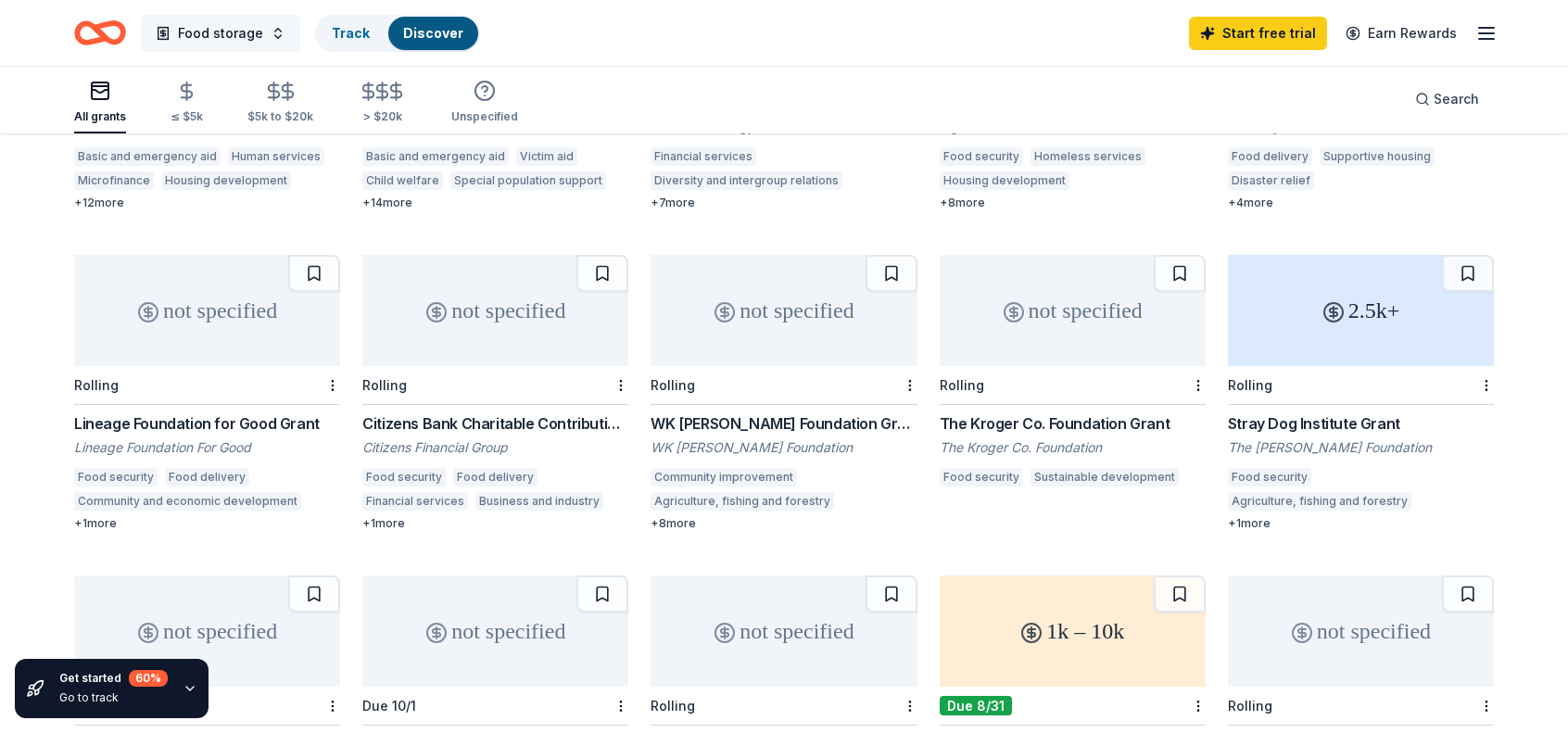
click at [277, 40] on button "Food storage" at bounding box center [220, 33] width 159 height 37
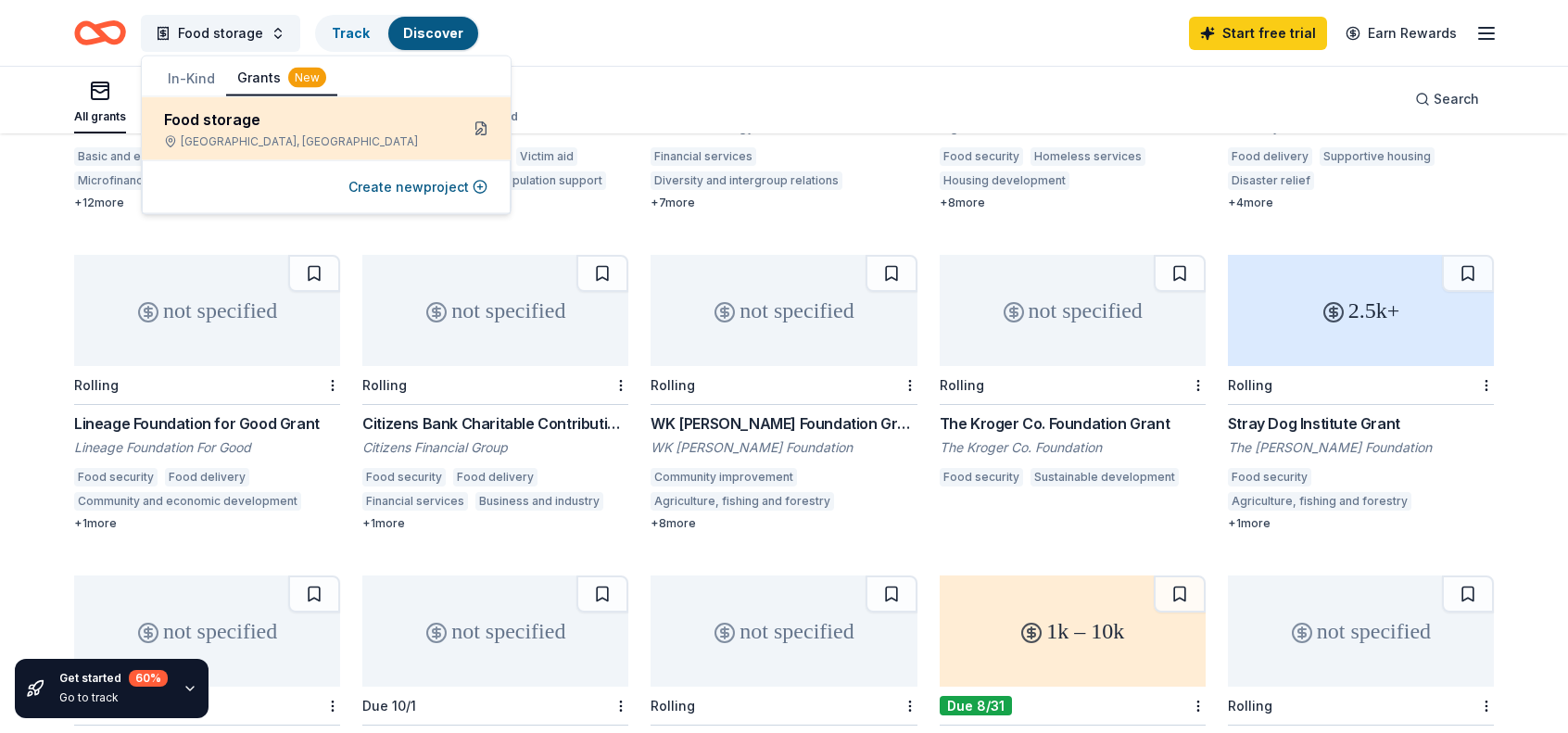
click at [478, 128] on button at bounding box center [480, 128] width 30 height 30
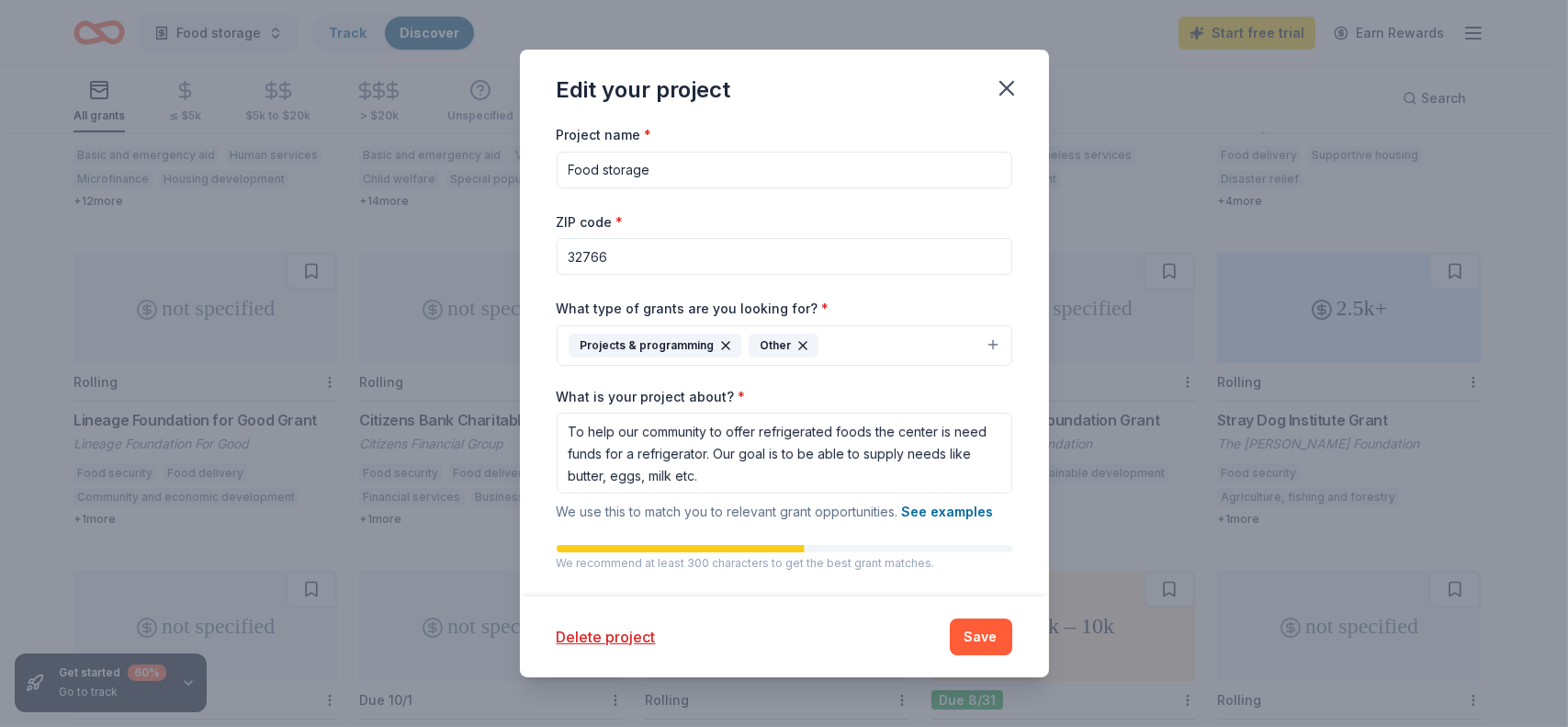
click at [855, 340] on button "Projects & programming Other" at bounding box center [784, 345] width 456 height 40
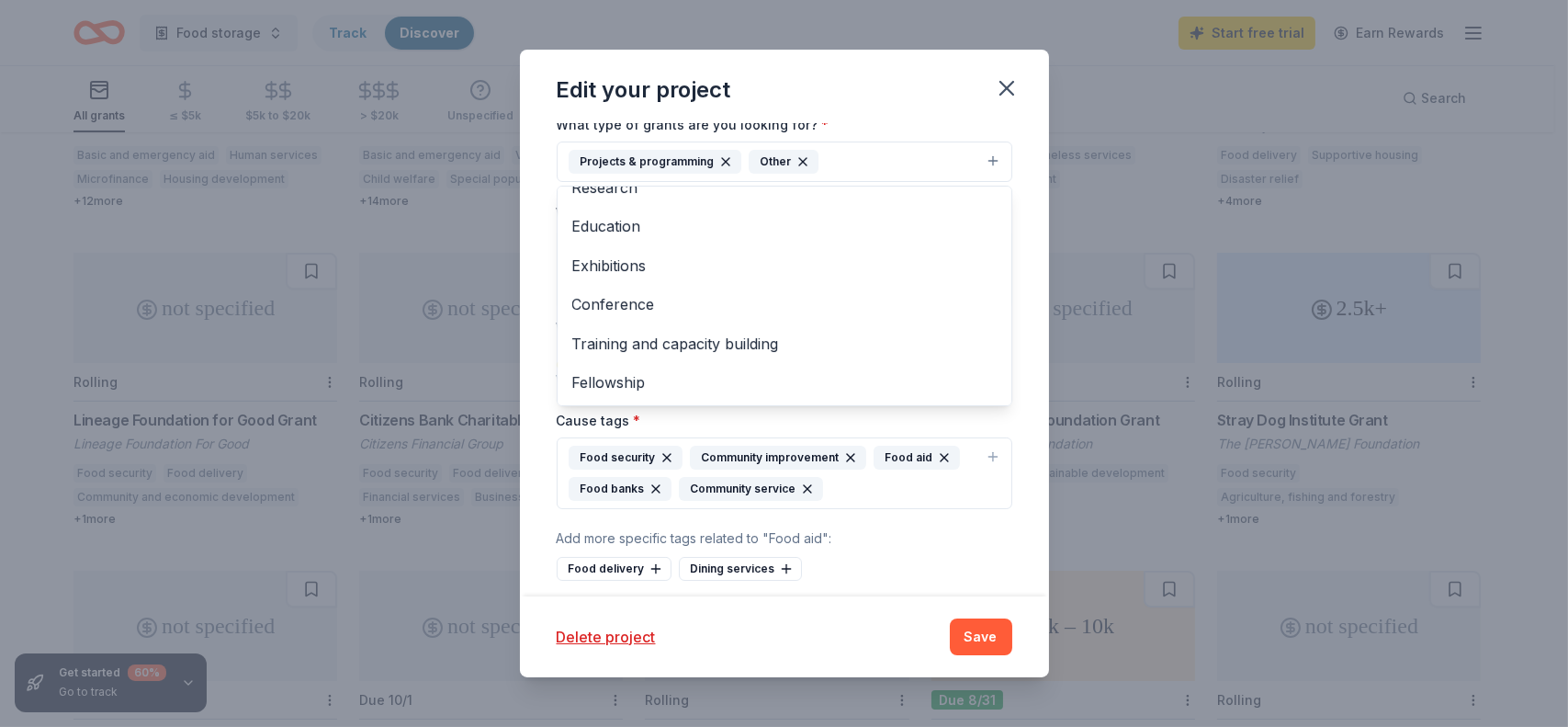
scroll to position [261, 0]
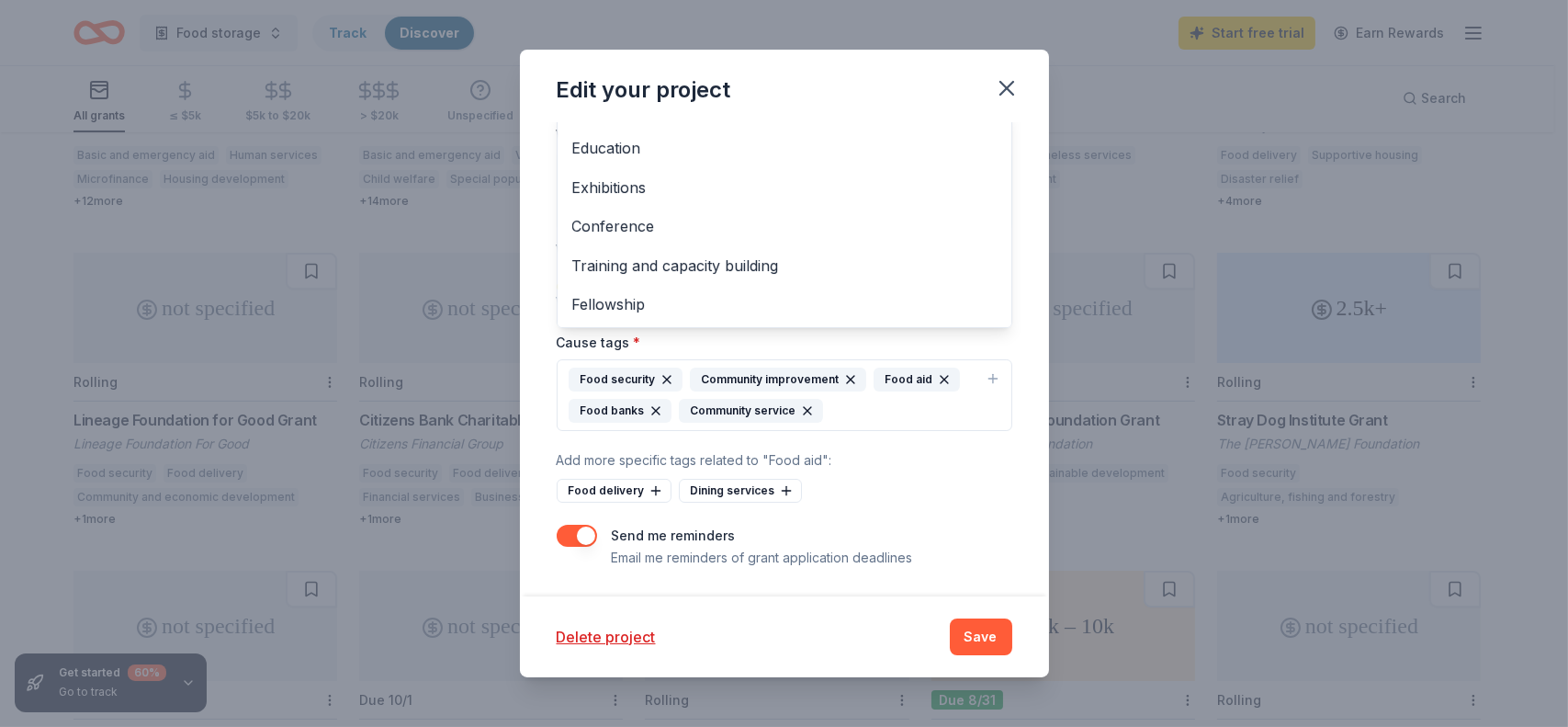
click at [974, 644] on div "Edit your project Project name * Food storage ZIP code * 32766 What type of gra…" at bounding box center [784, 363] width 529 height 627
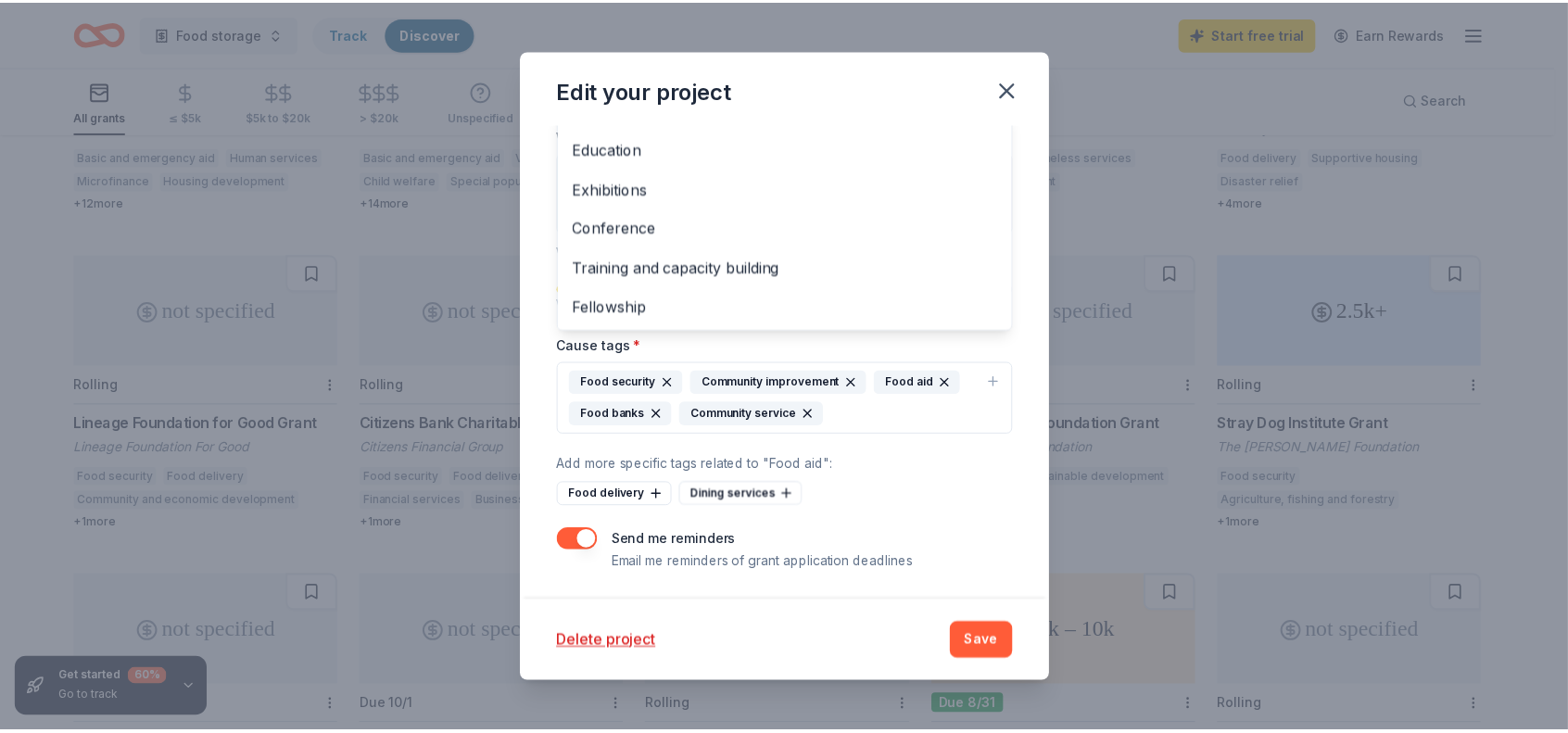
scroll to position [0, 0]
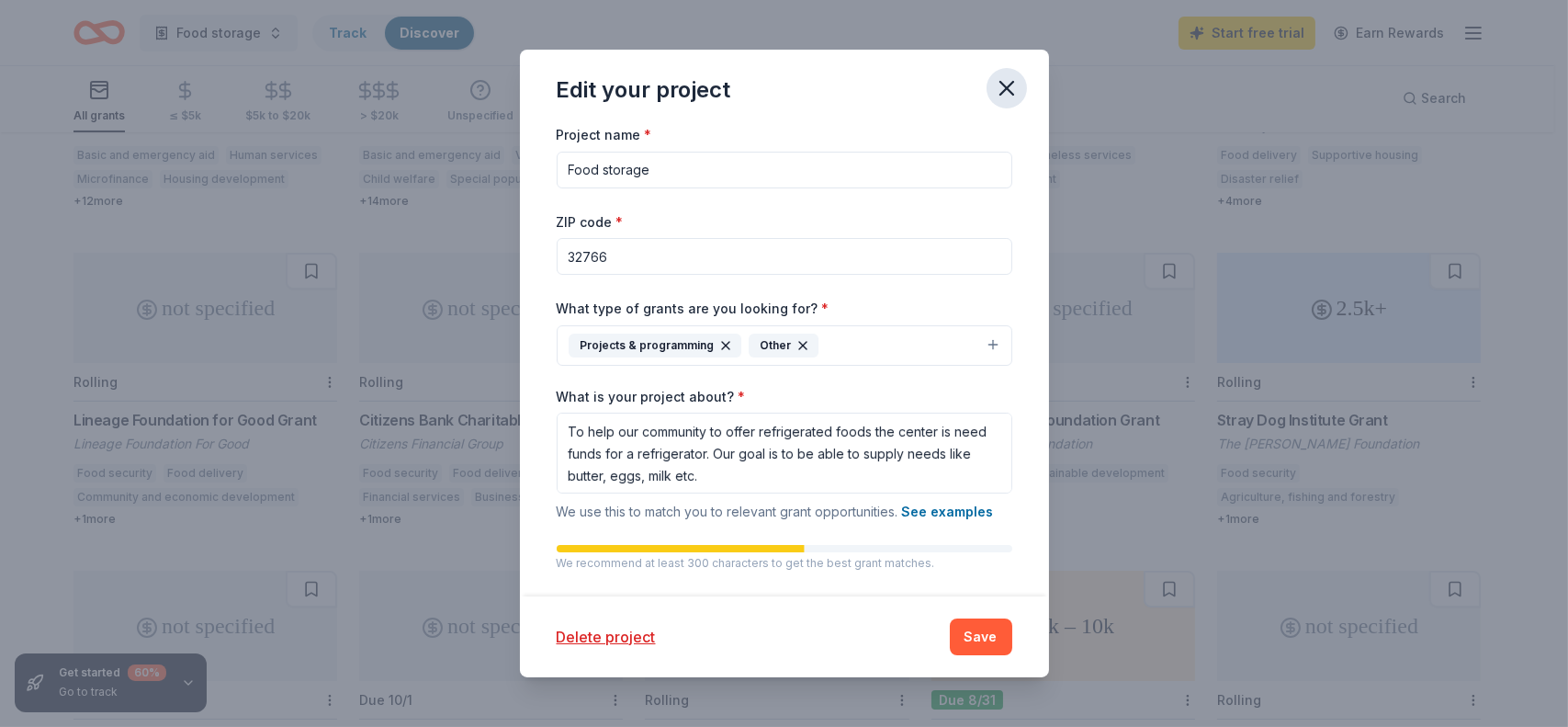
click at [1010, 91] on icon "button" at bounding box center [1006, 87] width 12 height 12
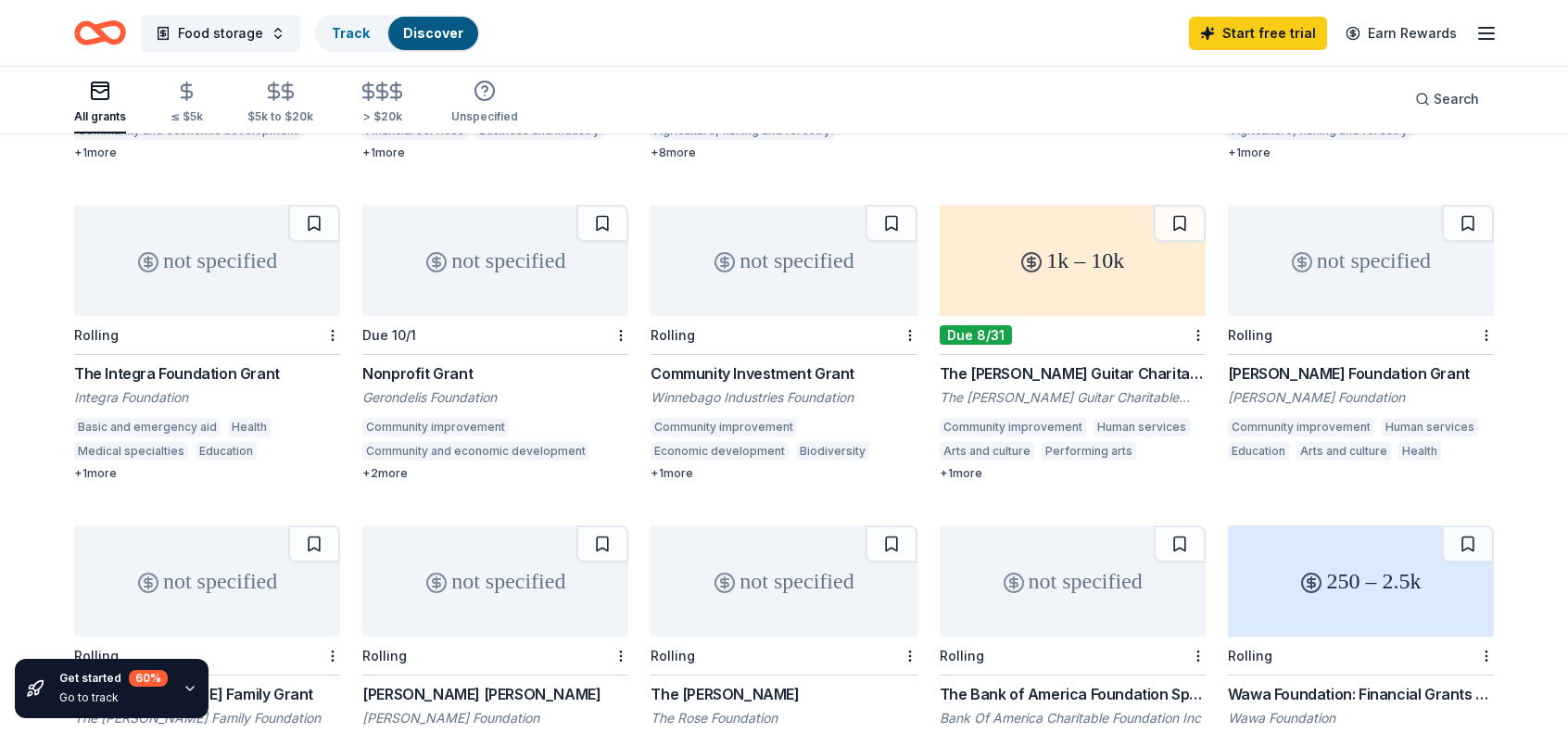
scroll to position [953, 0]
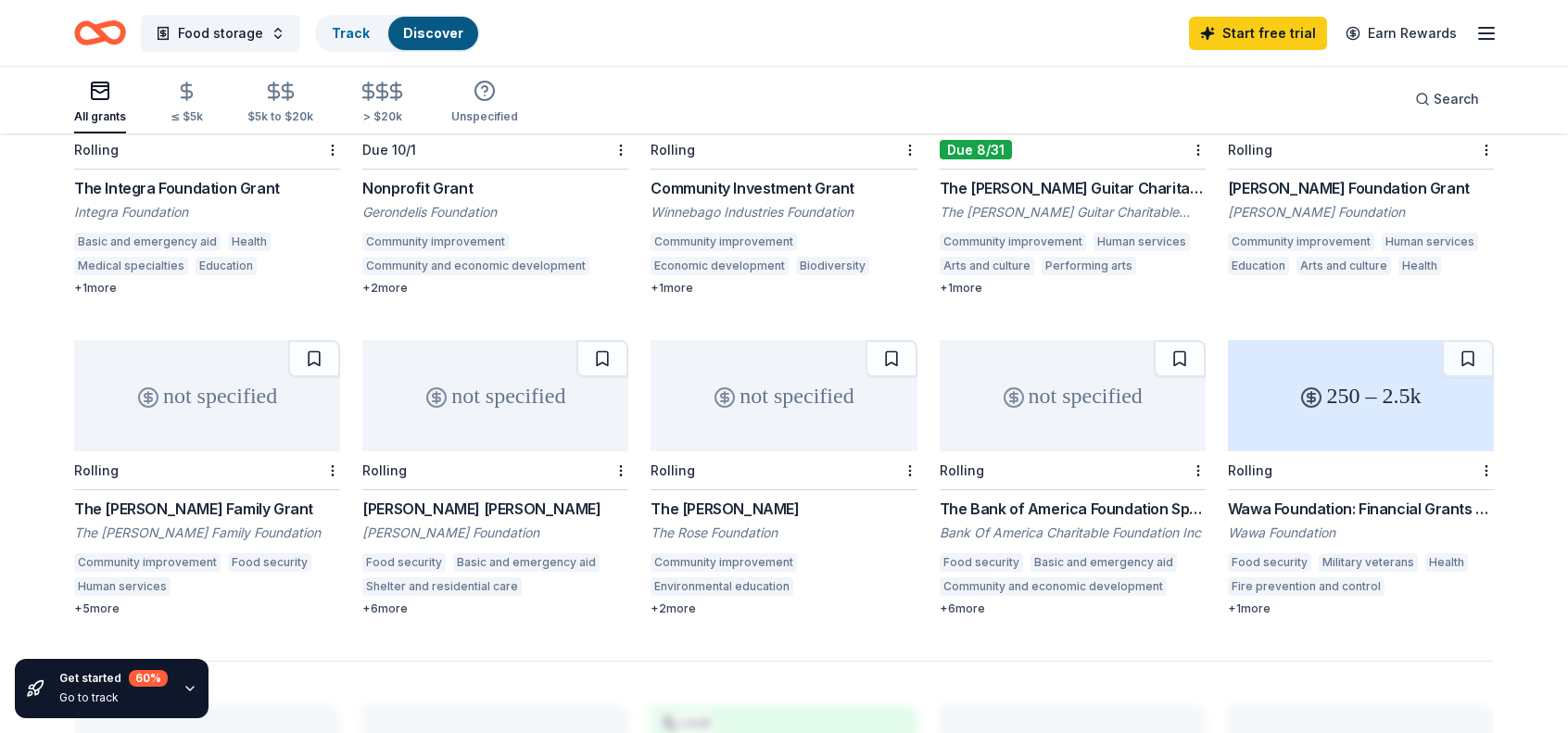
click at [1310, 497] on div "Wawa Foundation: Financial Grants - Local Connection Grants (Grants less than $…" at bounding box center [1360, 508] width 266 height 22
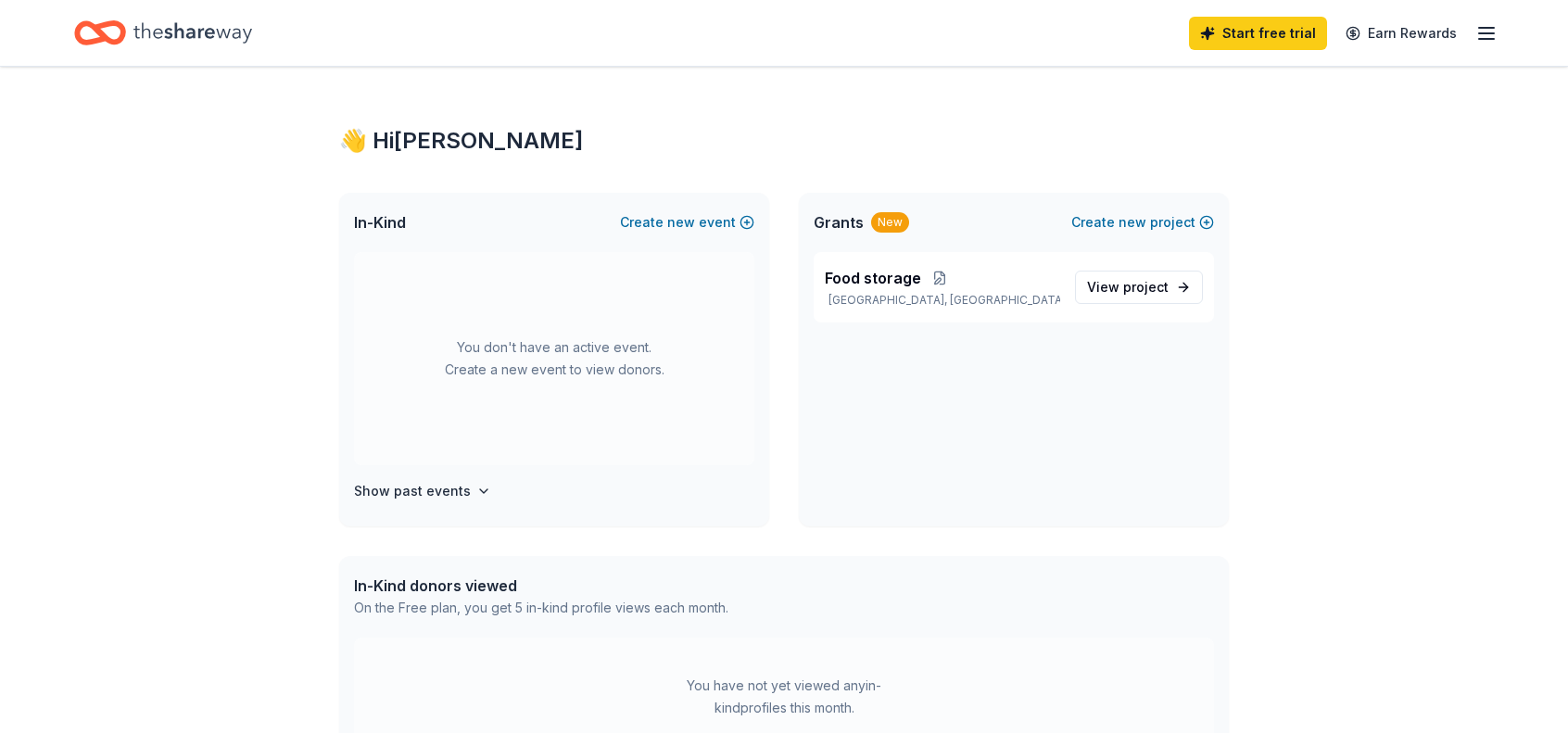
scroll to position [18, 0]
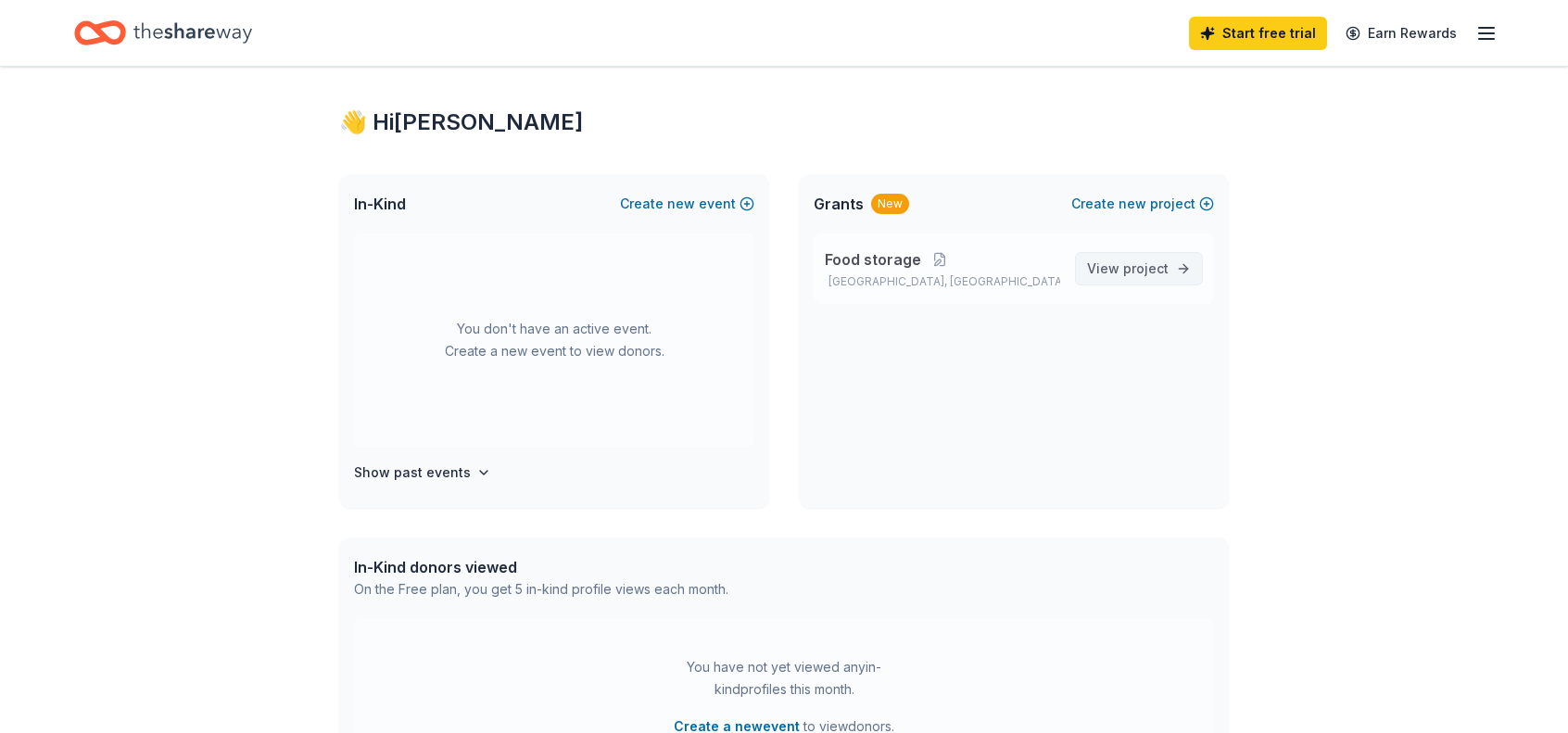
click at [1110, 256] on link "View project" at bounding box center [1138, 268] width 128 height 34
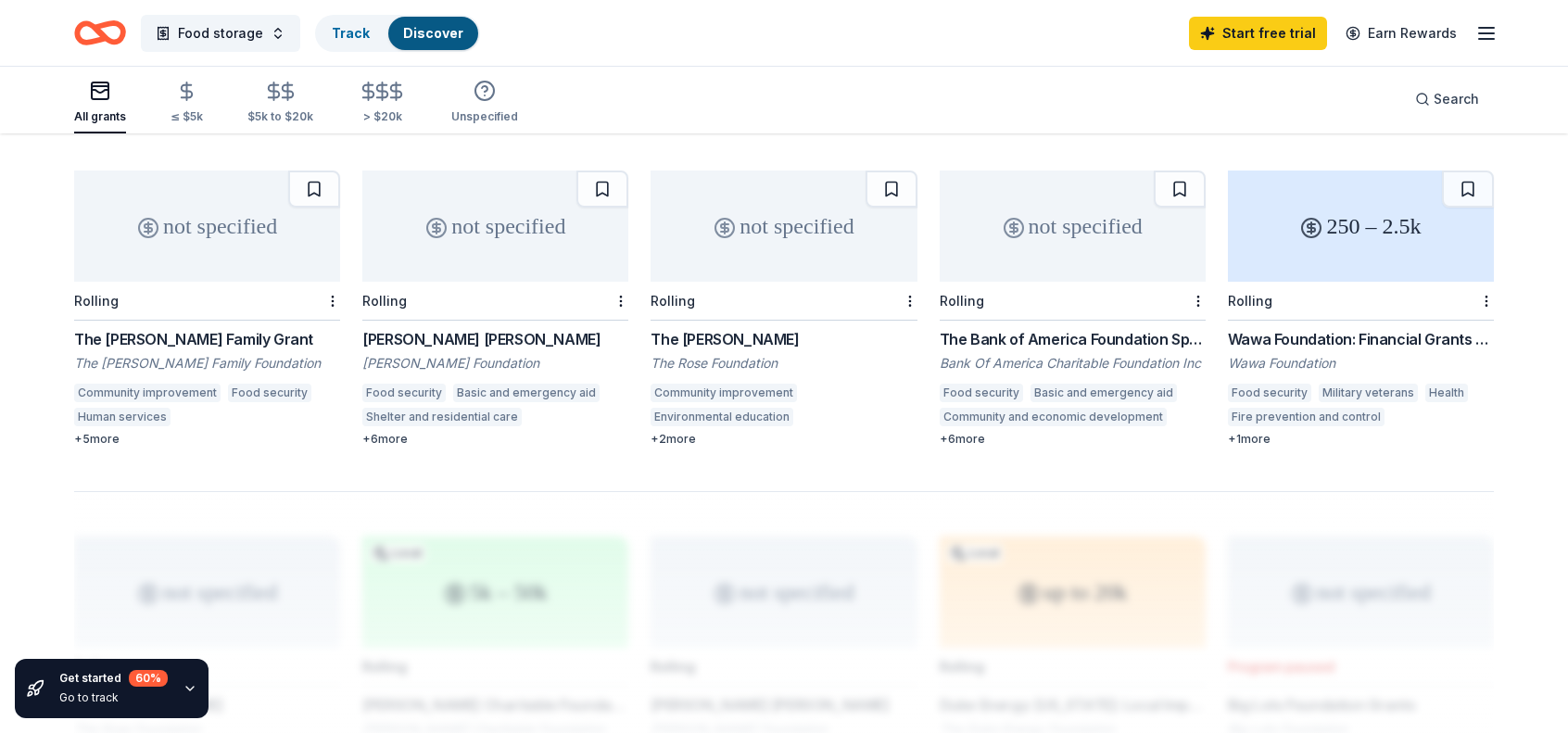
scroll to position [1019, 0]
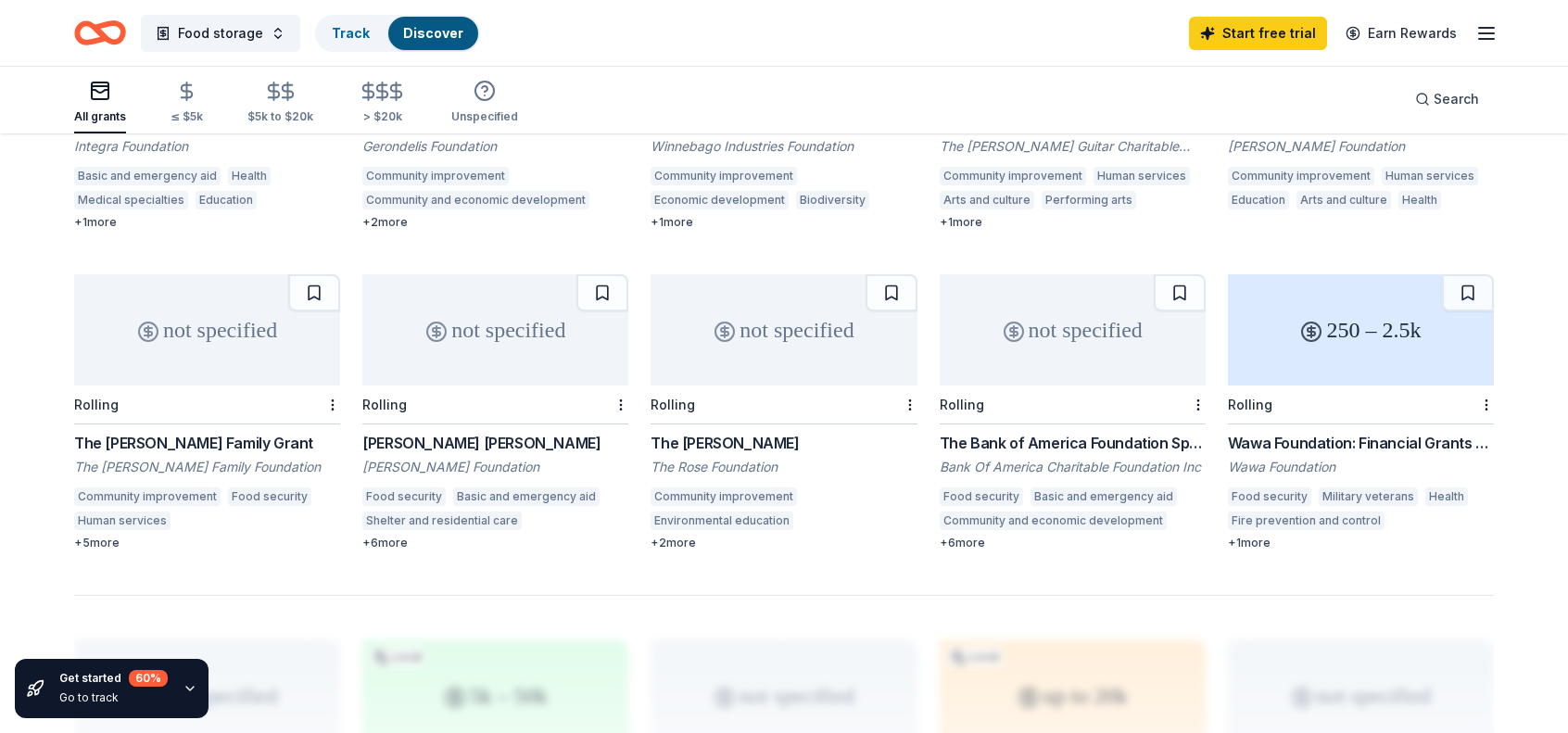
click at [966, 535] on div "+ 6 more" at bounding box center [1071, 542] width 266 height 14
click at [1266, 535] on div "+ 1 more" at bounding box center [1360, 542] width 266 height 14
click at [233, 29] on span "Food storage" at bounding box center [220, 33] width 85 height 22
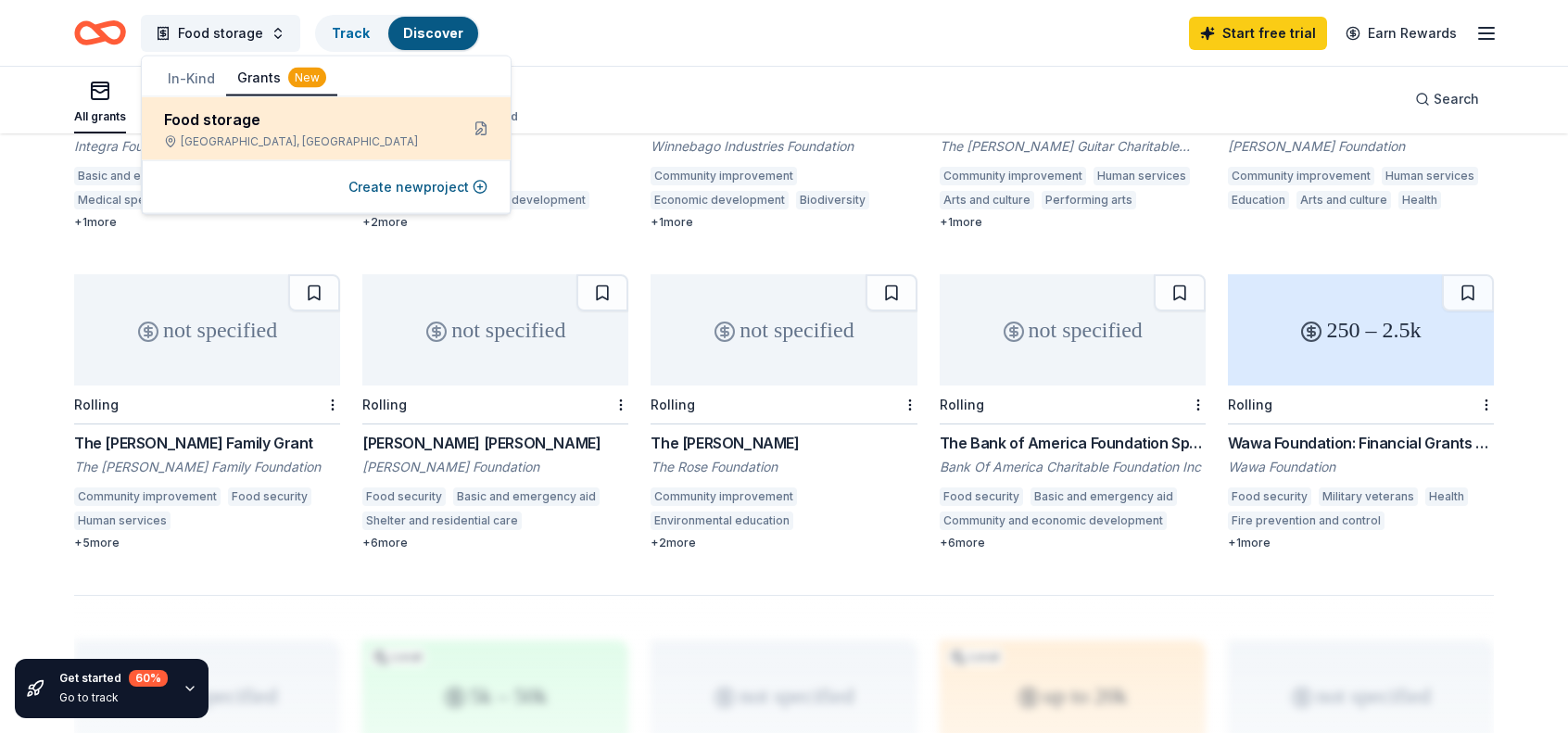
click at [253, 137] on div "Oviedo, FL" at bounding box center [304, 141] width 280 height 14
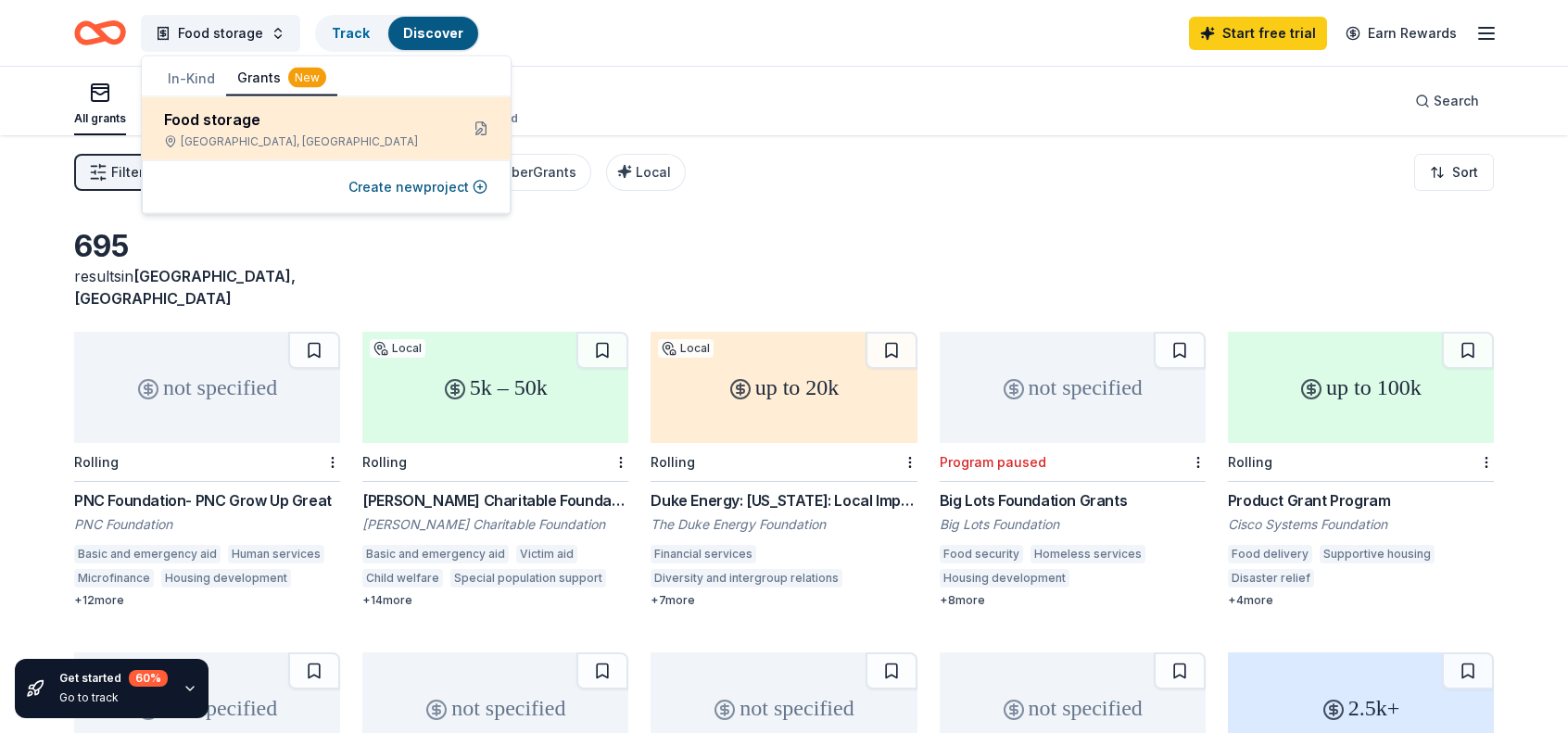
click at [253, 137] on div "Oviedo, FL" at bounding box center [304, 141] width 280 height 14
click at [185, 120] on div "Food storage" at bounding box center [304, 119] width 280 height 22
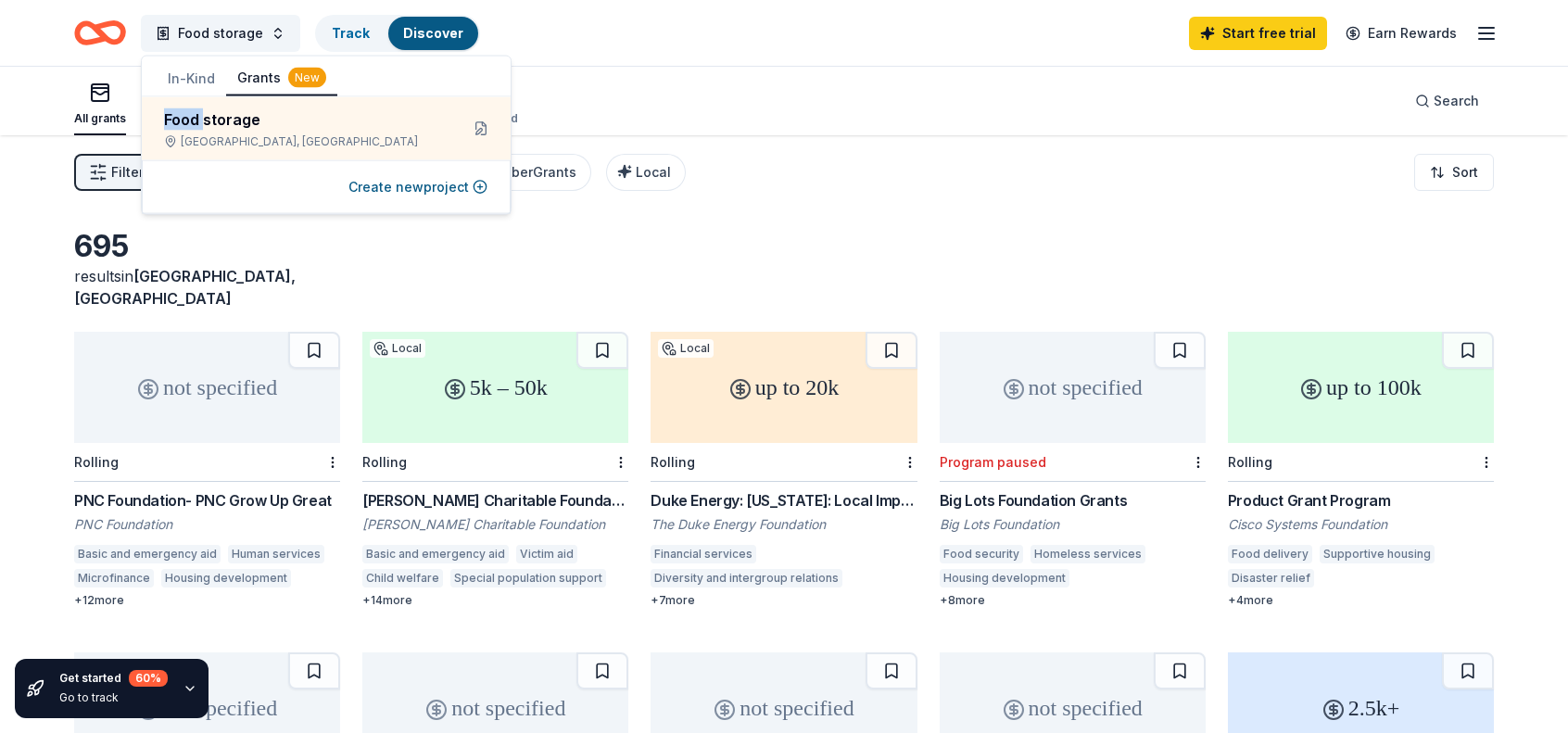
click at [804, 168] on div "Filter 1 Eligibility Projects & programming, Other CyberGrants Local Sort" at bounding box center [784, 172] width 1568 height 74
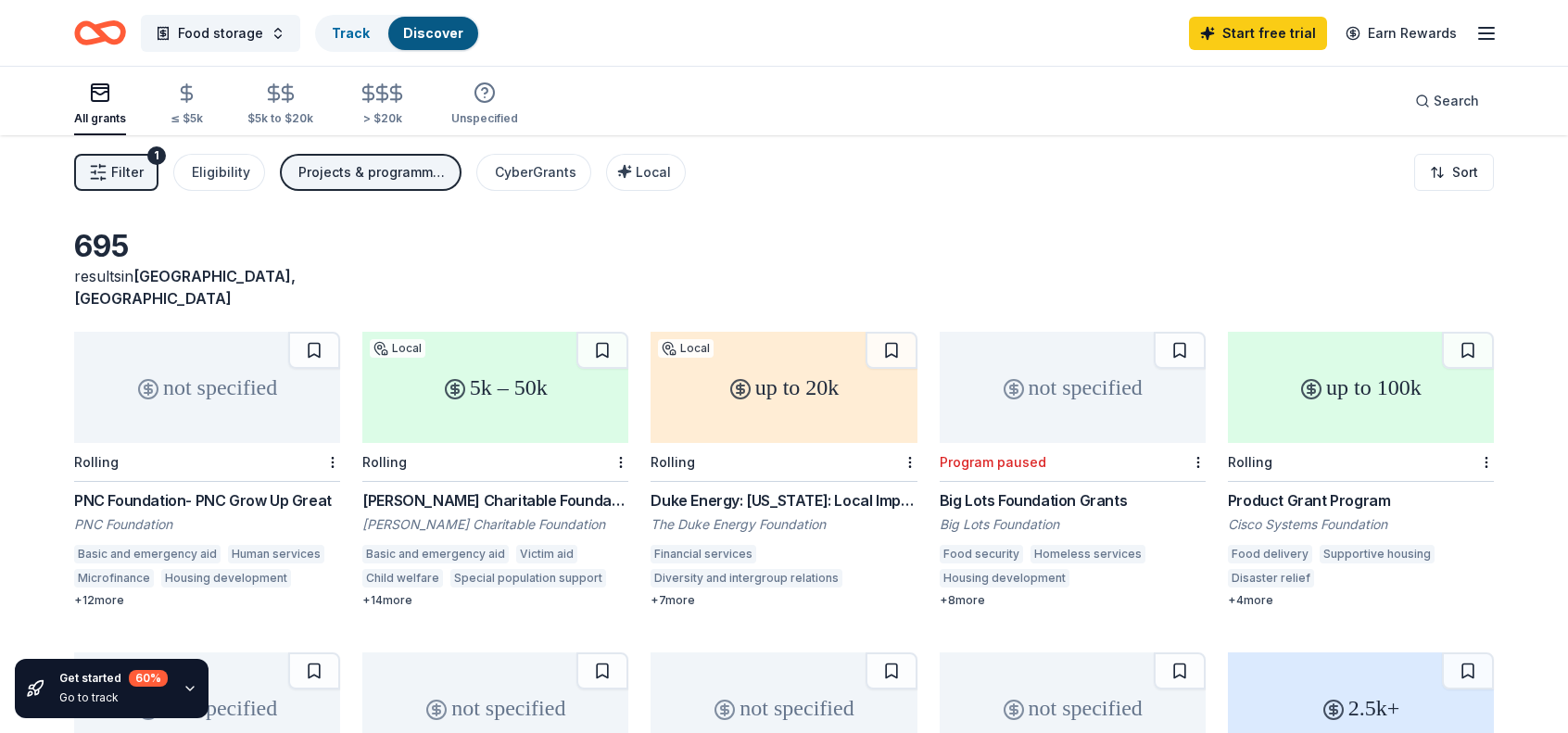
click at [100, 101] on rect "button" at bounding box center [100, 92] width 16 height 16
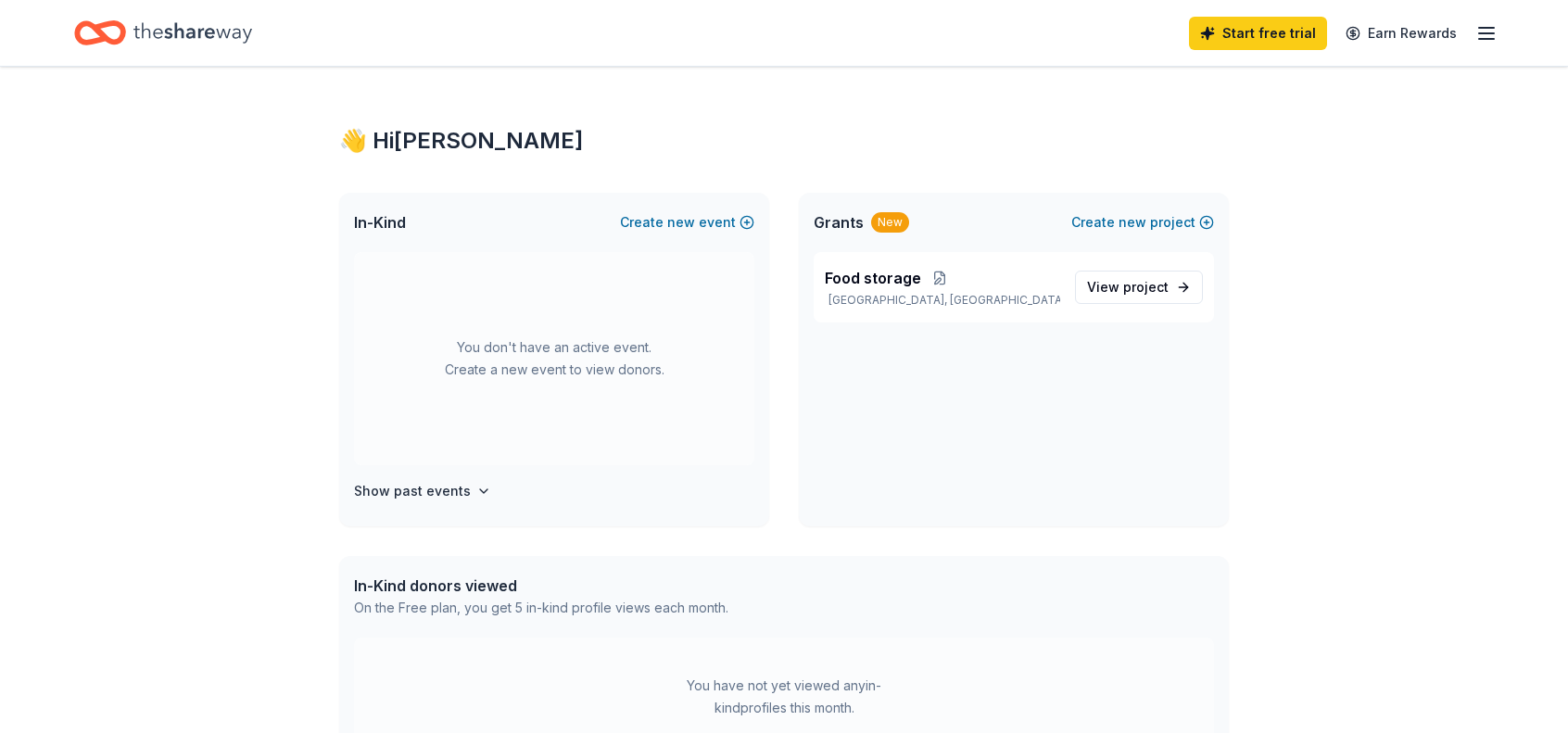
scroll to position [18, 0]
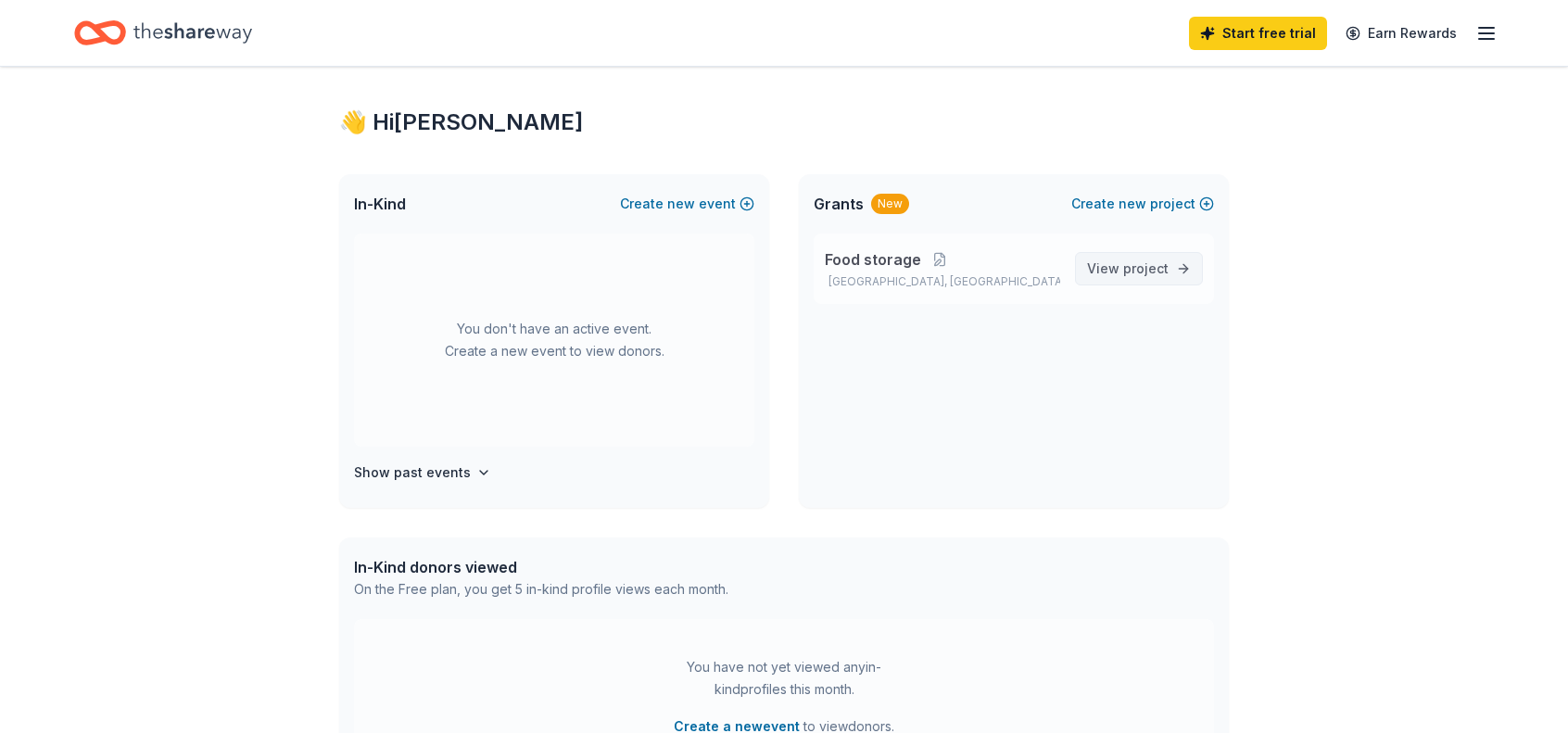
click at [1116, 268] on span "View project" at bounding box center [1127, 268] width 81 height 22
click at [916, 260] on span "Food storage" at bounding box center [873, 259] width 97 height 22
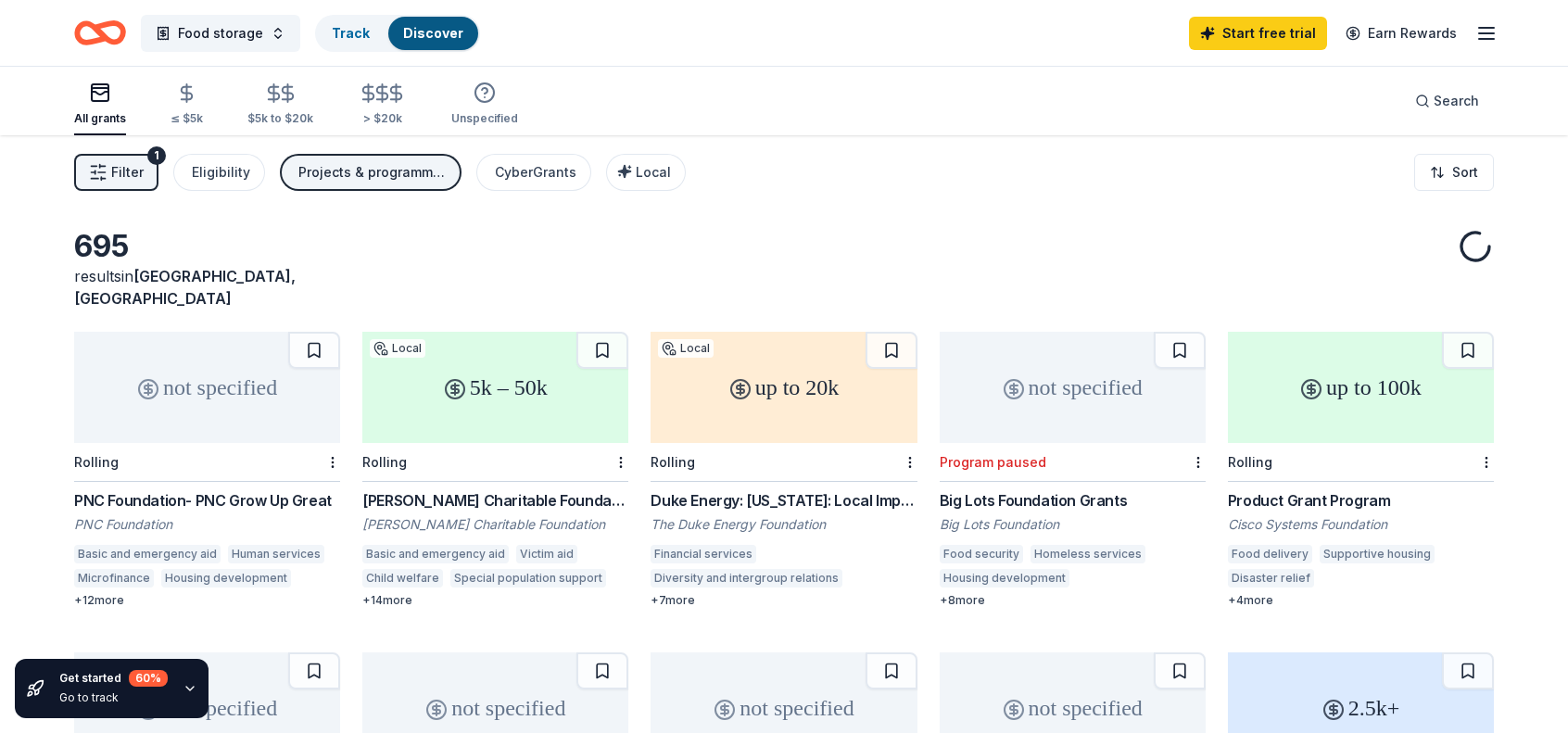
click at [882, 256] on div "695 results in Oviedo, FL" at bounding box center [784, 268] width 1419 height 81
click at [277, 27] on button "Food storage" at bounding box center [220, 33] width 159 height 37
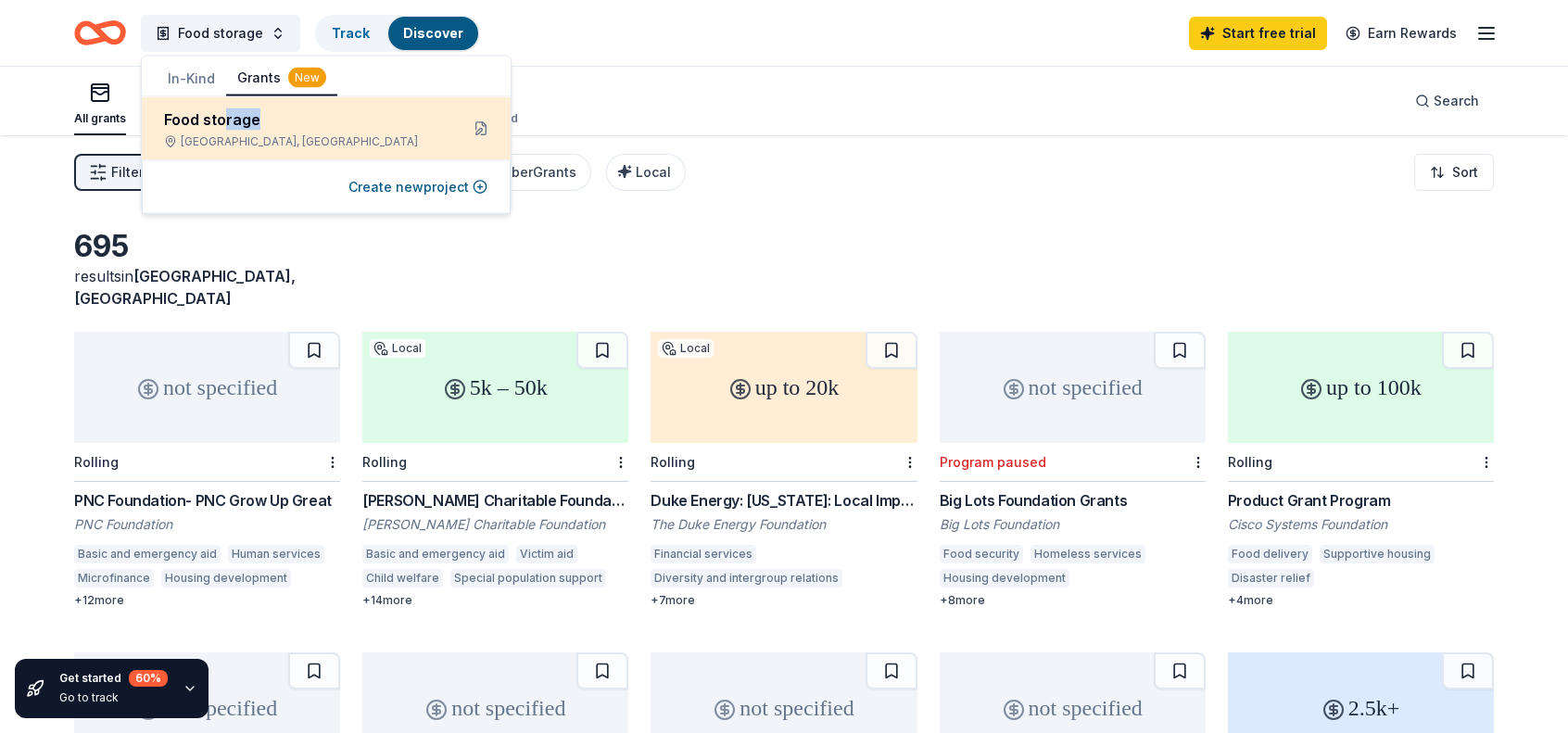
click at [224, 129] on div "Food storage Oviedo, FL" at bounding box center [304, 128] width 280 height 41
click at [196, 116] on div "Food storage" at bounding box center [304, 119] width 280 height 22
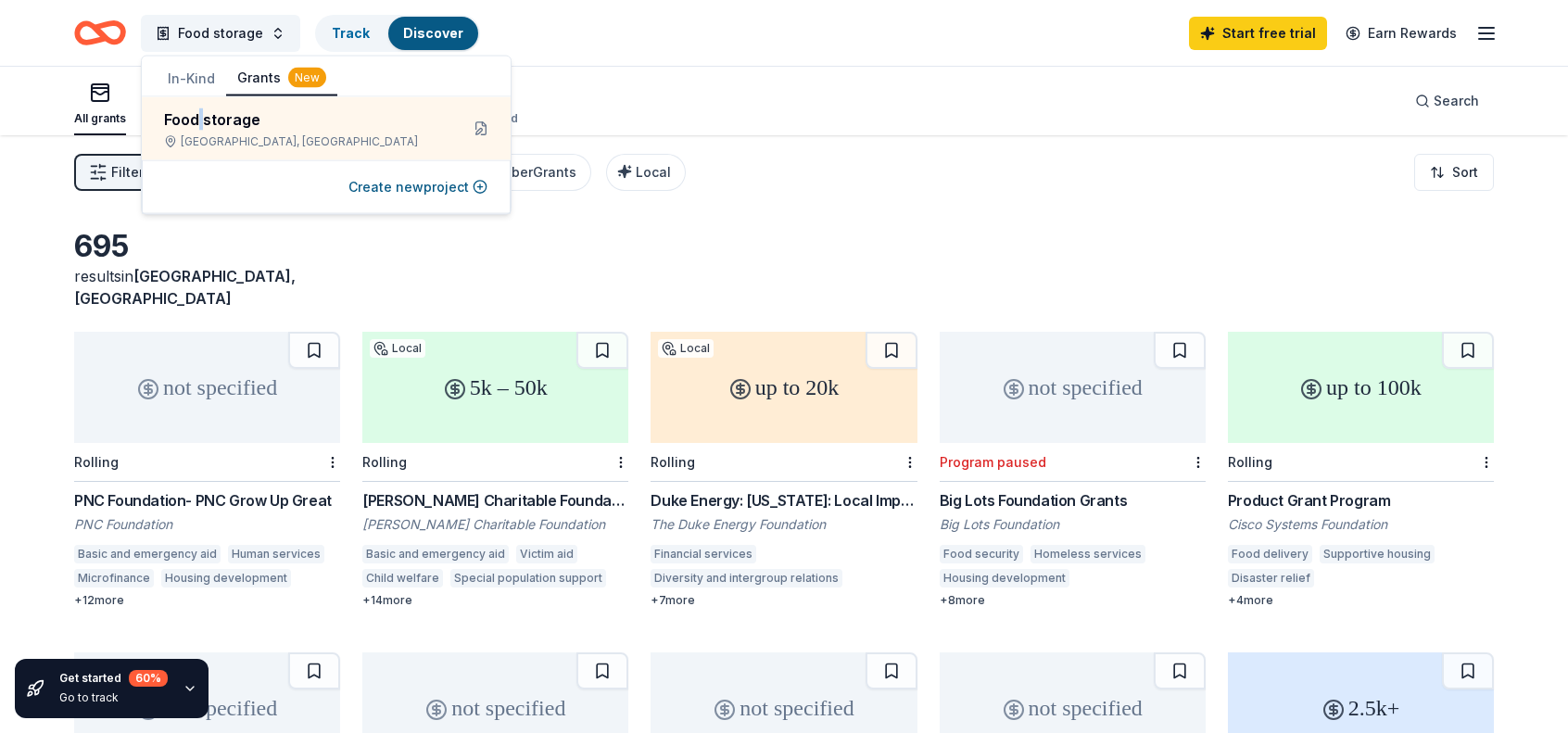
click at [991, 187] on div "Filter 1 Eligibility Projects & programming, Other CyberGrants Local Sort" at bounding box center [784, 172] width 1568 height 74
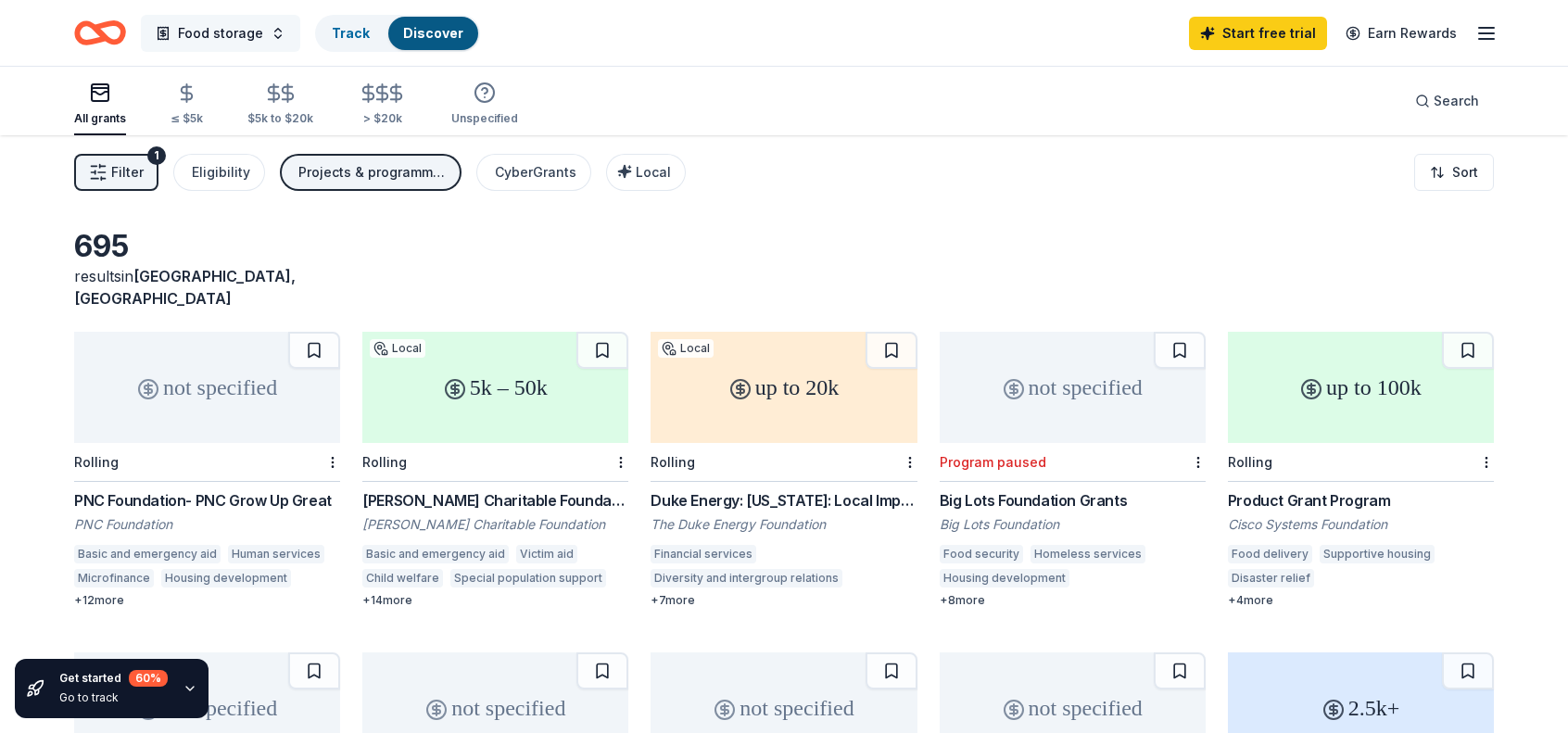
click at [163, 29] on span "button" at bounding box center [162, 33] width 14 height 14
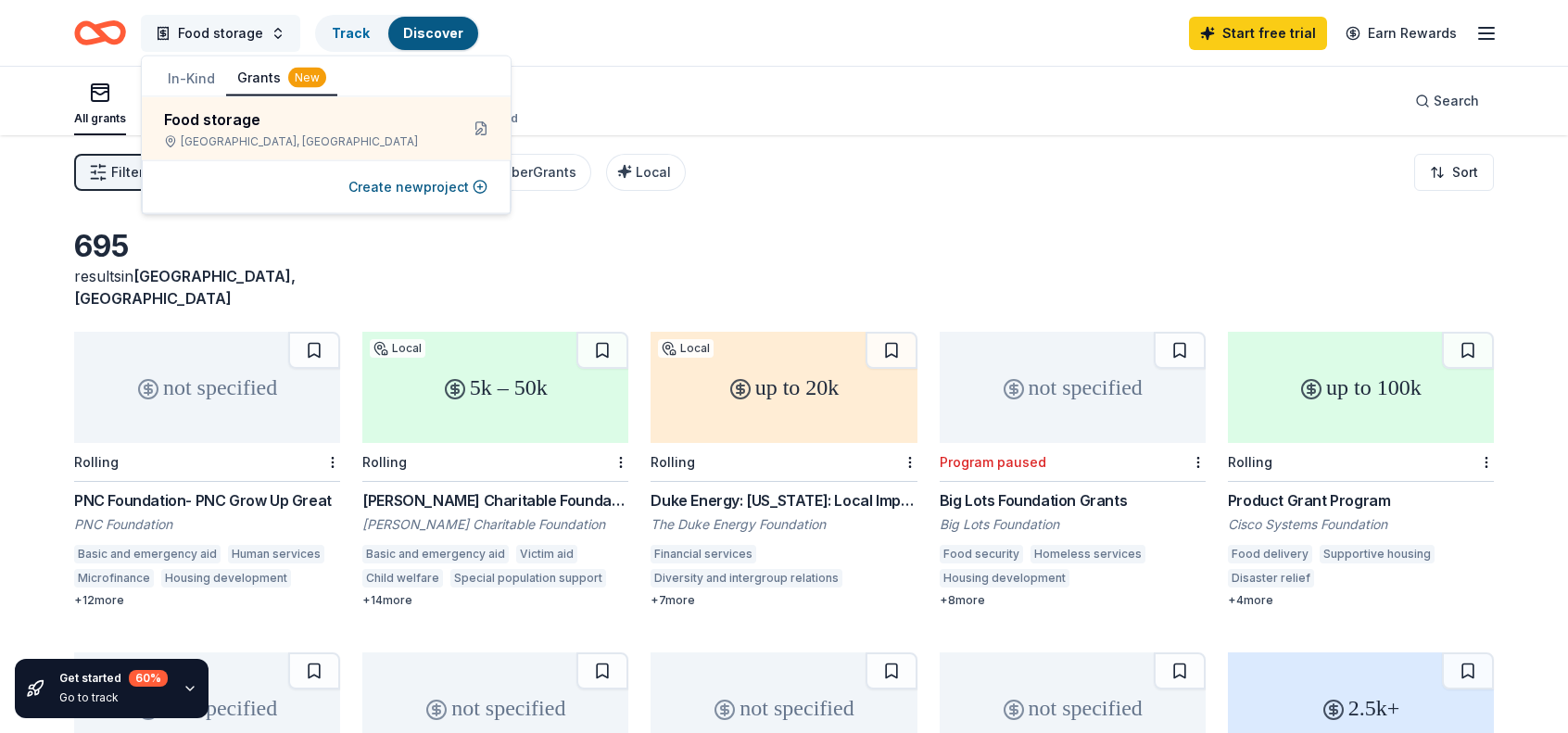
click at [163, 29] on span "button" at bounding box center [162, 33] width 14 height 14
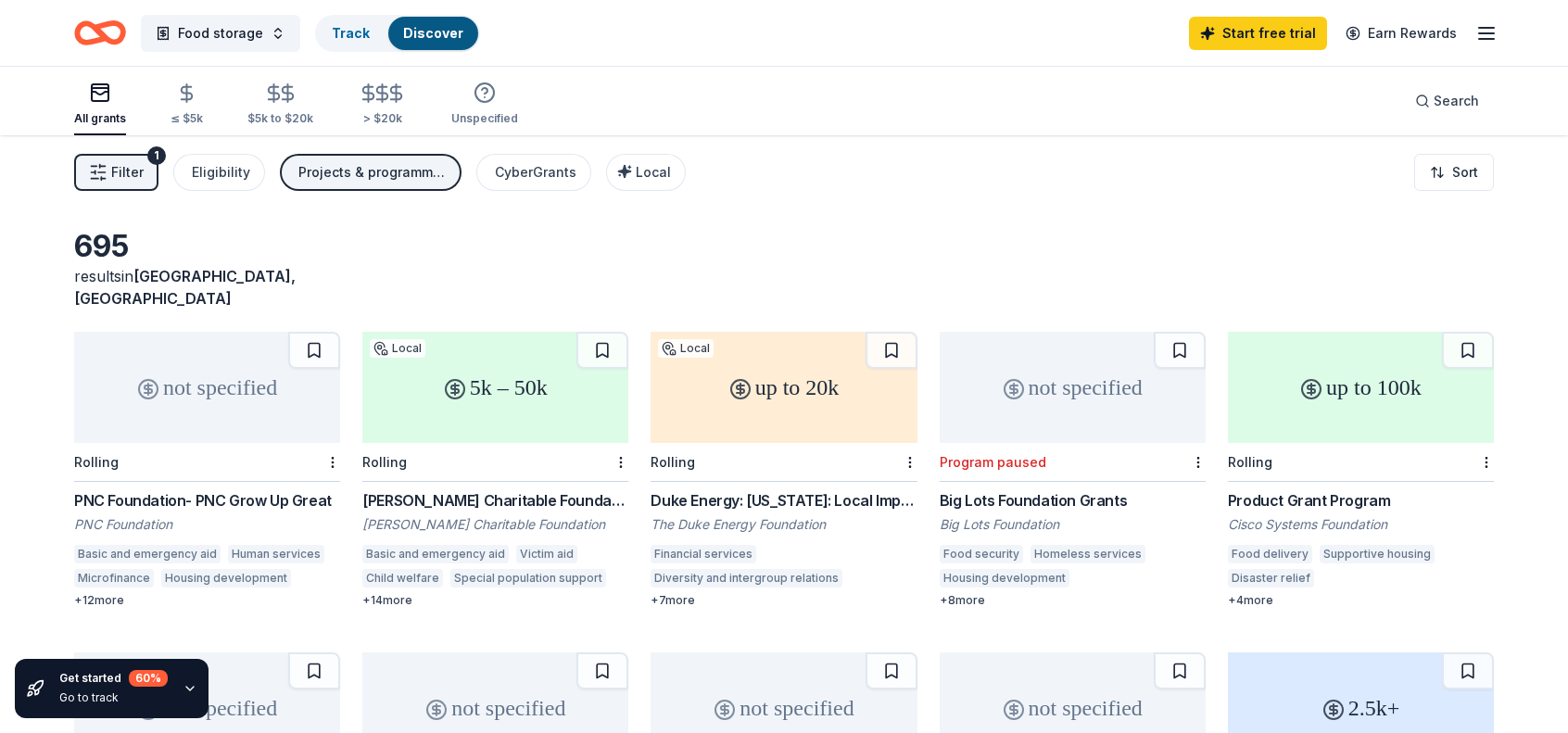
click at [100, 92] on icon "button" at bounding box center [100, 92] width 22 height 22
click at [116, 167] on span "Filter" at bounding box center [128, 172] width 33 height 22
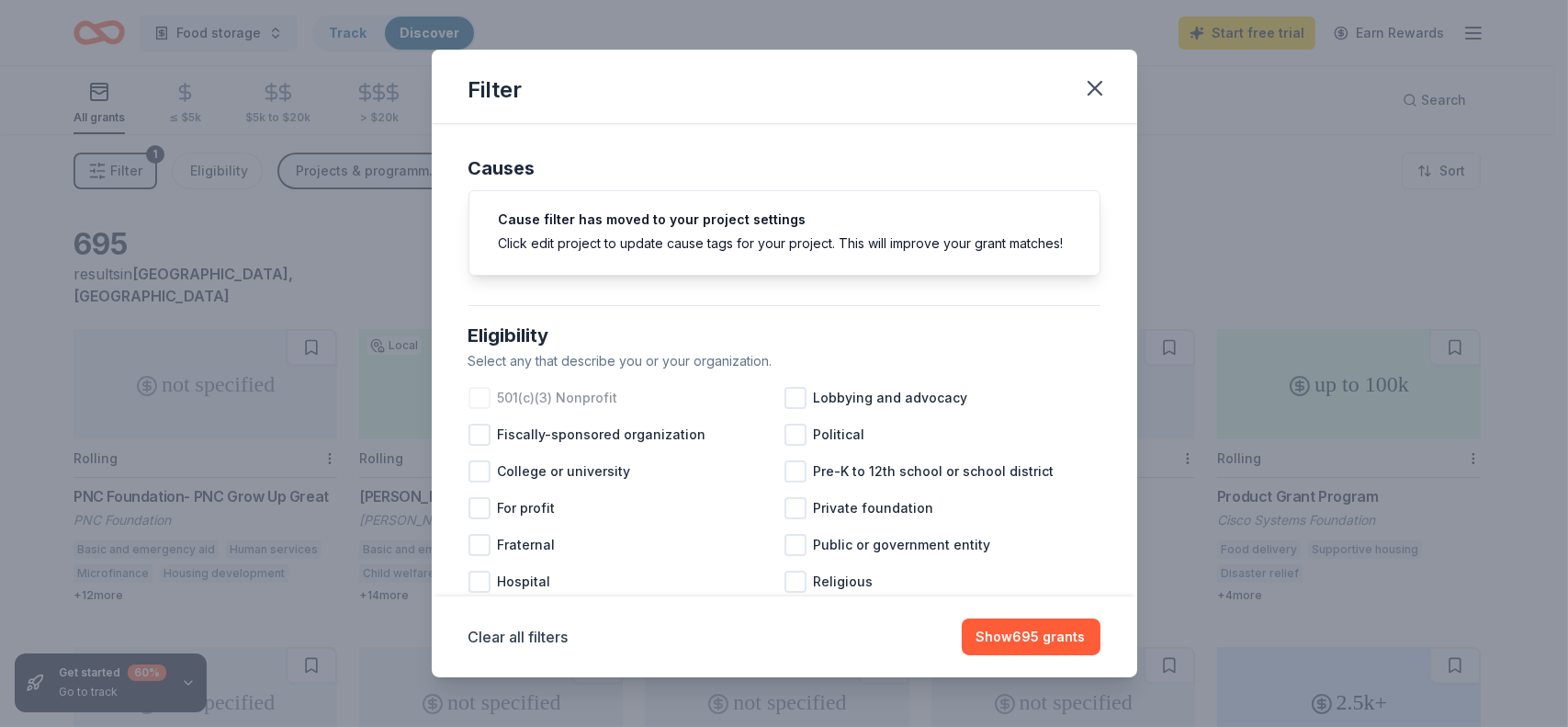
click at [478, 409] on div at bounding box center [479, 398] width 22 height 22
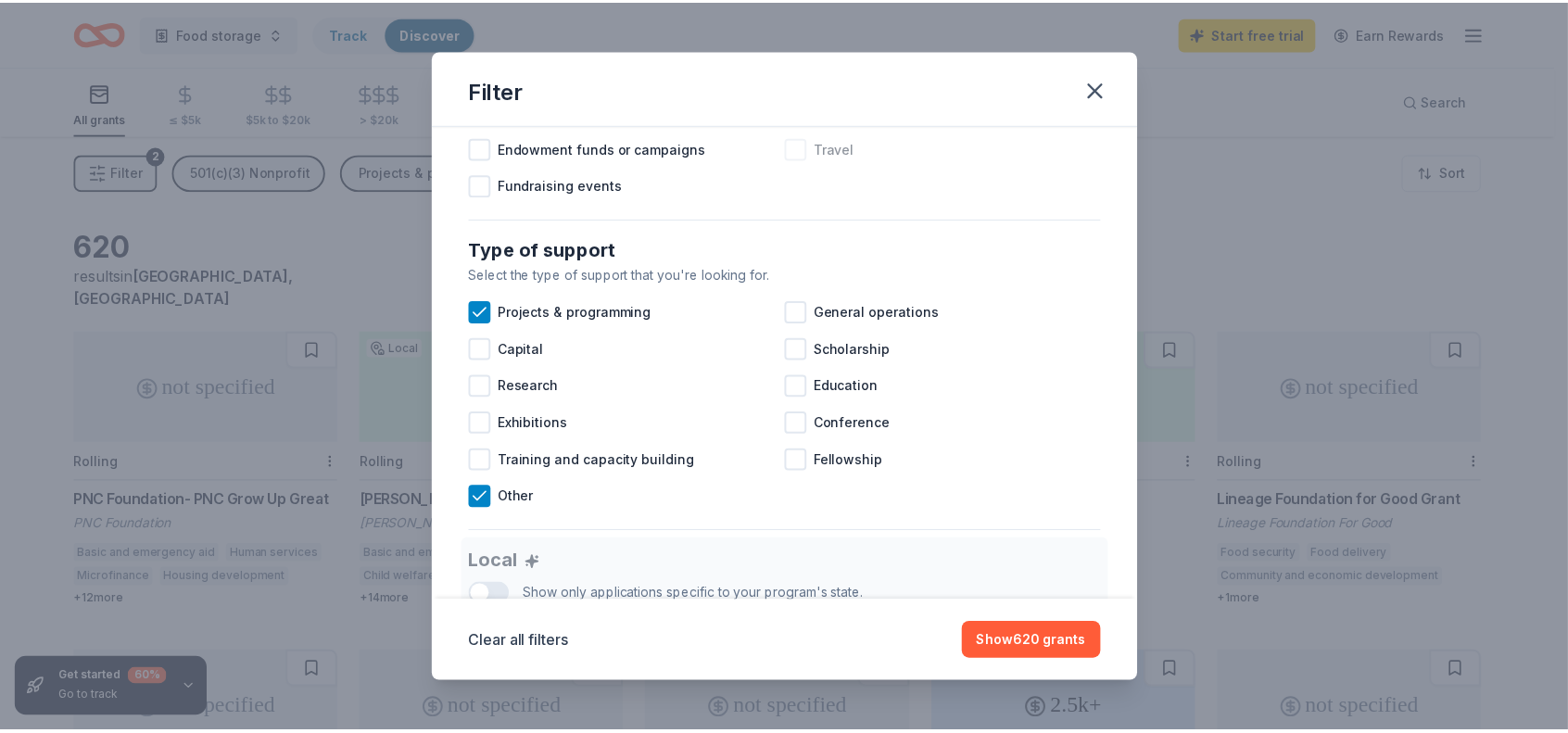
scroll to position [648, 0]
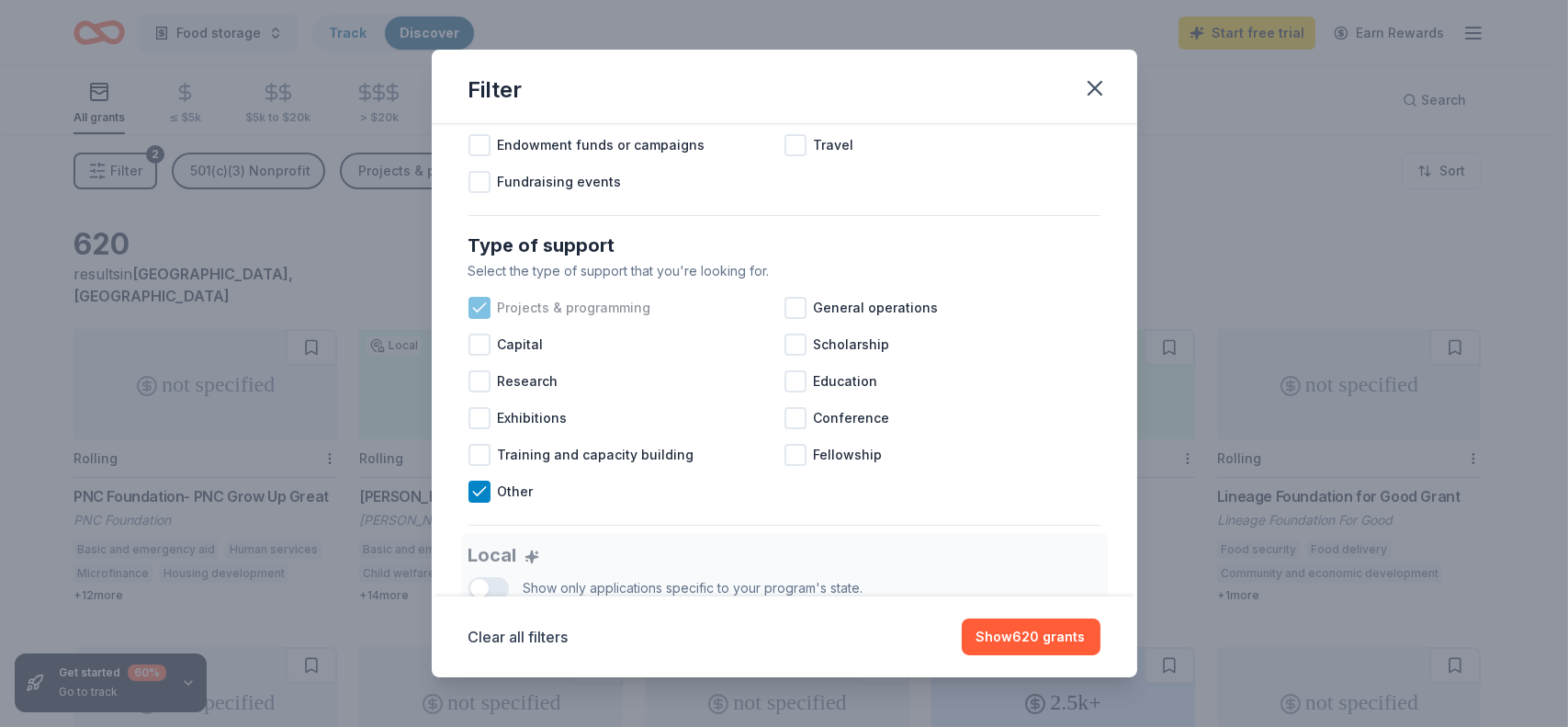
click at [482, 317] on icon at bounding box center [479, 307] width 18 height 18
click at [789, 319] on div at bounding box center [795, 307] width 22 height 22
click at [482, 319] on div at bounding box center [479, 307] width 22 height 22
click at [477, 355] on div at bounding box center [479, 344] width 22 height 22
click at [1013, 640] on button "Show 634 grants" at bounding box center [1031, 636] width 139 height 36
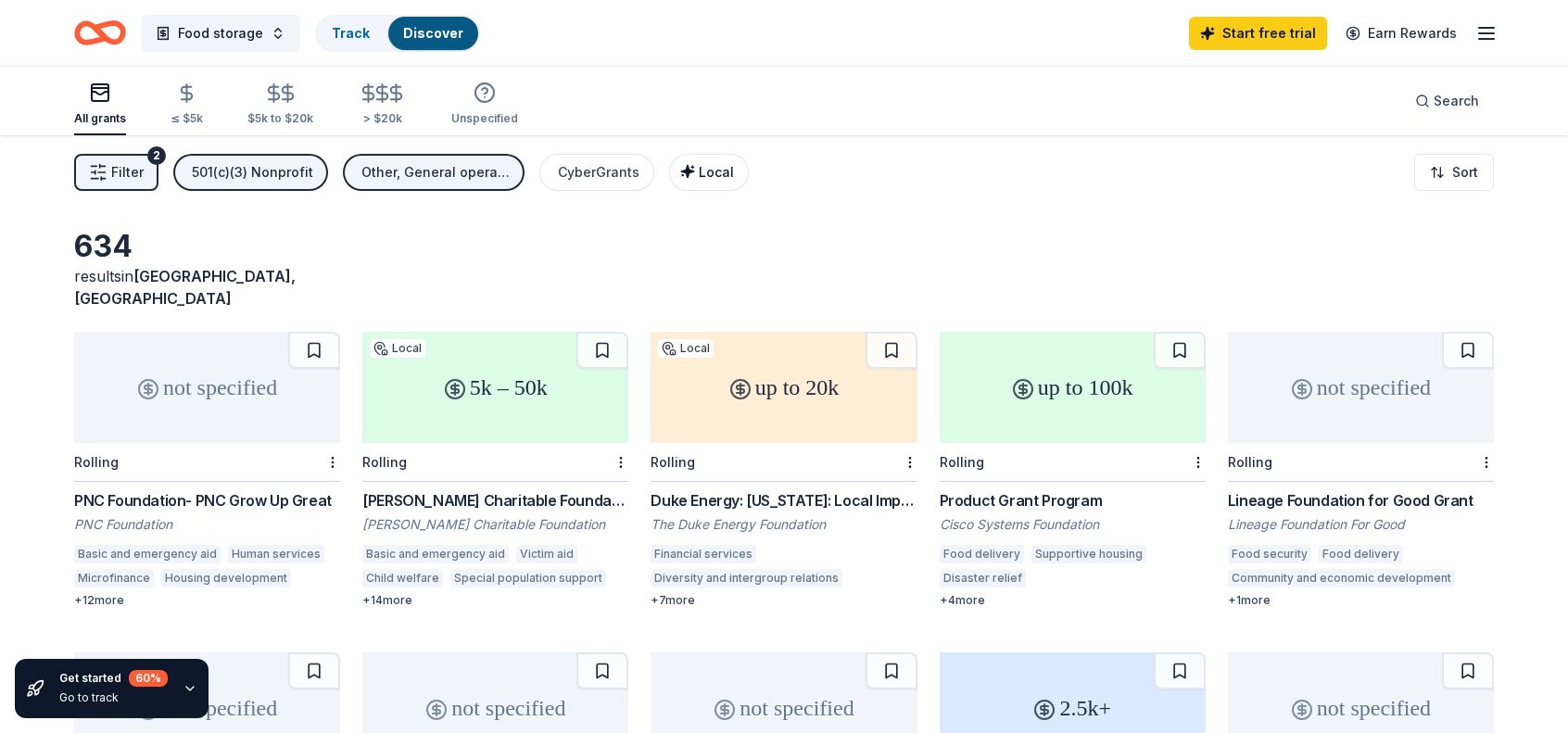
click at [698, 174] on span "Local" at bounding box center [716, 172] width 35 height 15
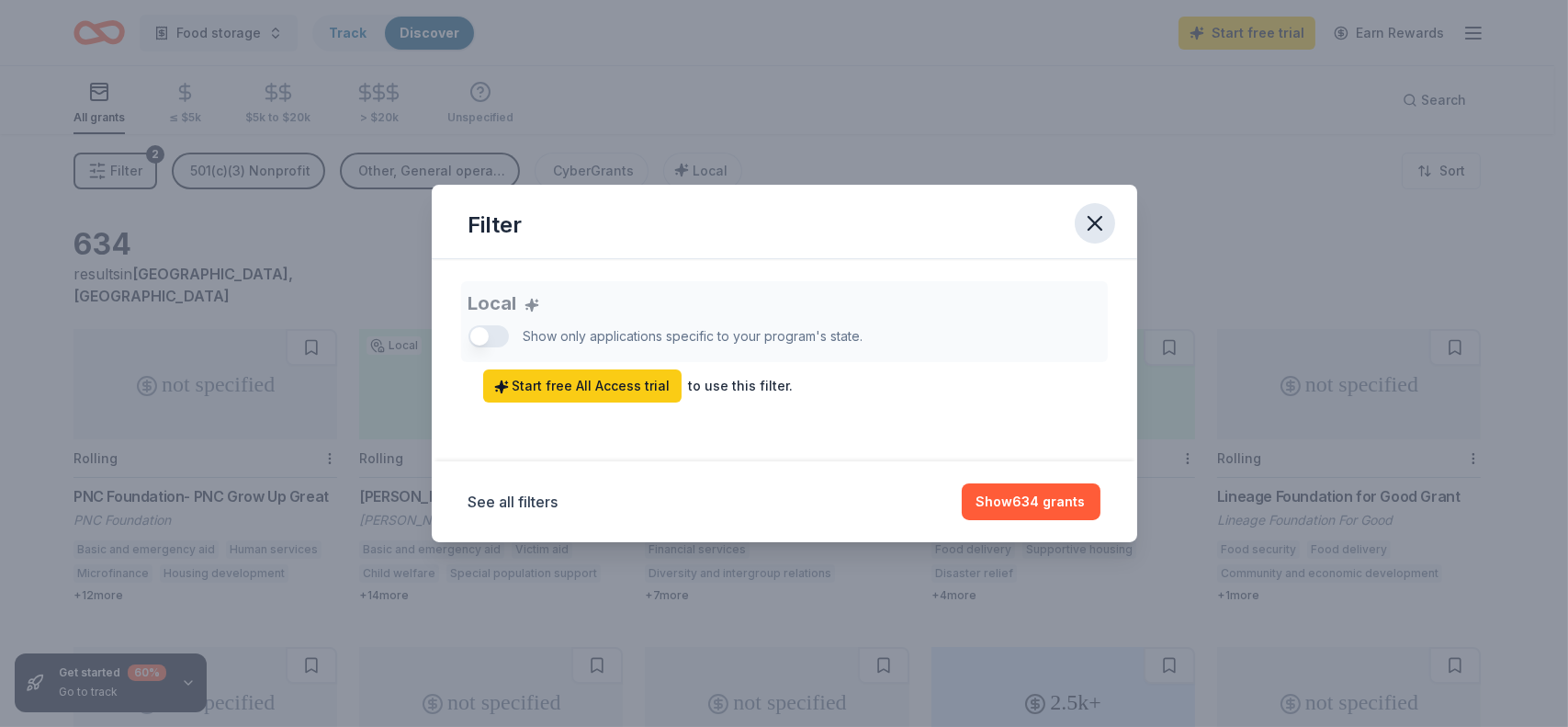
click at [1091, 224] on icon "button" at bounding box center [1095, 223] width 26 height 26
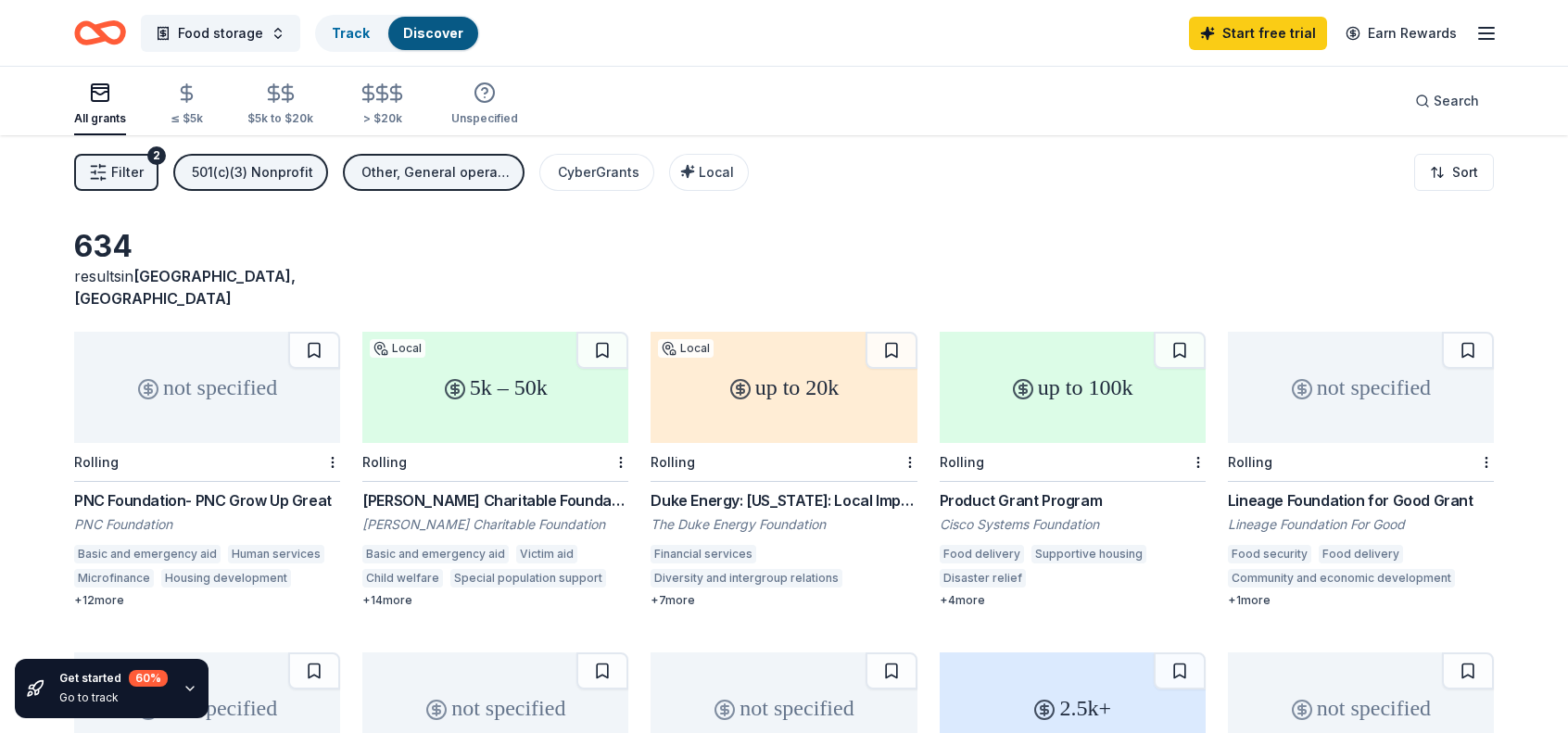
click at [302, 170] on div "501(c)(3) Nonprofit" at bounding box center [253, 172] width 122 height 22
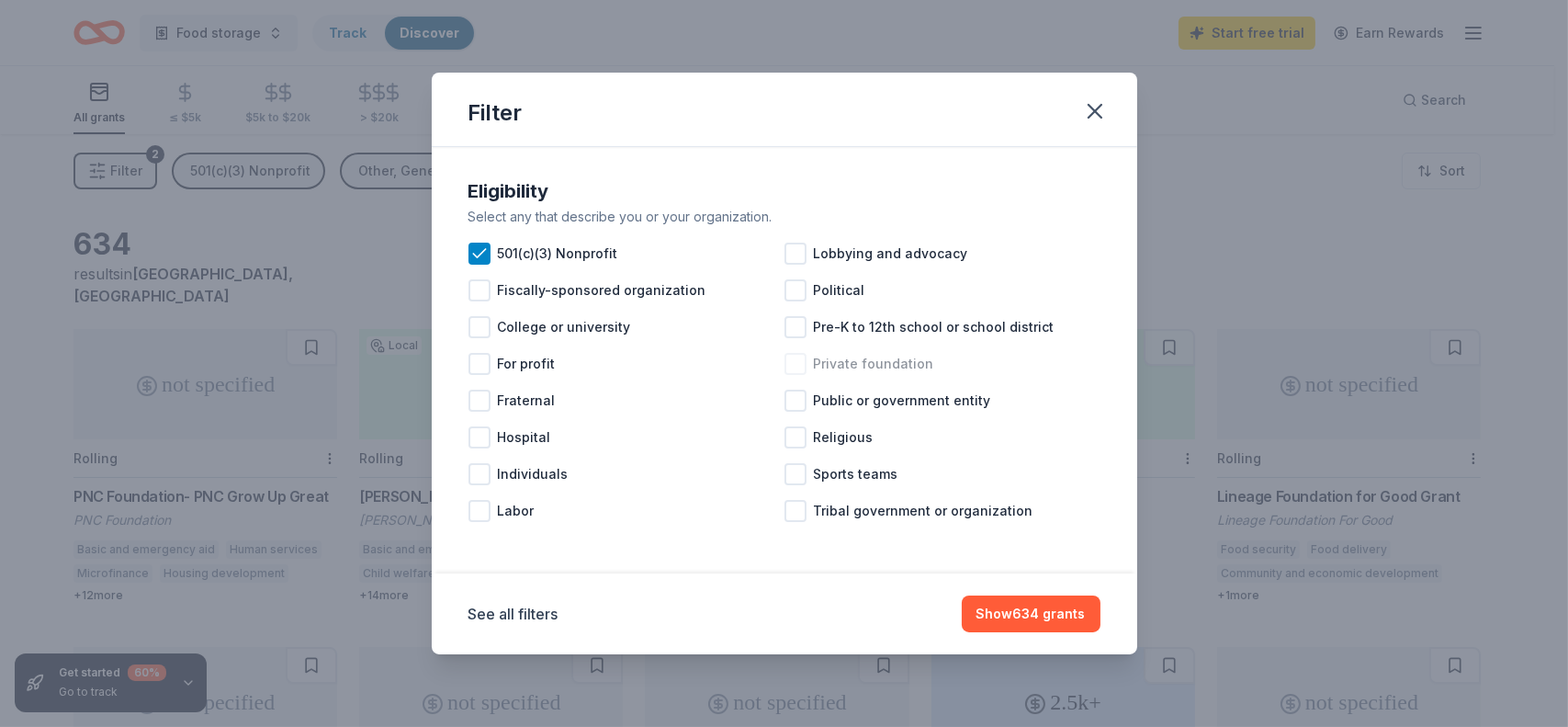
click at [793, 366] on div at bounding box center [795, 363] width 22 height 22
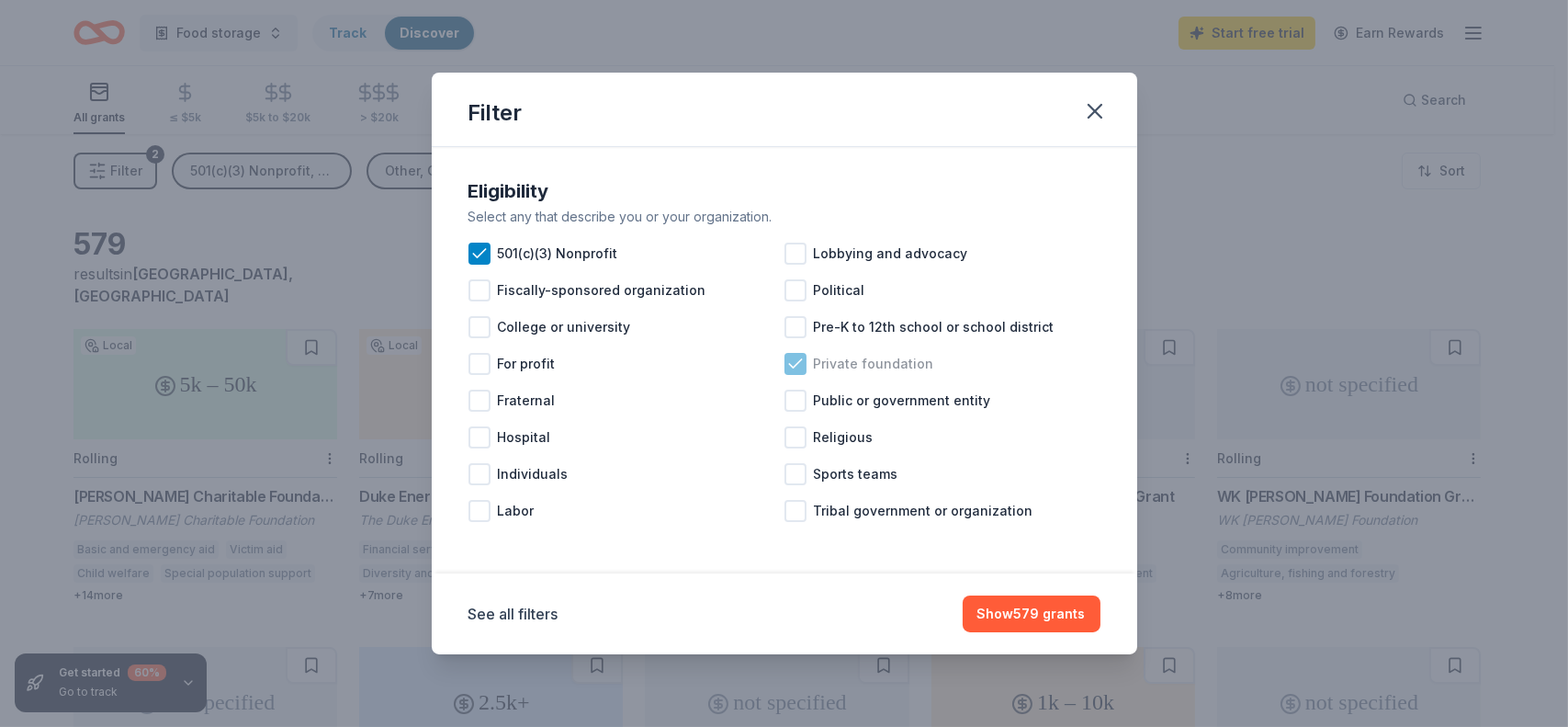
drag, startPoint x: 793, startPoint y: 360, endPoint x: 802, endPoint y: 365, distance: 10.3
click at [792, 360] on icon at bounding box center [795, 363] width 18 height 18
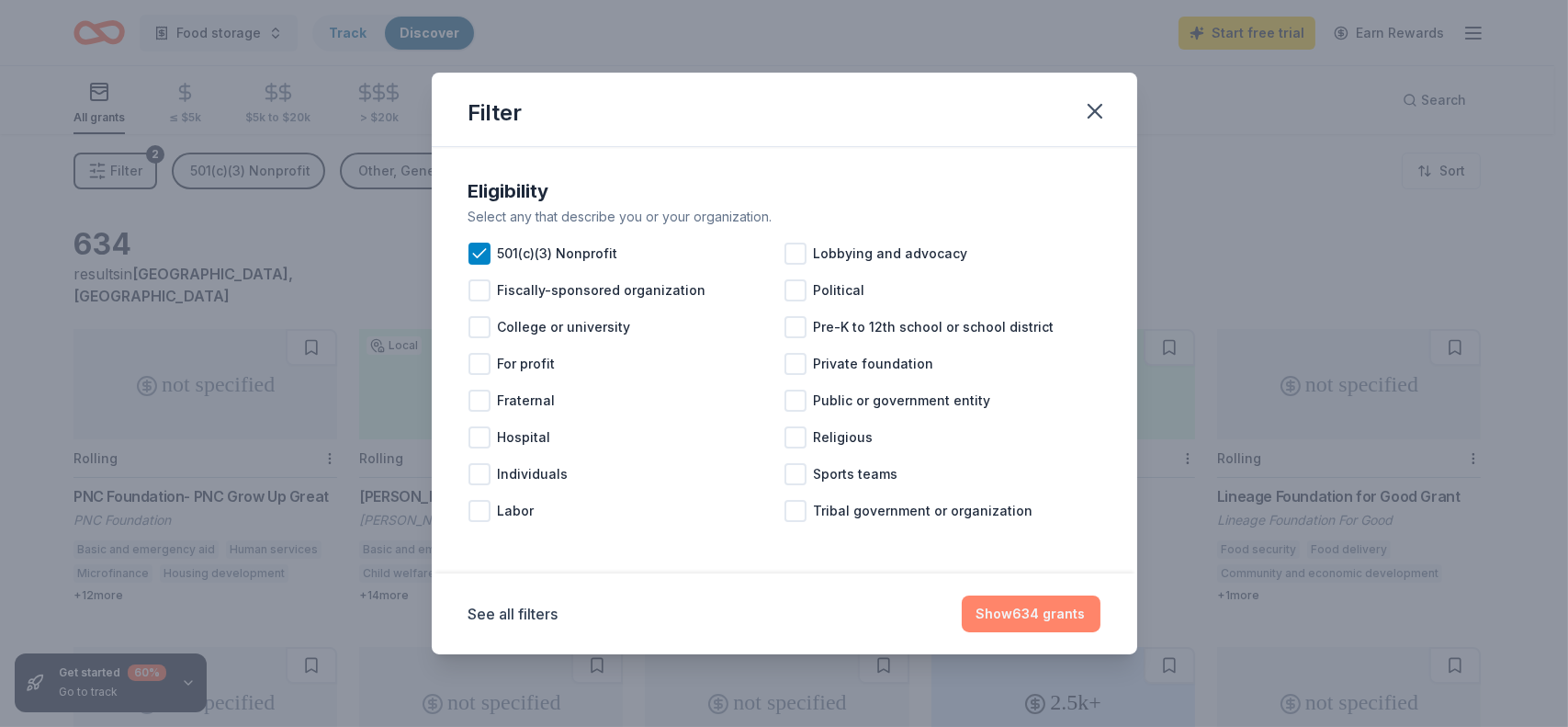
click at [1065, 619] on button "Show 634 grants" at bounding box center [1031, 613] width 139 height 36
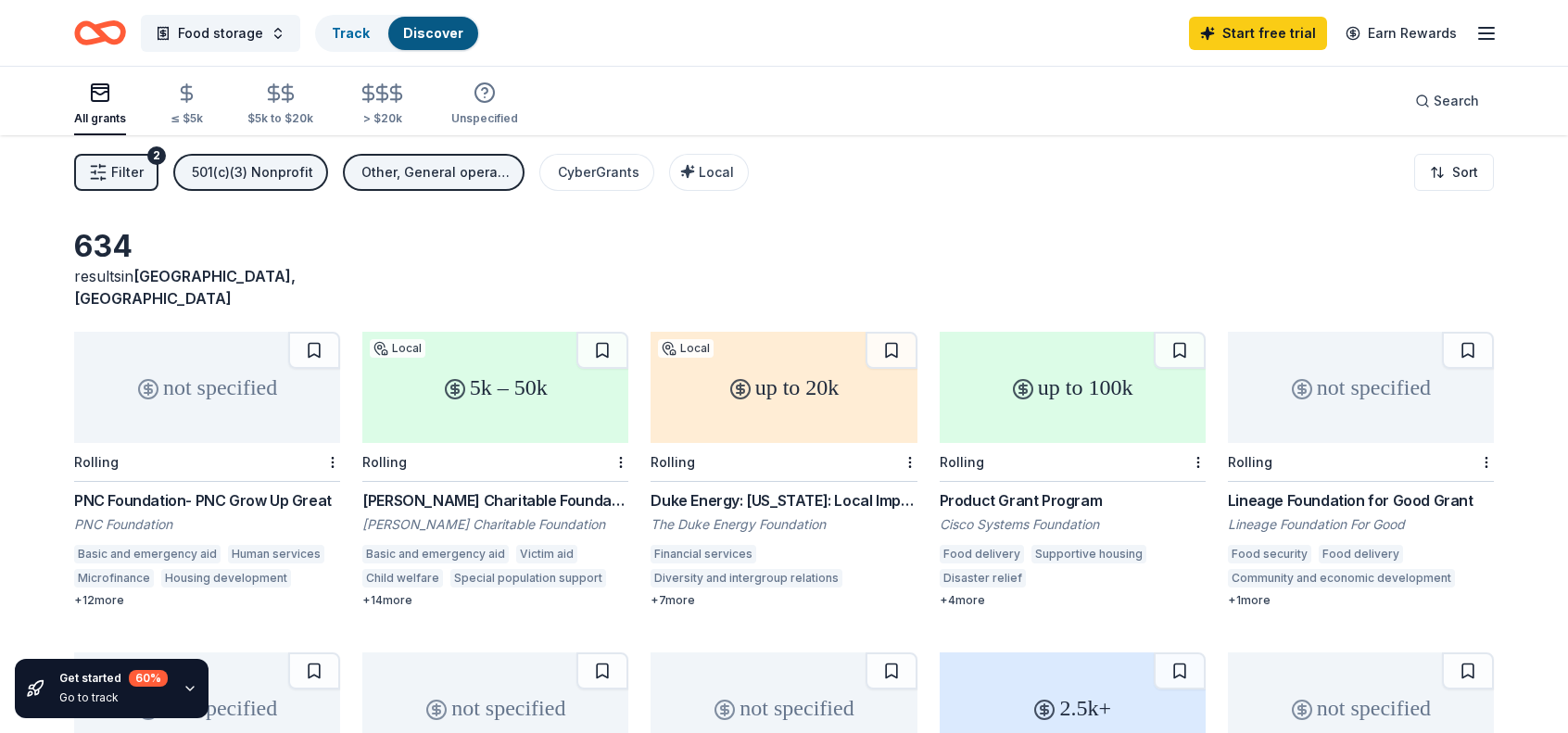
click at [678, 593] on div "+ 7 more" at bounding box center [783, 600] width 266 height 14
click at [269, 33] on button "Food storage" at bounding box center [220, 33] width 159 height 37
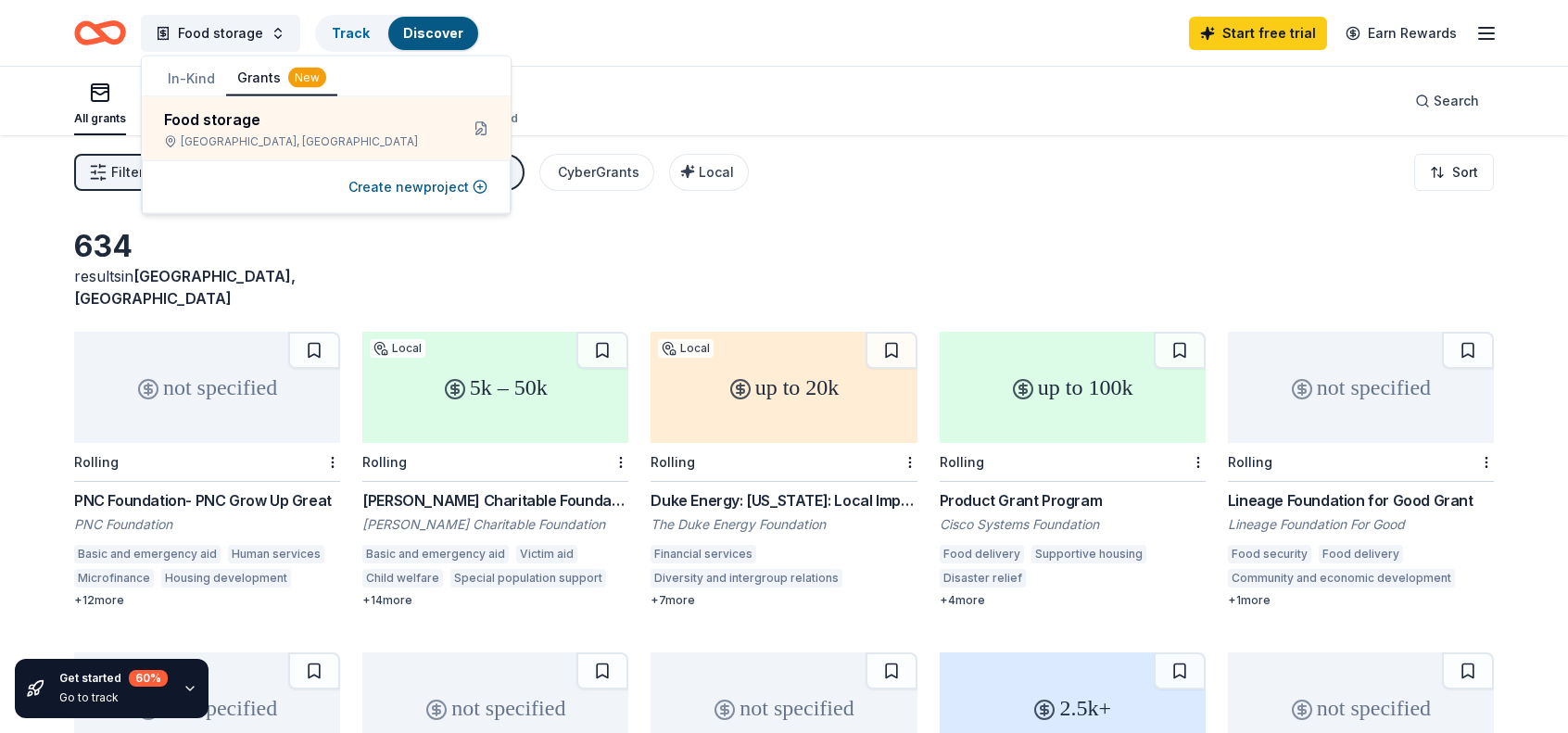
click at [263, 79] on button "Grants New" at bounding box center [281, 78] width 111 height 35
click at [304, 79] on div "New" at bounding box center [306, 77] width 38 height 20
click at [940, 70] on div "All grants ≤ $5k $5k to $20k > $20k Unspecified Search" at bounding box center [784, 100] width 1419 height 69
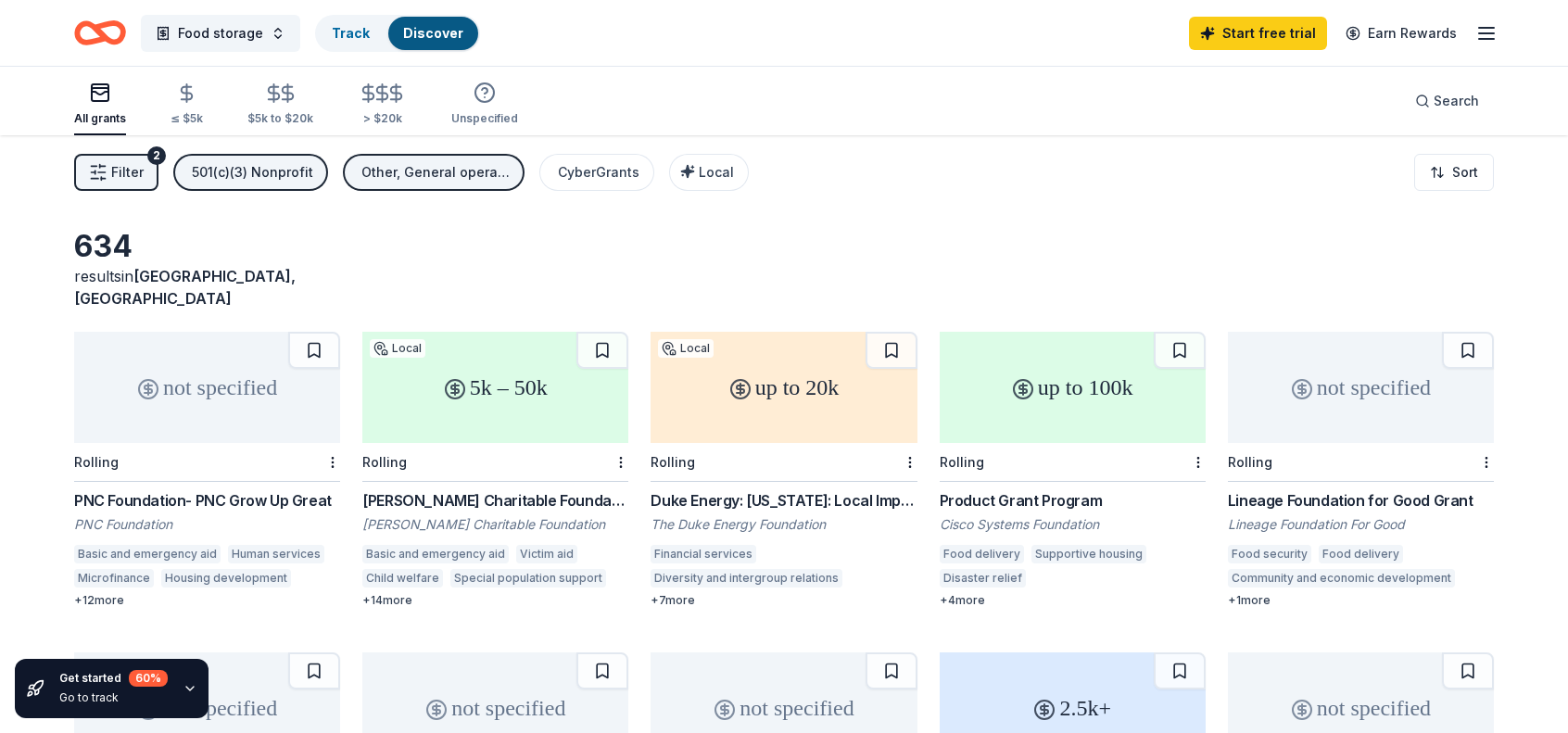
click at [1494, 24] on icon "button" at bounding box center [1486, 33] width 22 height 22
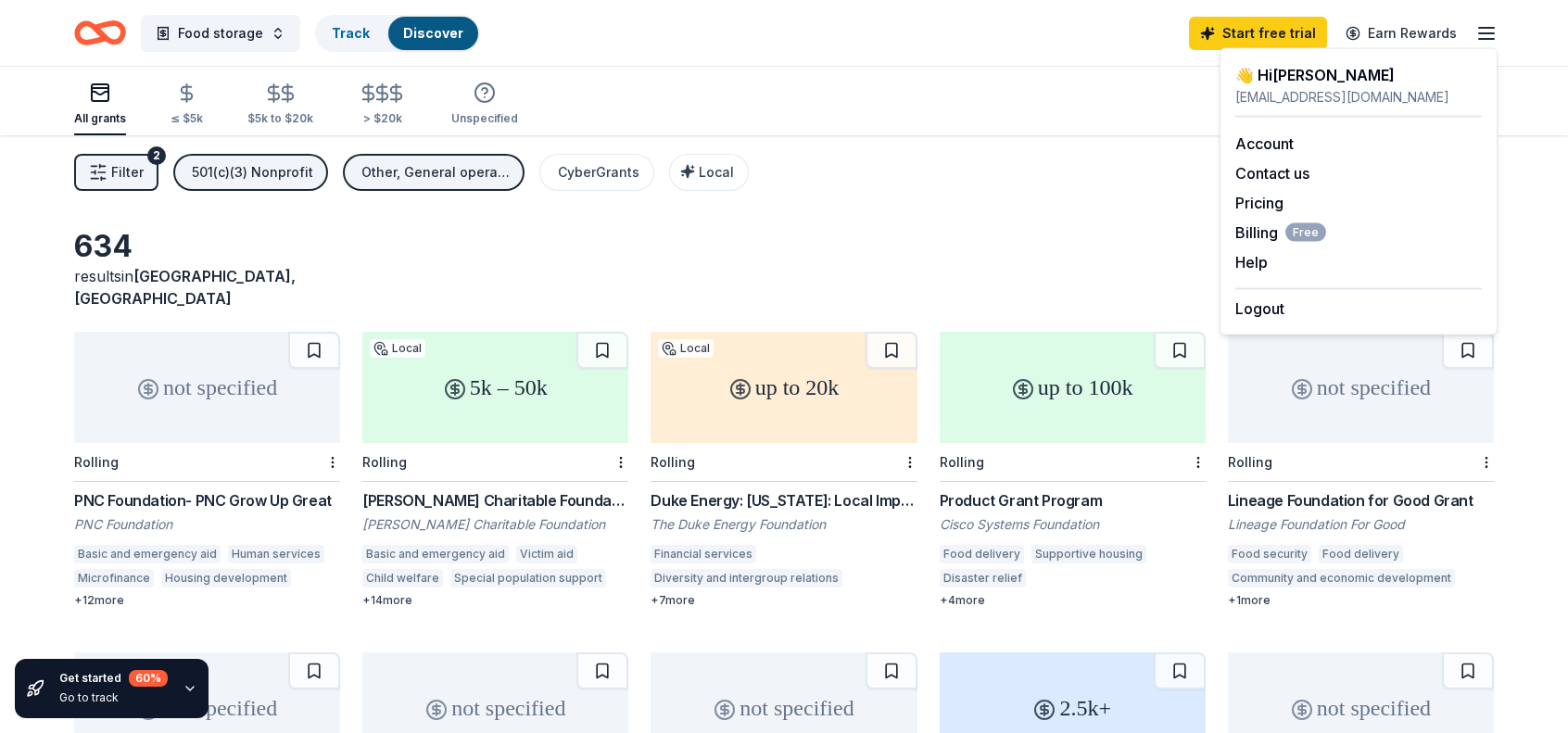
click at [1119, 98] on div "All grants ≤ $5k $5k to $20k > $20k Unspecified Search" at bounding box center [784, 100] width 1419 height 69
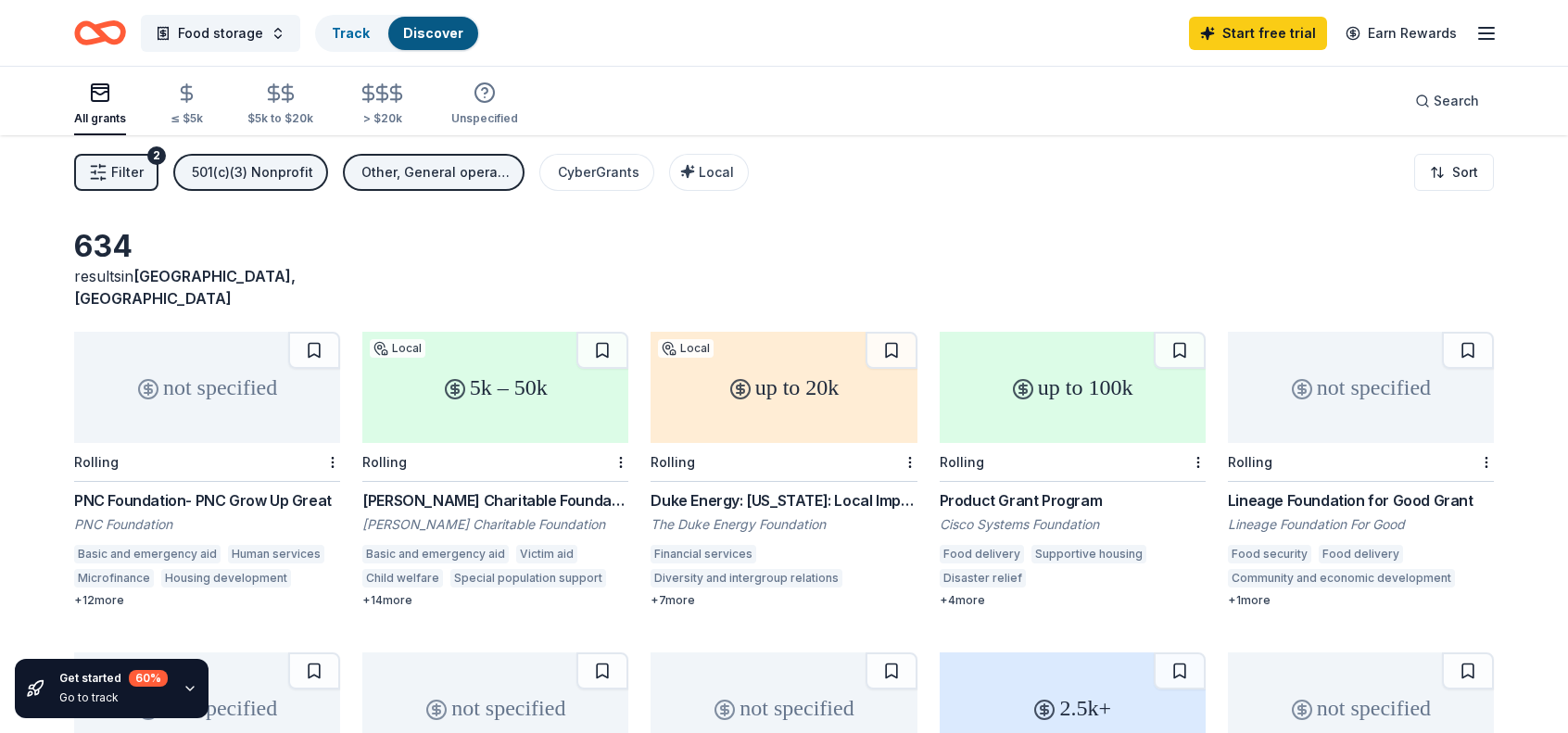
click at [110, 42] on icon "Home" at bounding box center [109, 32] width 29 height 18
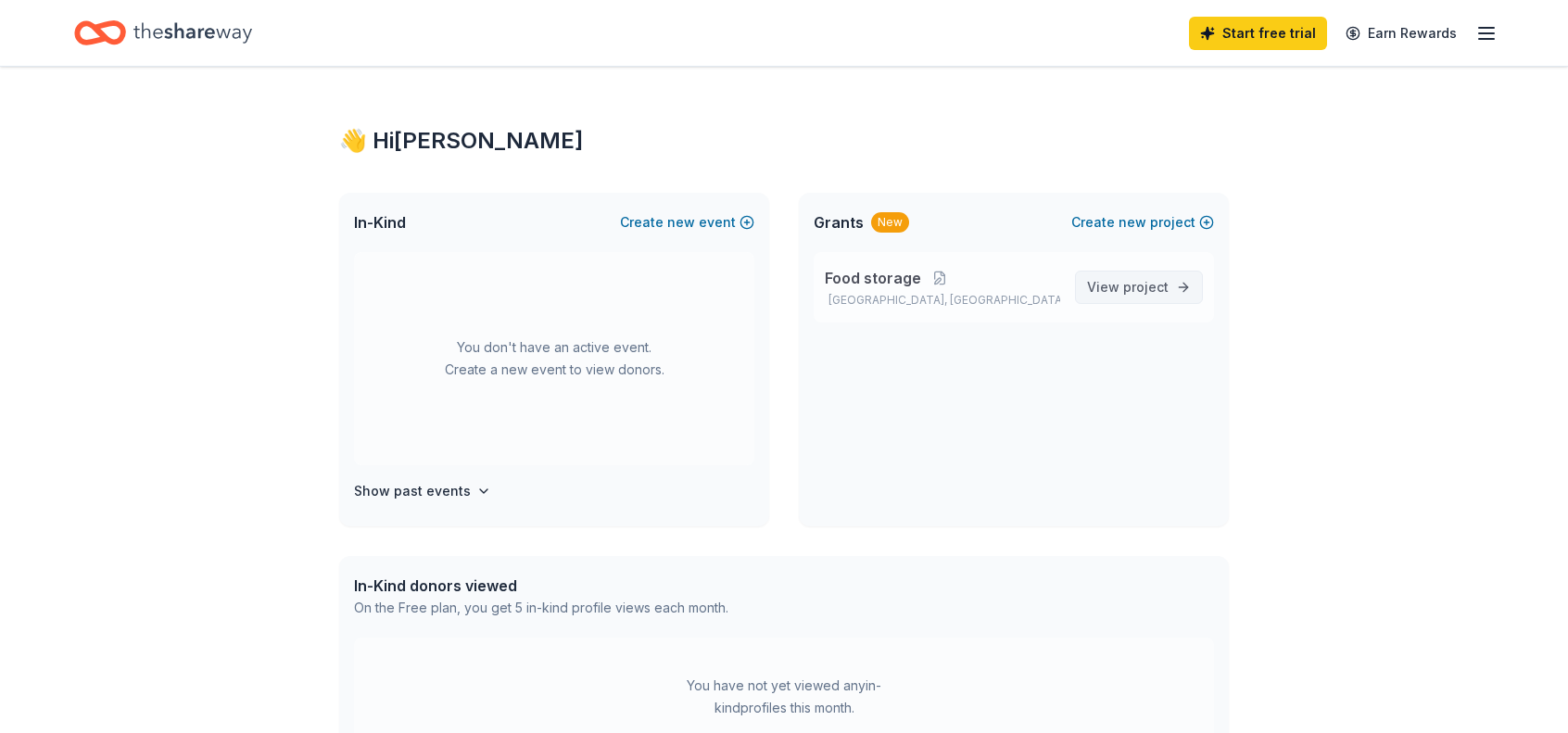
click at [1110, 284] on span "View project" at bounding box center [1127, 287] width 81 height 22
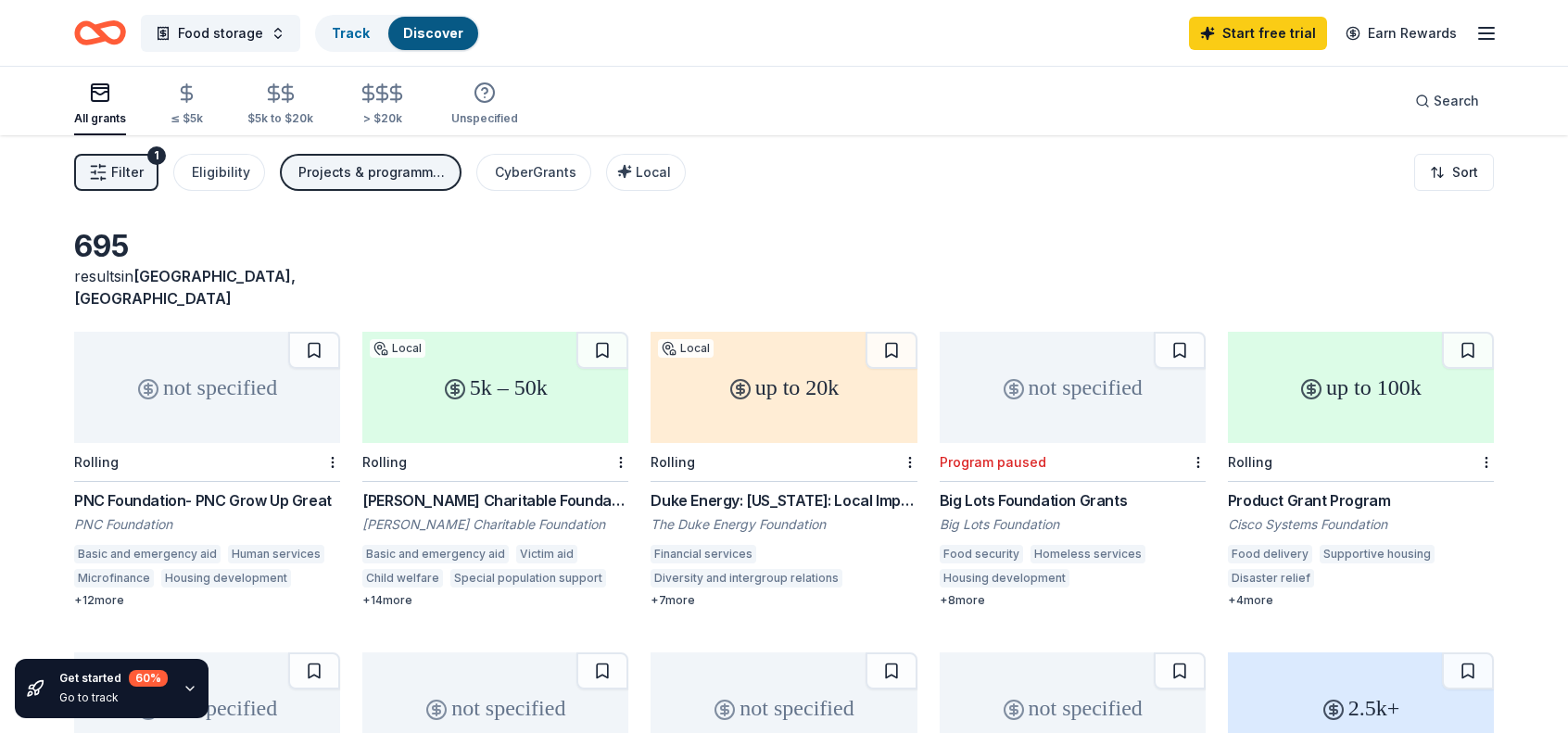
click at [341, 175] on div "Projects & programming, Other" at bounding box center [372, 172] width 148 height 22
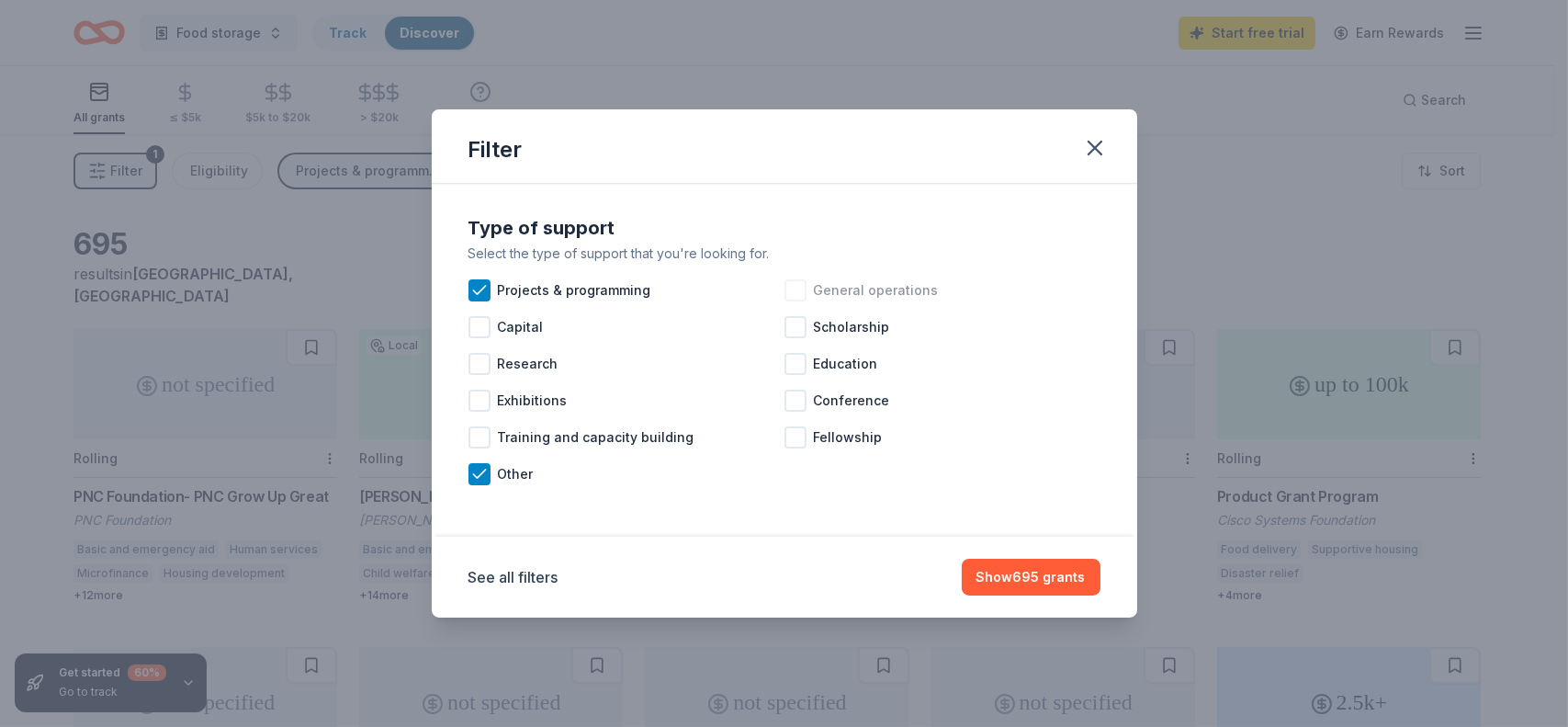
click at [797, 292] on div at bounding box center [795, 290] width 22 height 22
click at [1022, 574] on button "Show 708 grants" at bounding box center [1031, 577] width 139 height 36
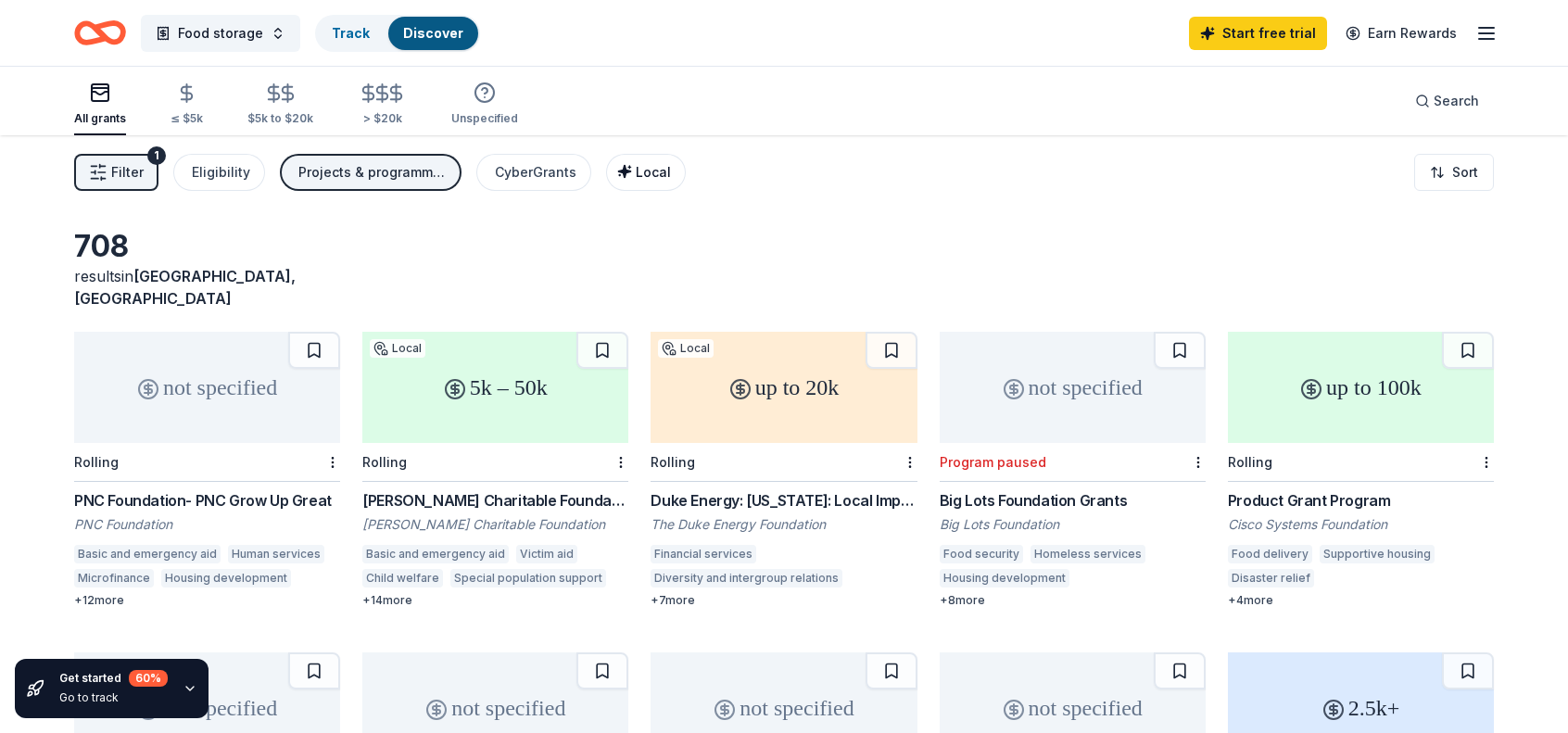
click at [648, 172] on span "Local" at bounding box center [653, 172] width 35 height 15
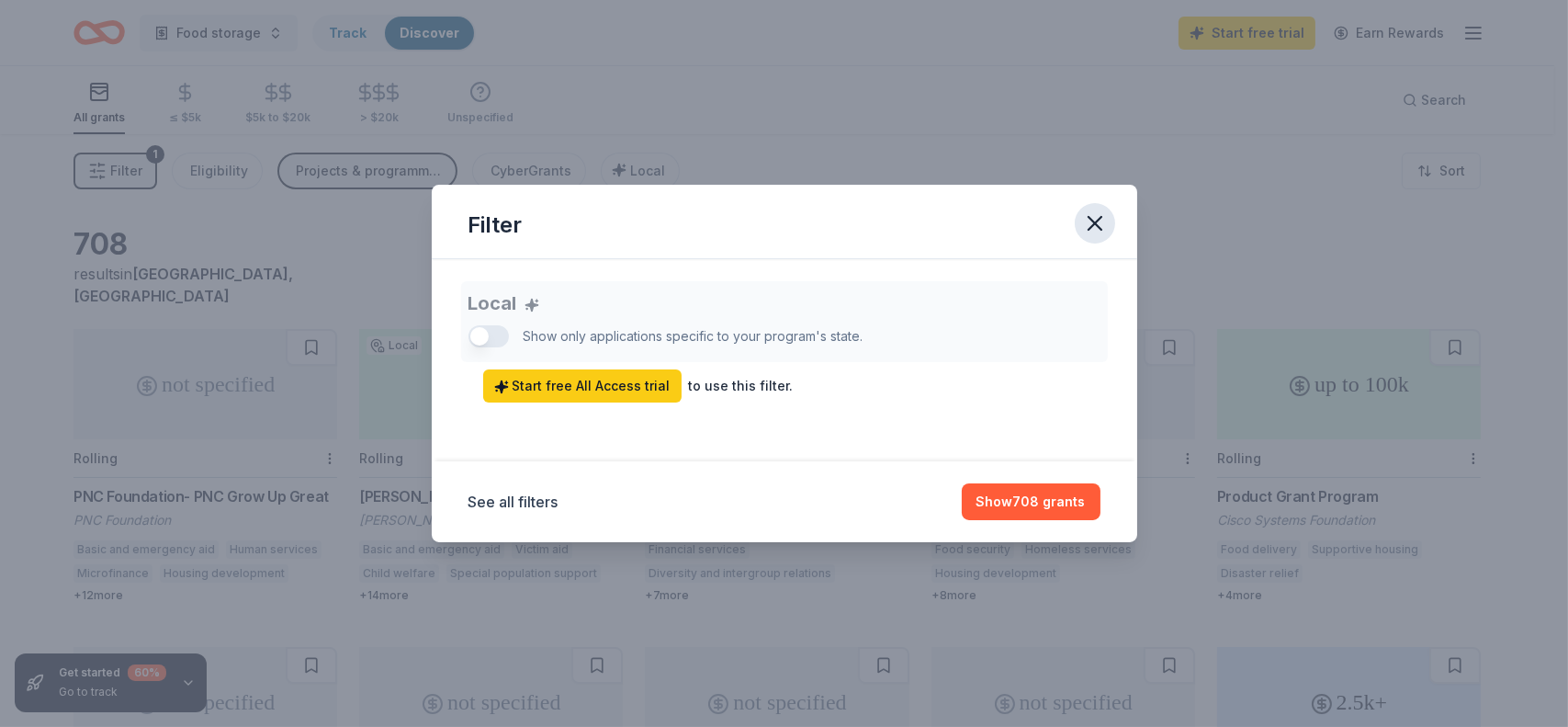
click at [1101, 220] on icon "button" at bounding box center [1095, 223] width 26 height 26
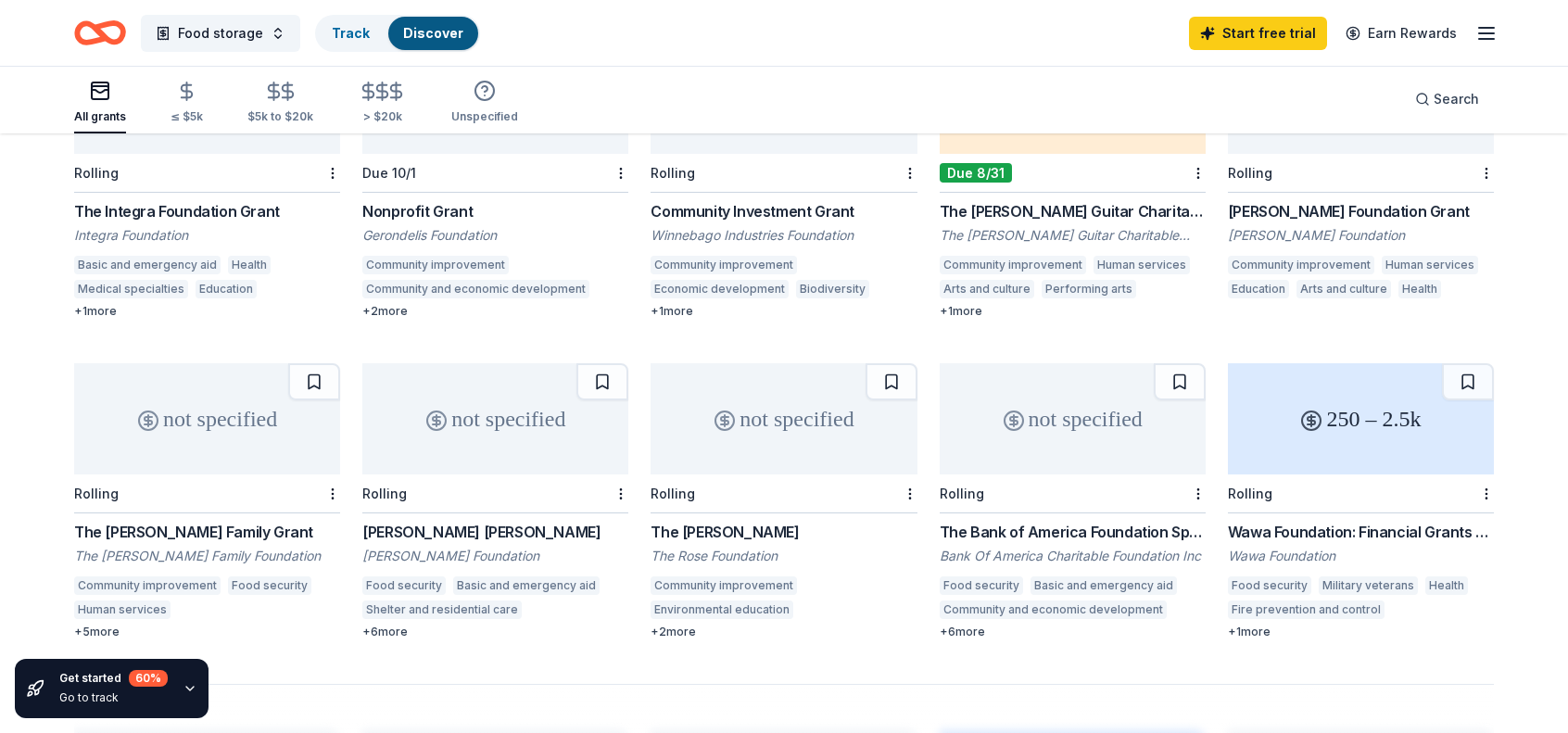
scroll to position [1112, 0]
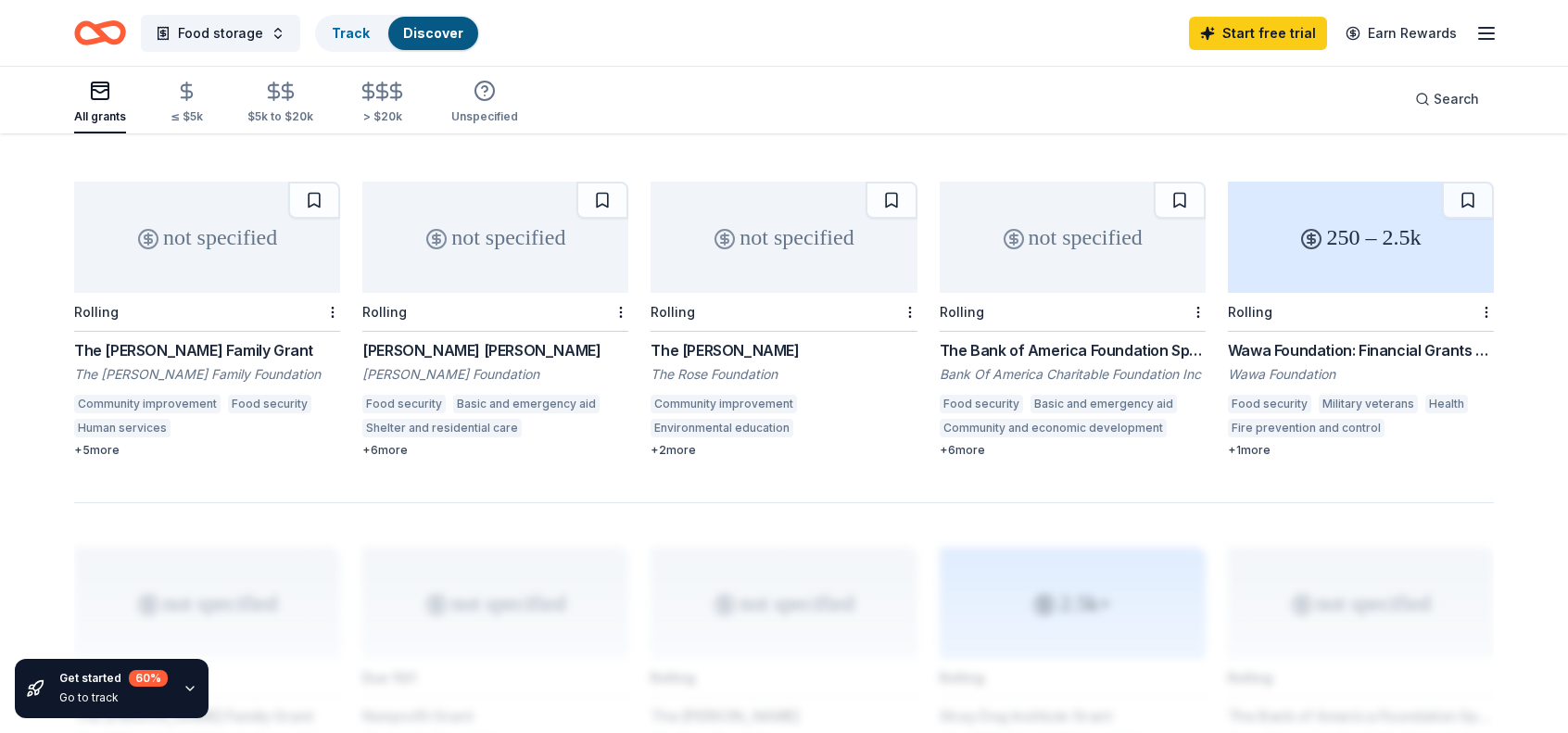
click at [392, 442] on div "+ 6 more" at bounding box center [495, 449] width 266 height 14
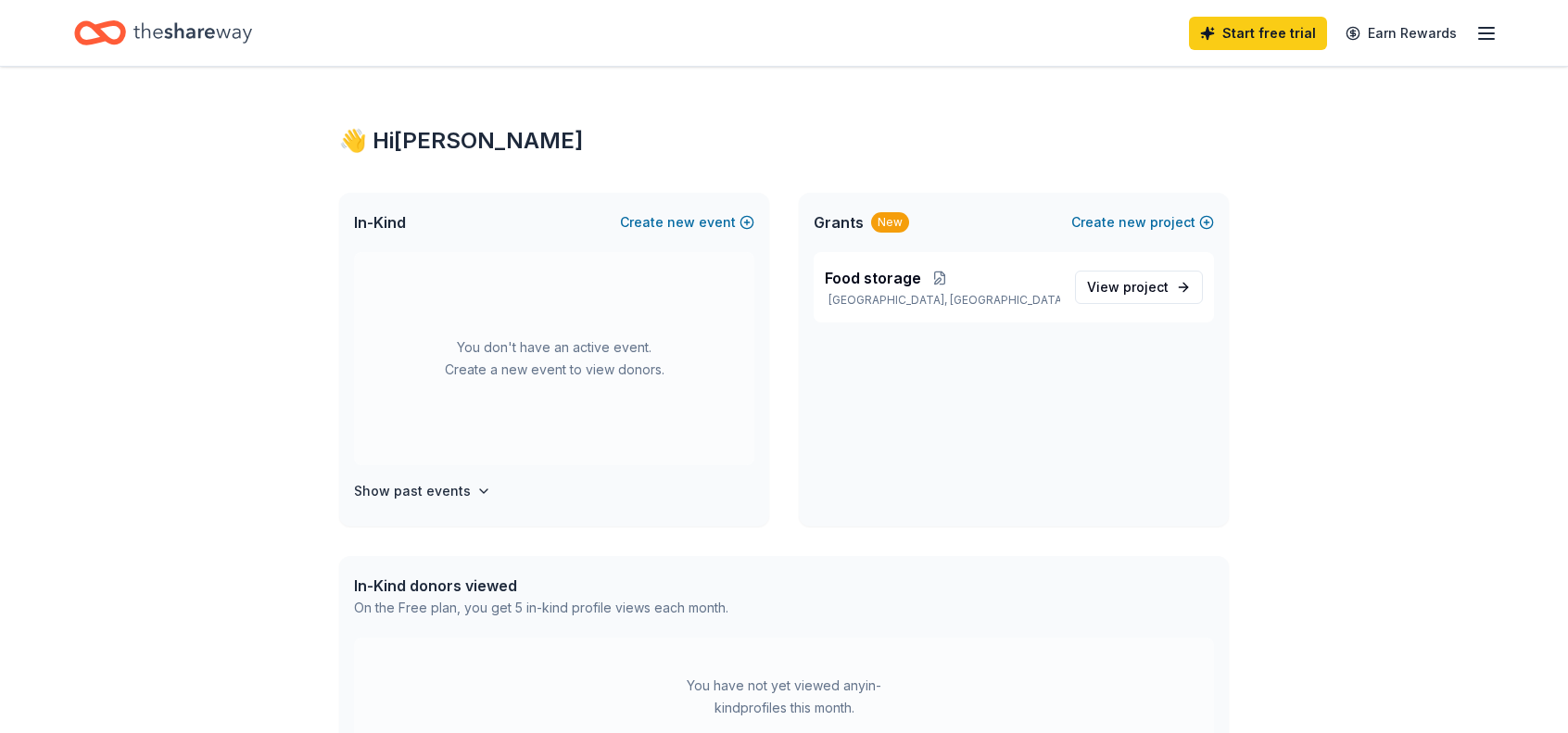
click at [1487, 24] on icon "button" at bounding box center [1486, 33] width 22 height 22
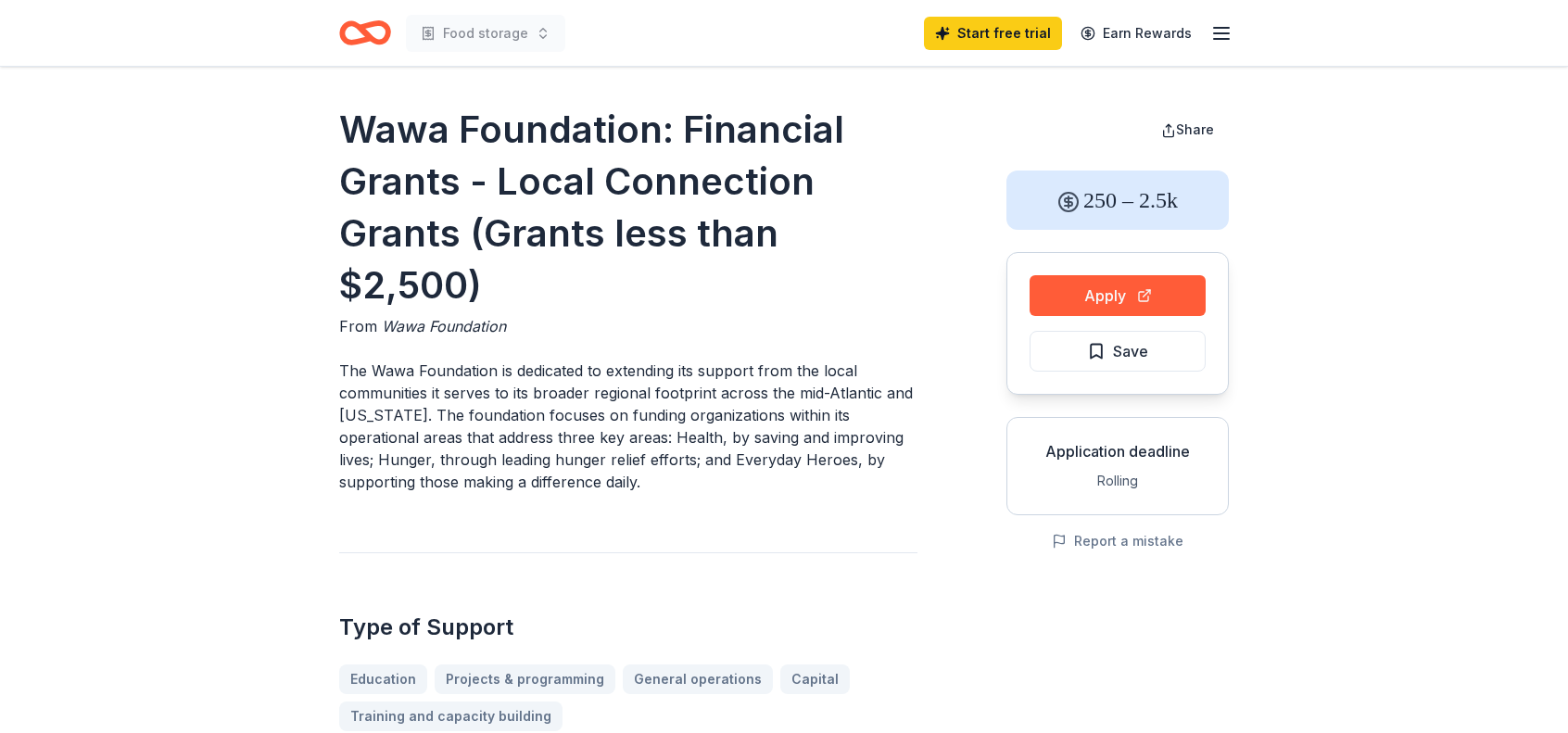
click at [1134, 290] on button "Apply" at bounding box center [1117, 296] width 176 height 41
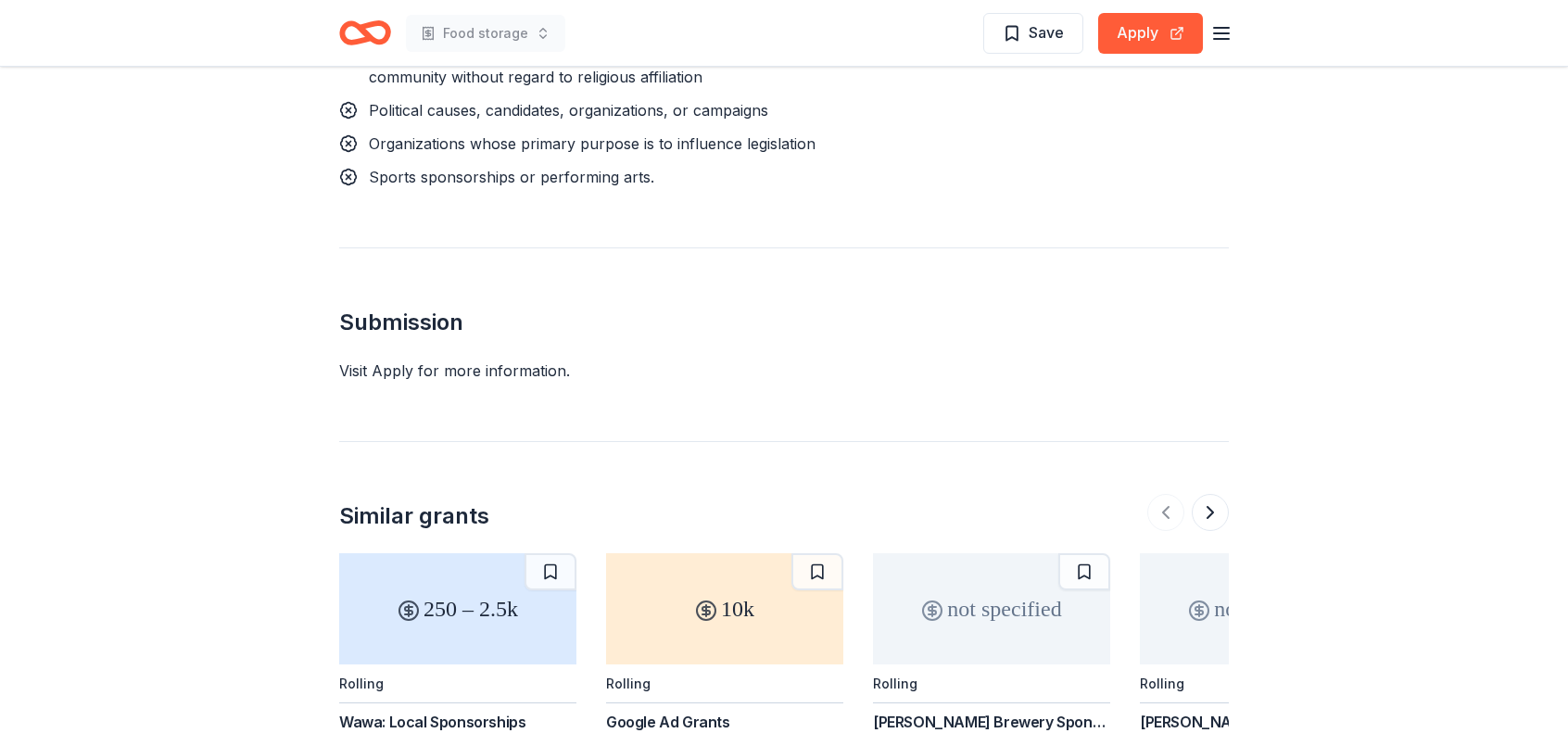
scroll to position [2223, 0]
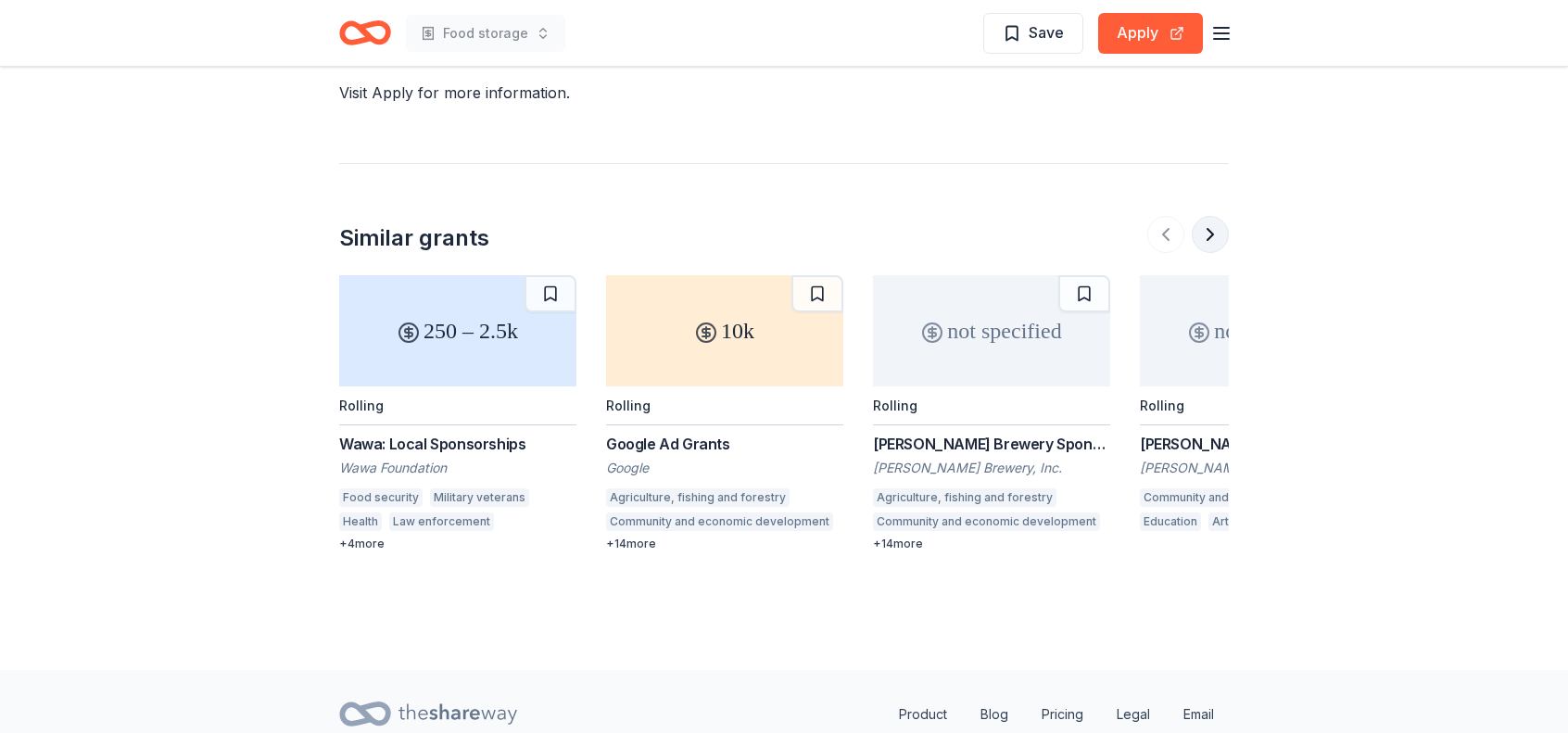
click at [1216, 215] on button at bounding box center [1210, 234] width 37 height 37
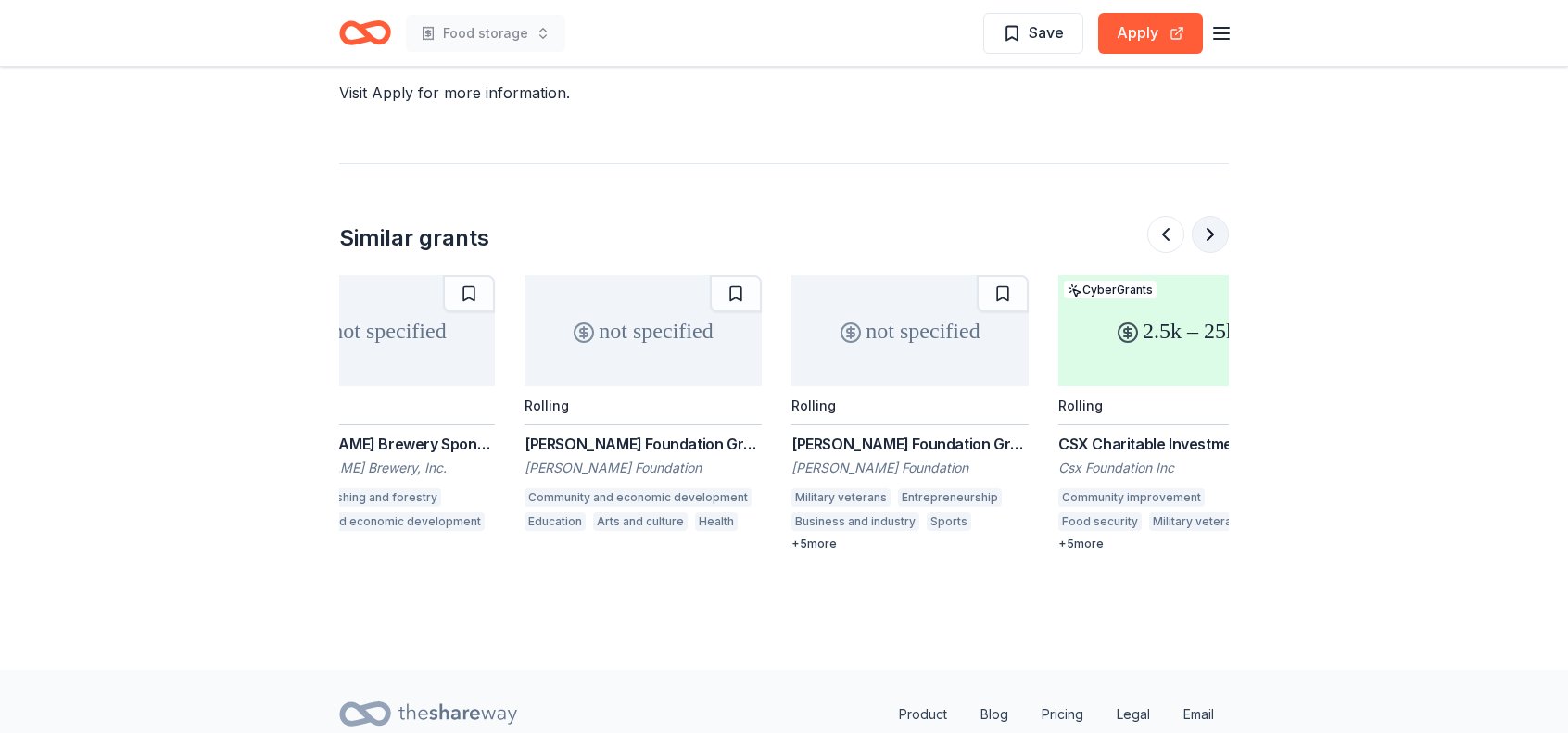
scroll to position [0, 801]
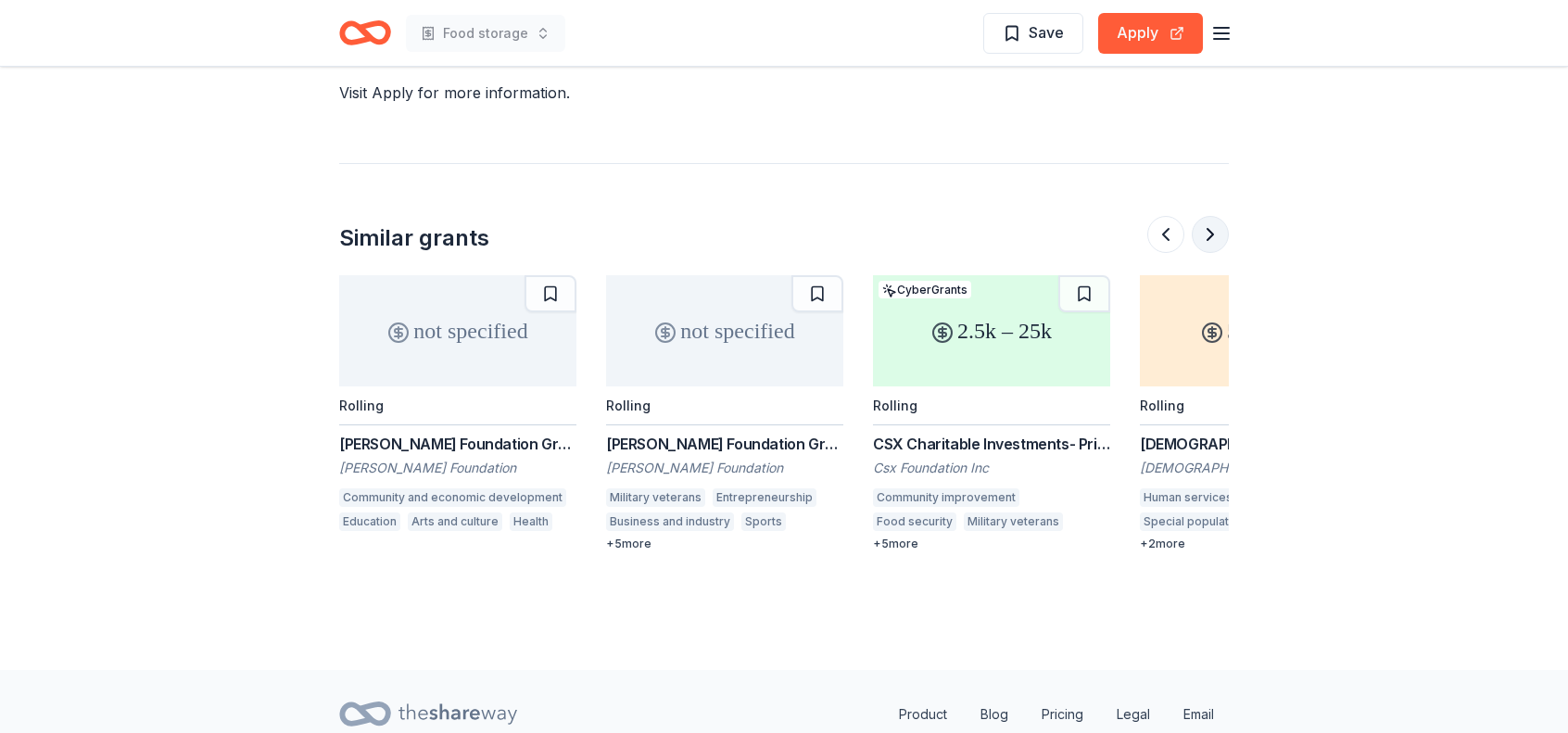
click at [1216, 215] on button at bounding box center [1210, 234] width 37 height 37
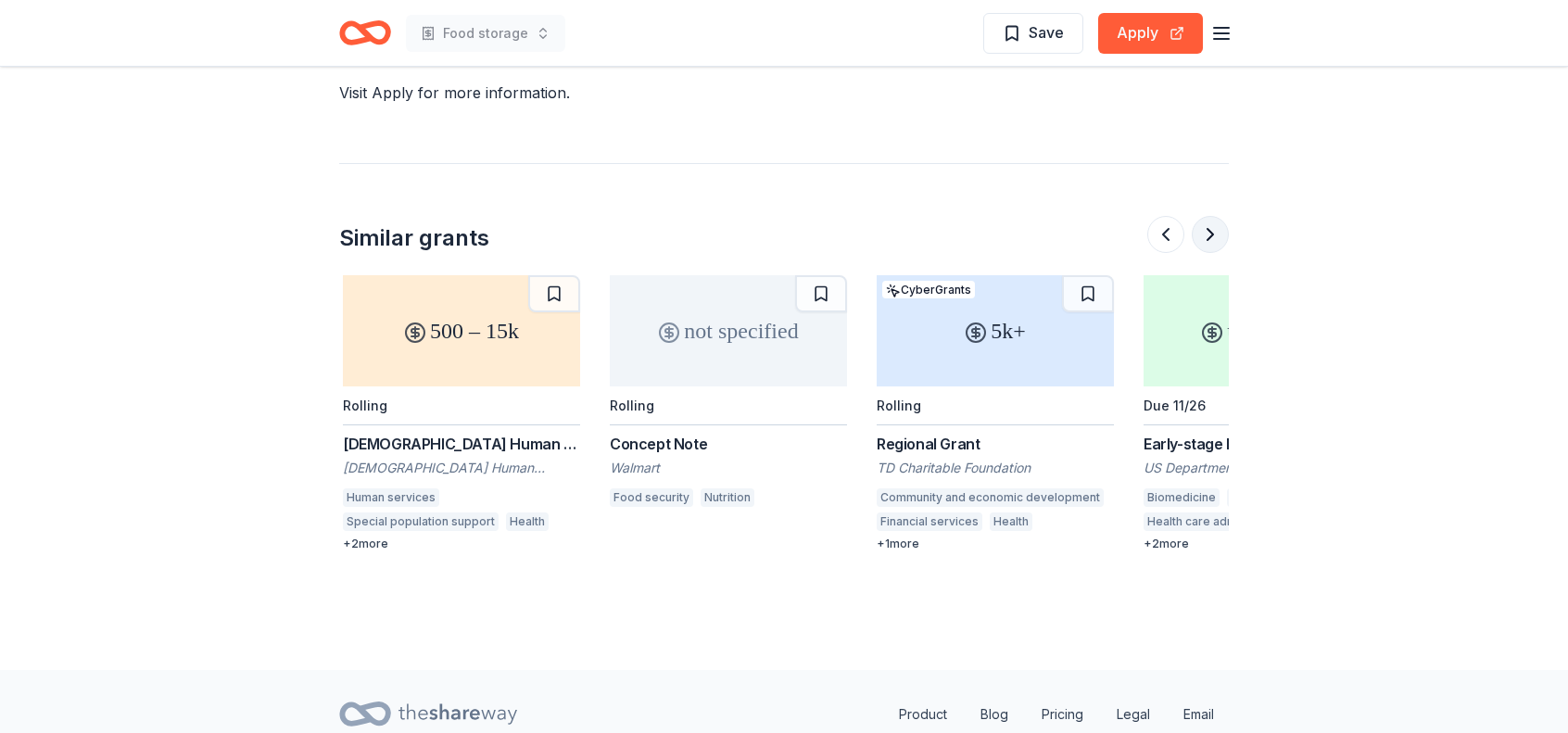
scroll to position [0, 1601]
click at [1209, 215] on button at bounding box center [1210, 234] width 37 height 37
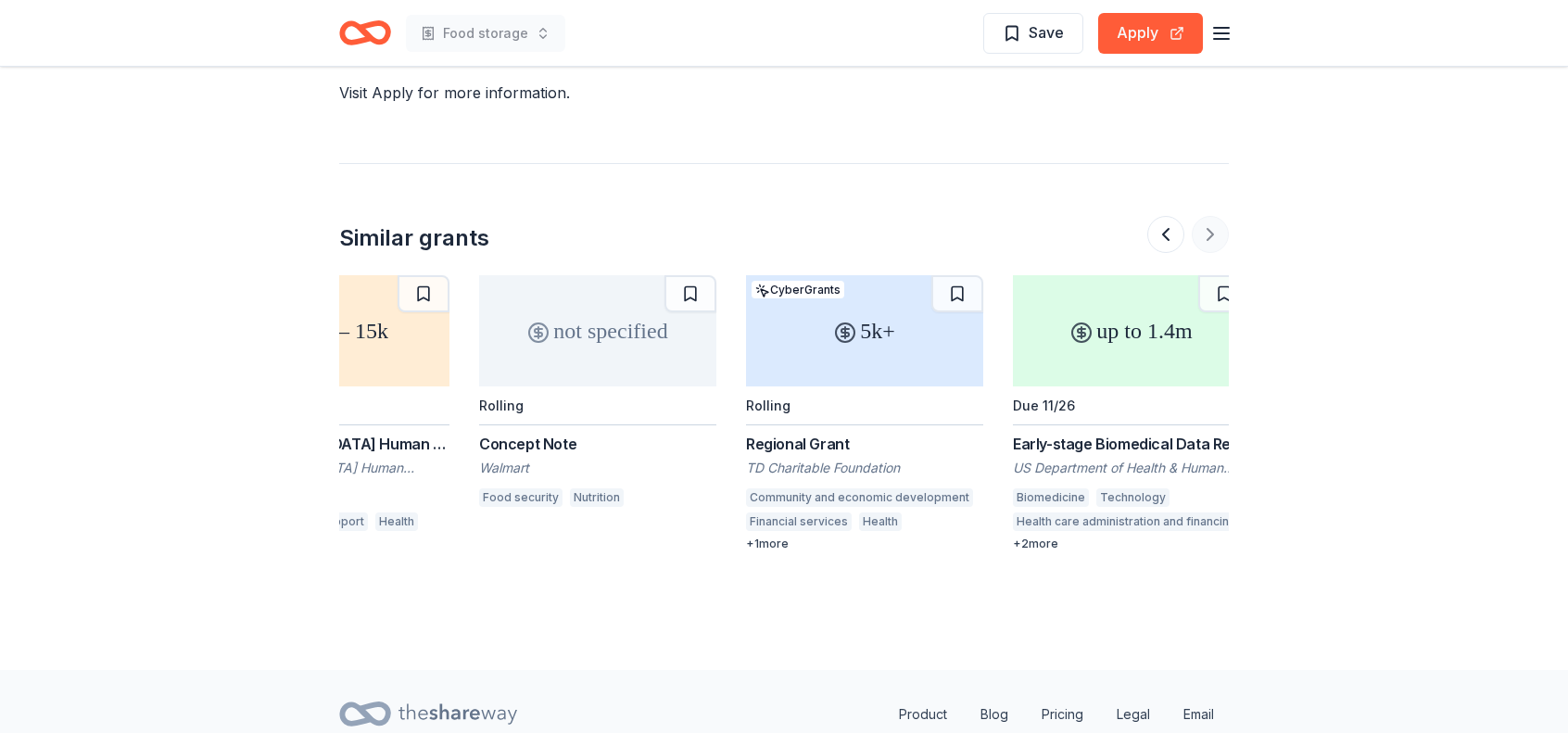
scroll to position [0, 1750]
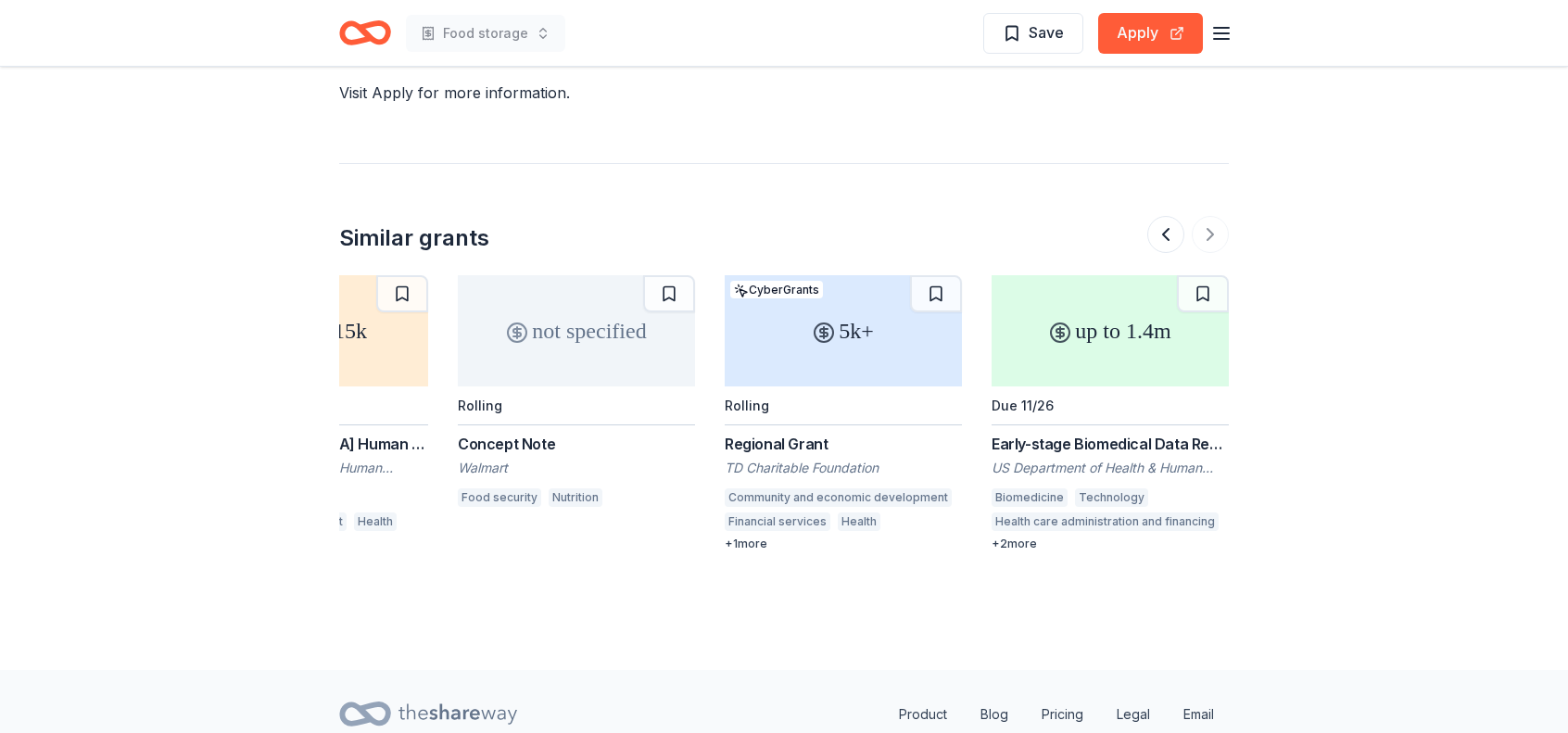
click at [749, 433] on div "Regional Grant" at bounding box center [843, 443] width 238 height 22
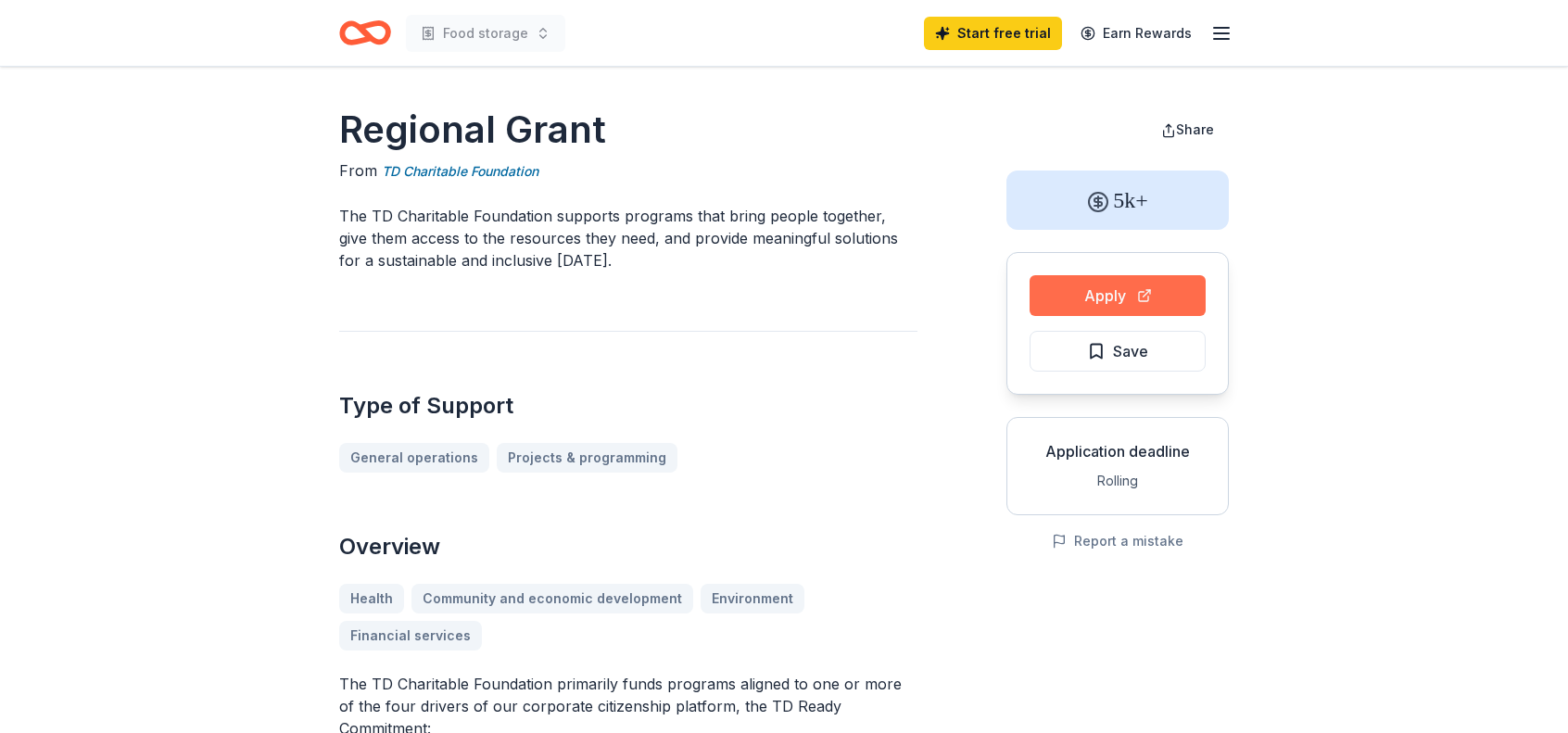
click at [1086, 297] on button "Apply" at bounding box center [1117, 296] width 176 height 41
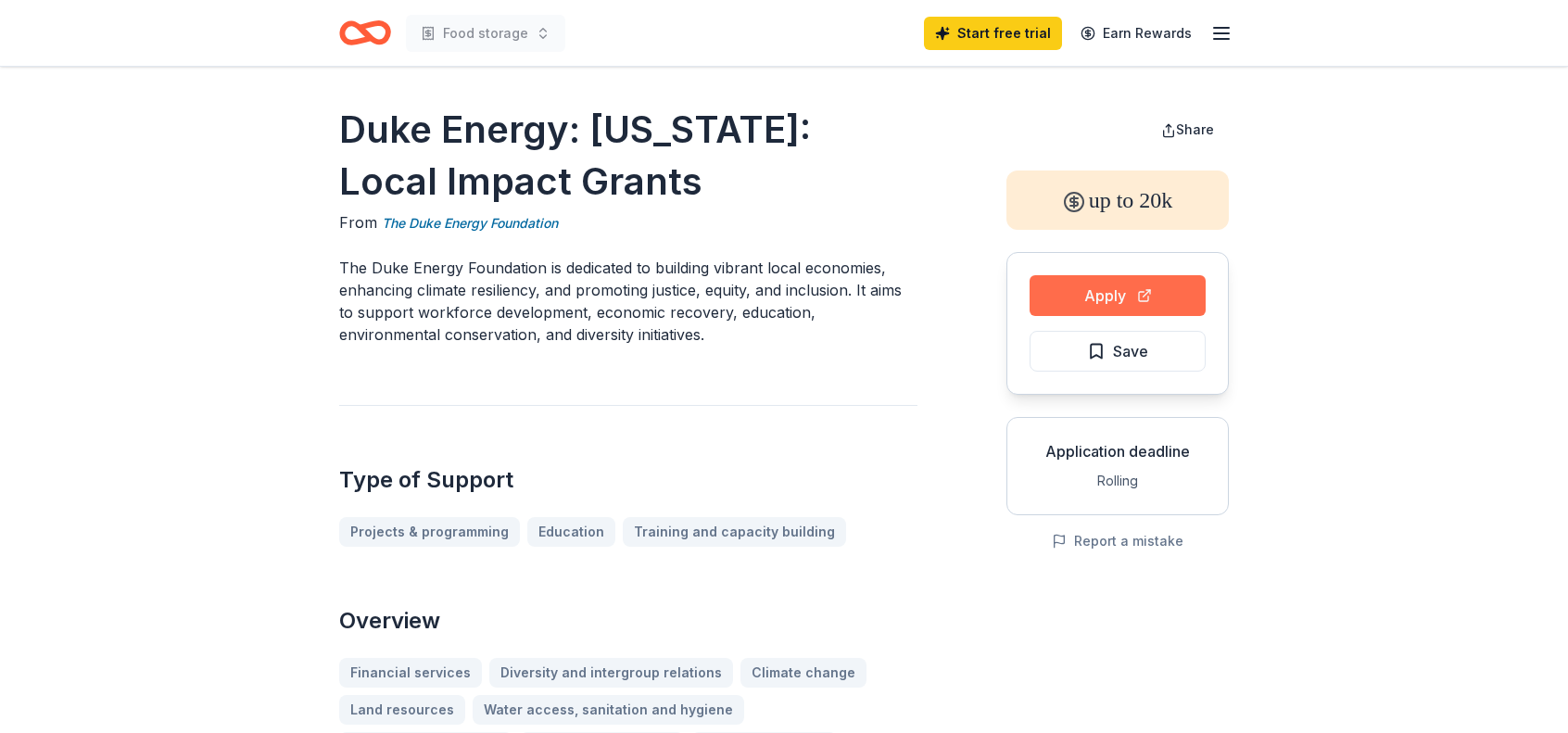
click at [1104, 299] on button "Apply" at bounding box center [1117, 296] width 176 height 41
